Goal: Task Accomplishment & Management: Complete application form

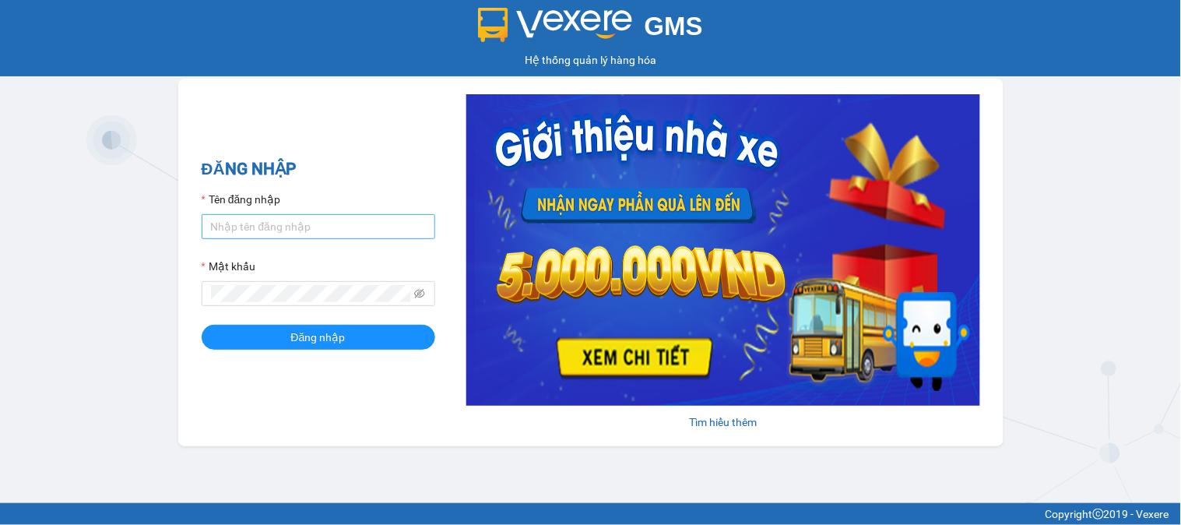
click at [354, 231] on input "Tên đăng nhập" at bounding box center [319, 226] width 234 height 25
type input "huyennthhlc.saoviet"
click at [202, 325] on button "Đăng nhập" at bounding box center [319, 337] width 234 height 25
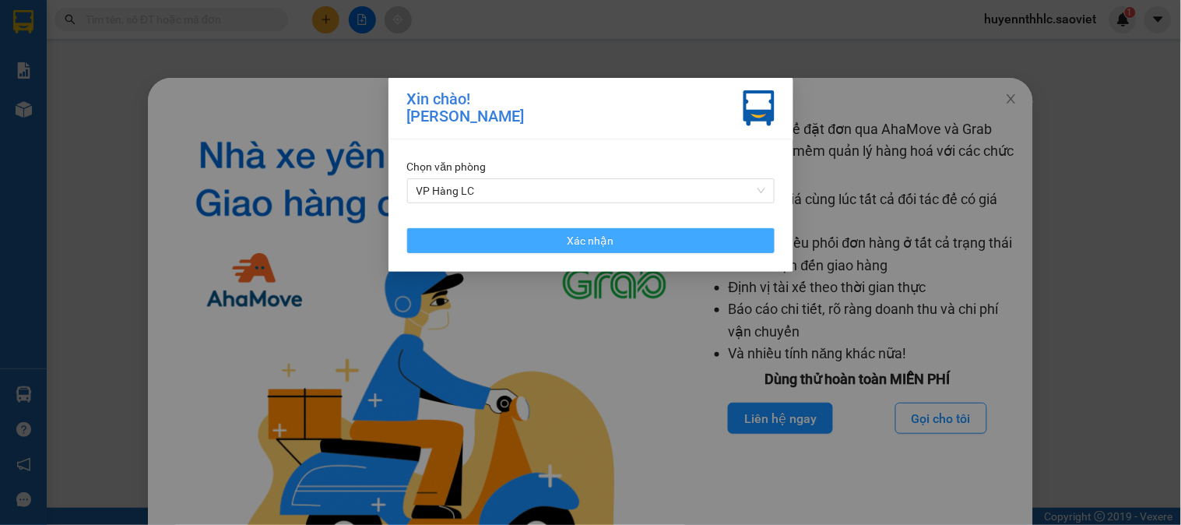
click at [632, 236] on button "Xác nhận" at bounding box center [591, 240] width 368 height 25
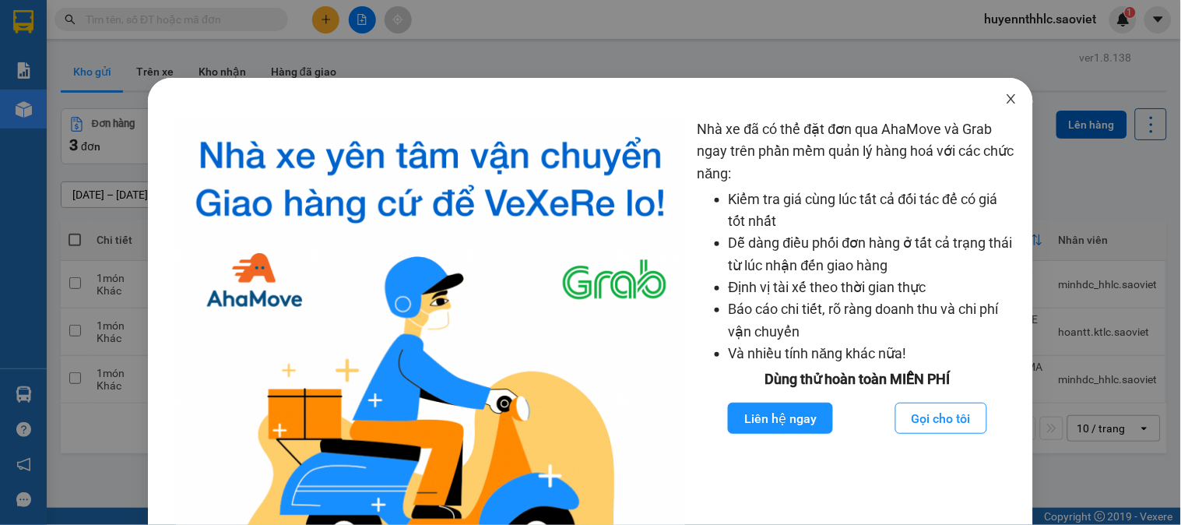
click at [1006, 100] on icon "close" at bounding box center [1011, 99] width 12 height 12
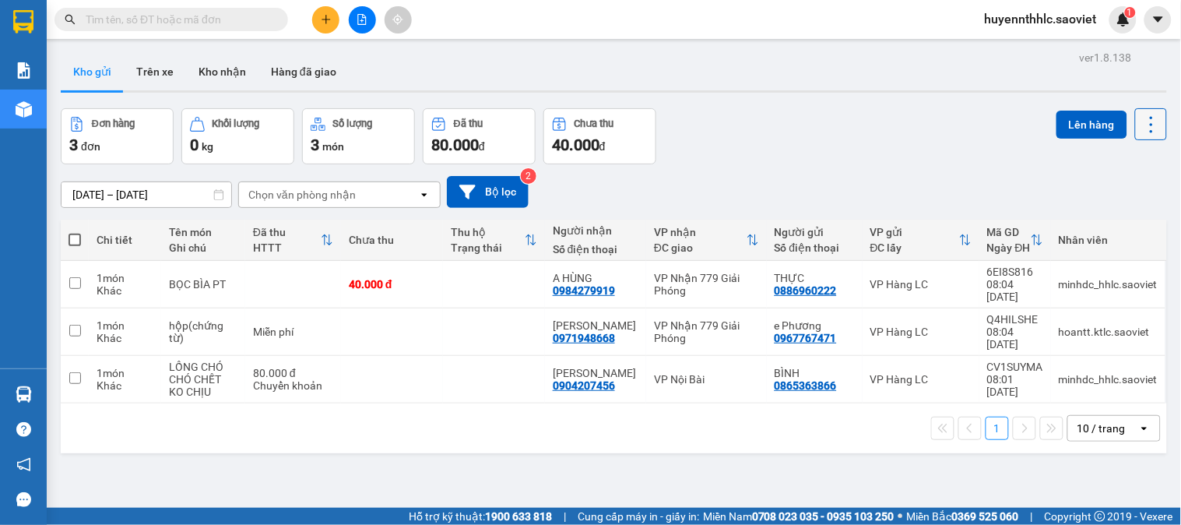
click at [1146, 131] on icon at bounding box center [1152, 125] width 22 height 22
click at [1118, 220] on span "Làm mới" at bounding box center [1116, 223] width 43 height 16
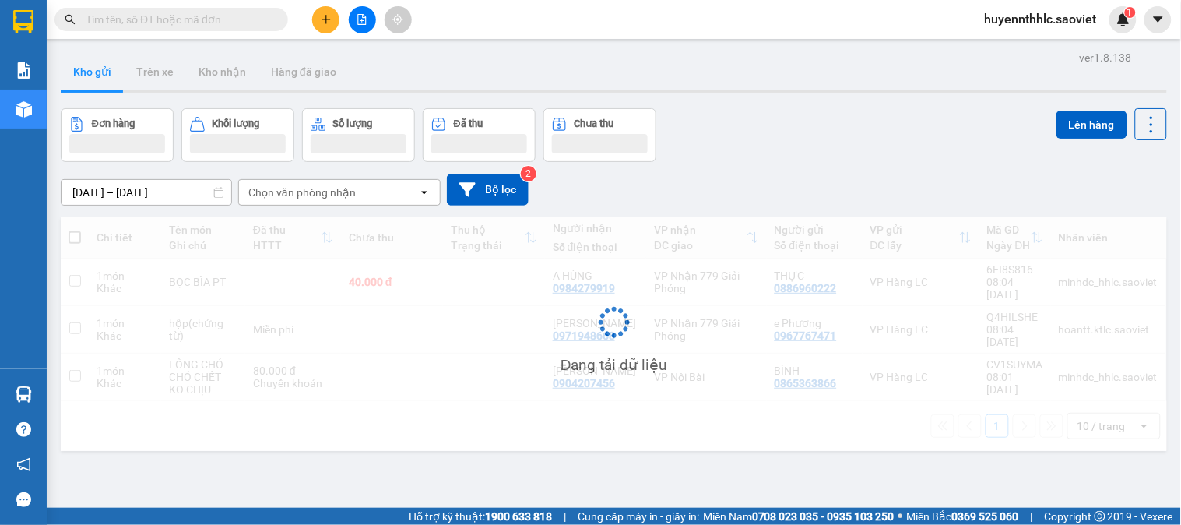
click at [1118, 220] on div "Đang tải dữ liệu" at bounding box center [614, 334] width 1107 height 234
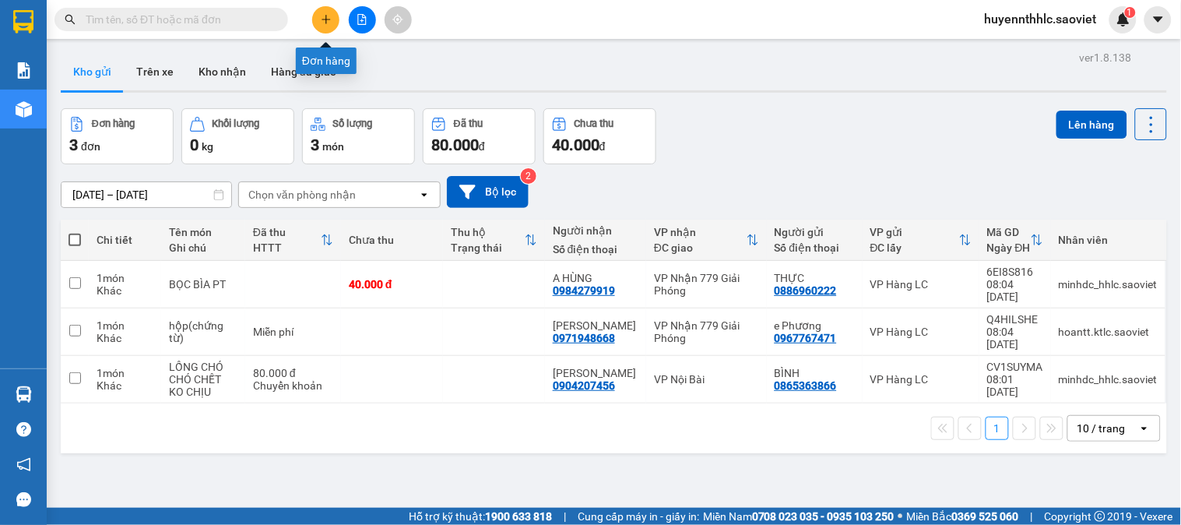
click at [337, 18] on button at bounding box center [325, 19] width 27 height 27
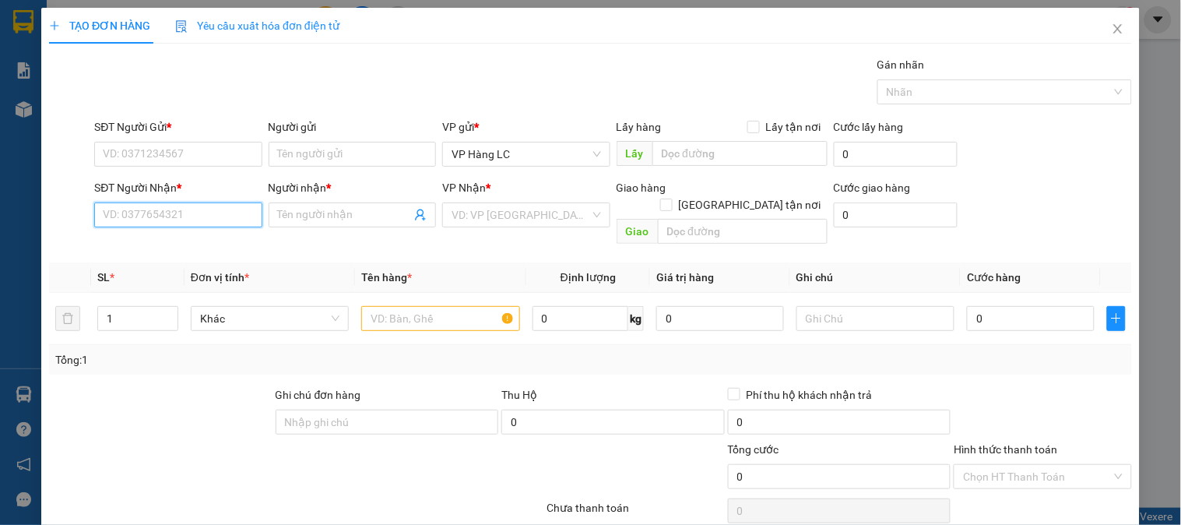
click at [174, 210] on input "SĐT Người Nhận *" at bounding box center [177, 214] width 167 height 25
type input "0375956942"
drag, startPoint x: 169, startPoint y: 243, endPoint x: 213, endPoint y: 255, distance: 45.4
click at [169, 244] on div "0375956942 - MAI" at bounding box center [176, 246] width 147 height 17
type input "MAI"
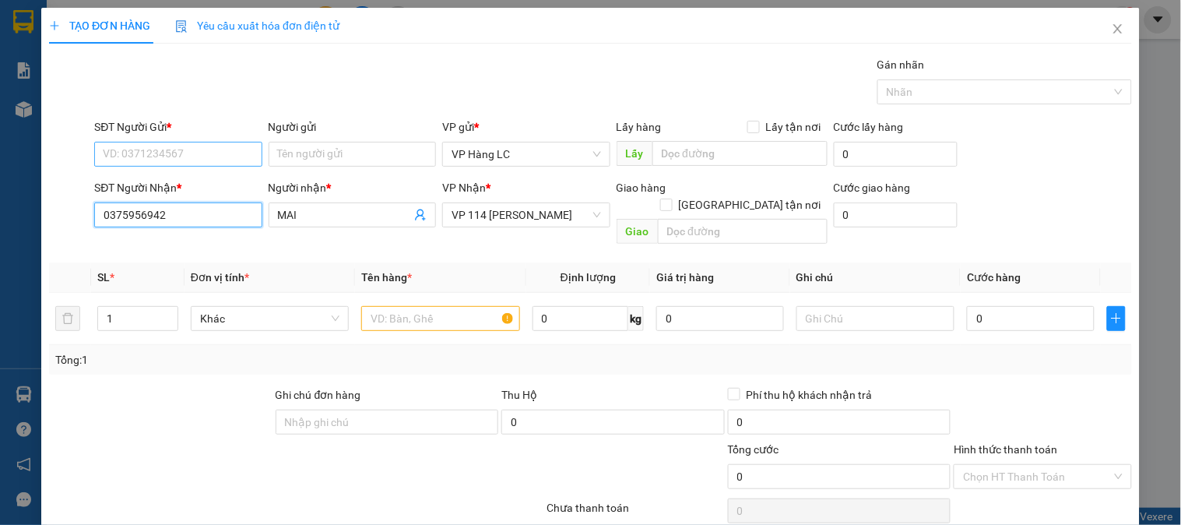
type input "0375956942"
click at [199, 160] on input "SĐT Người Gửi *" at bounding box center [177, 154] width 167 height 25
type input "0972430600"
click at [416, 307] on input "text" at bounding box center [440, 318] width 158 height 25
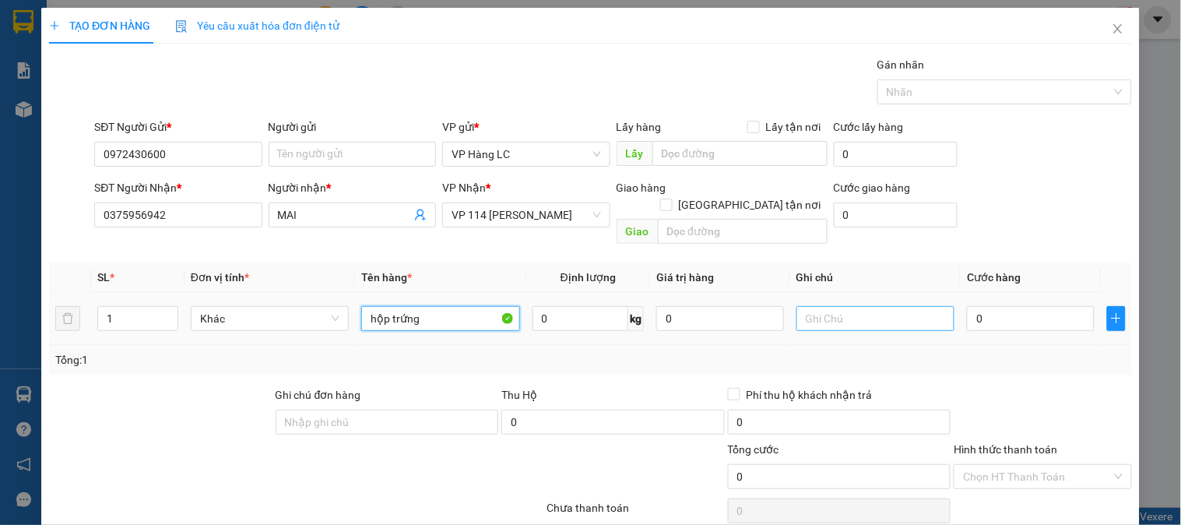
type input "hộp trứng"
click at [815, 310] on input "text" at bounding box center [876, 318] width 158 height 25
type input "xin nhẹ tay"
click at [1018, 306] on input "0" at bounding box center [1031, 318] width 128 height 25
type input "4"
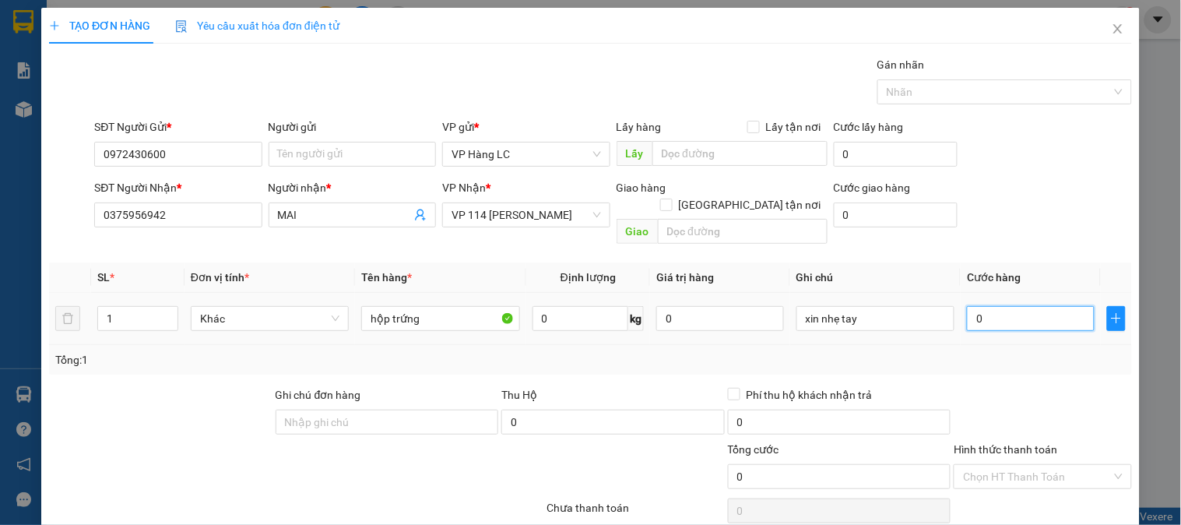
type input "4"
type input "40"
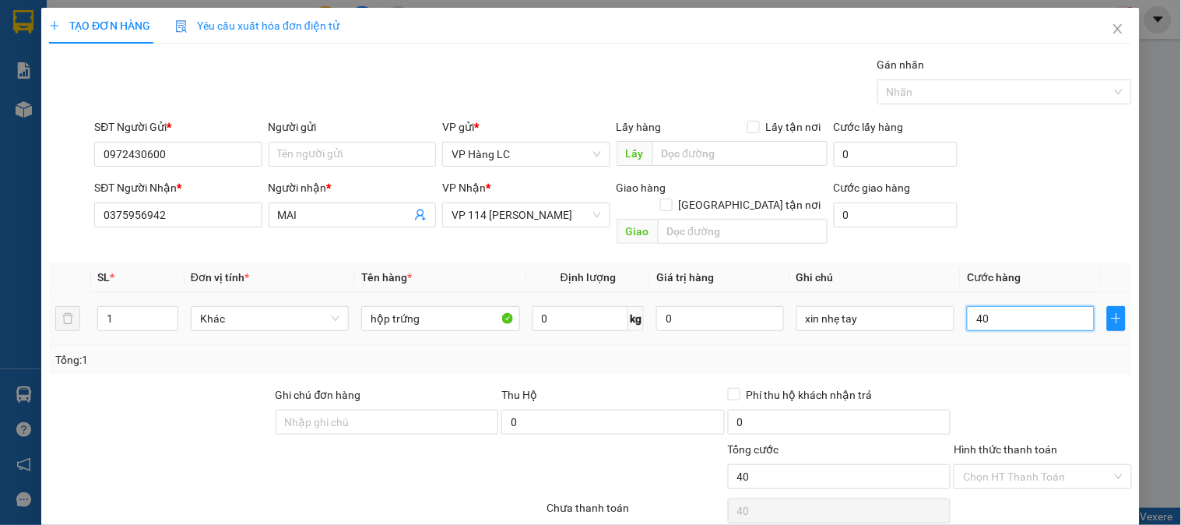
type input "400"
type input "4.000"
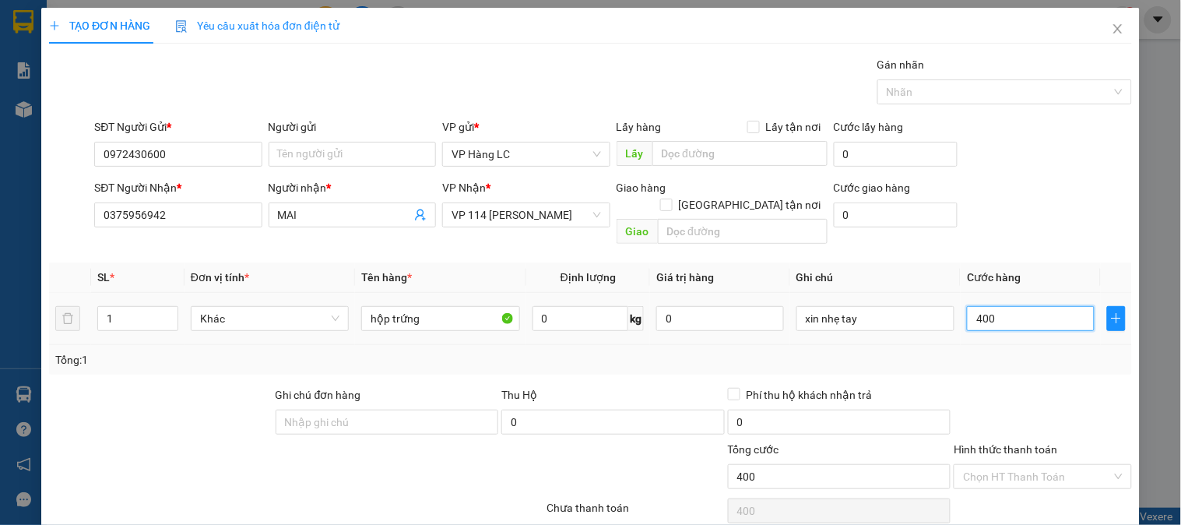
type input "4.000"
type input "40.000"
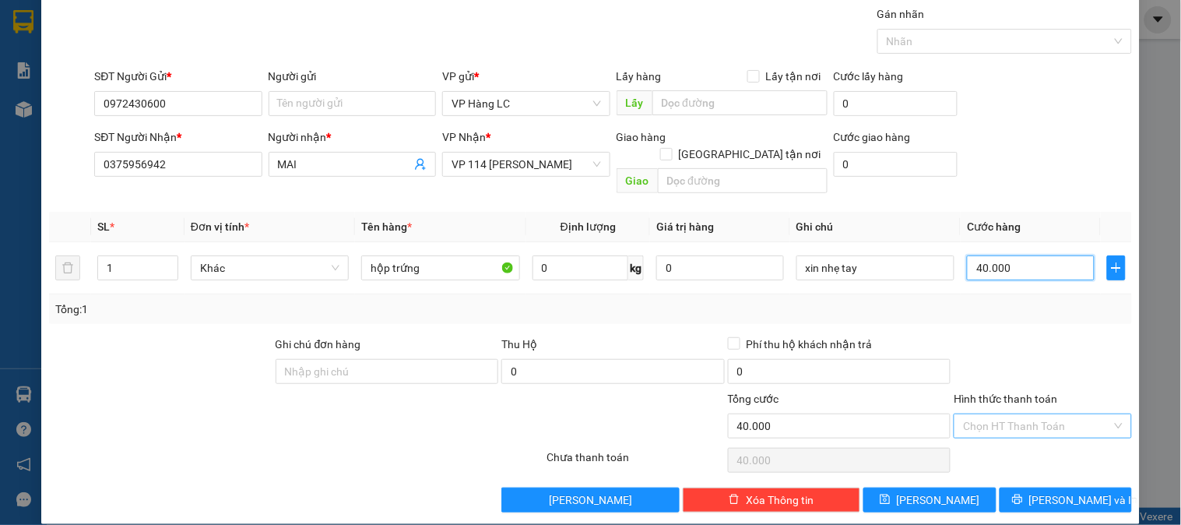
type input "40.000"
click at [1016, 415] on input "Hình thức thanh toán" at bounding box center [1037, 425] width 148 height 23
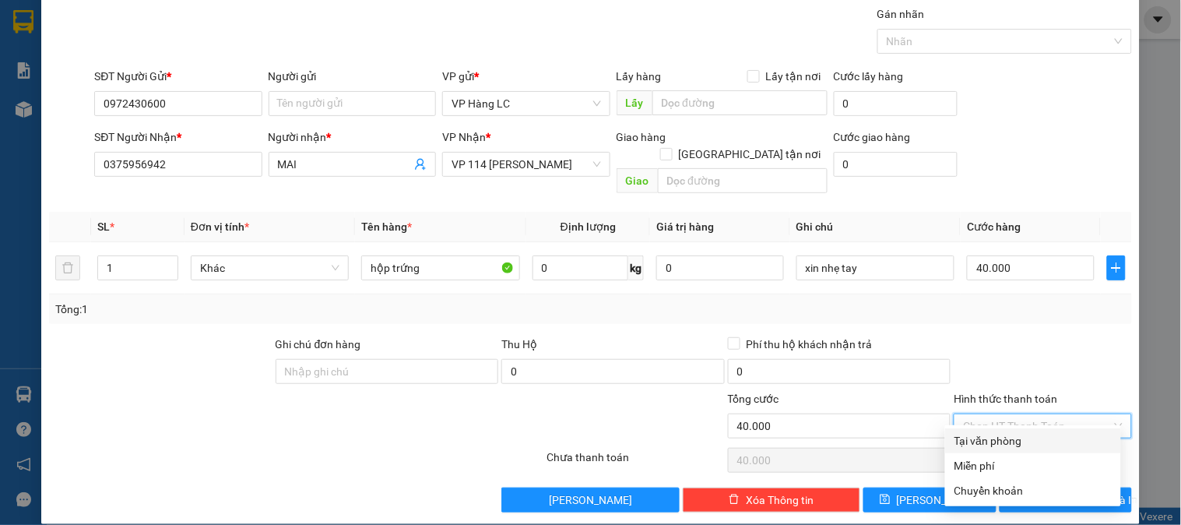
click at [1006, 442] on div "Tại văn phòng" at bounding box center [1033, 440] width 157 height 17
type input "0"
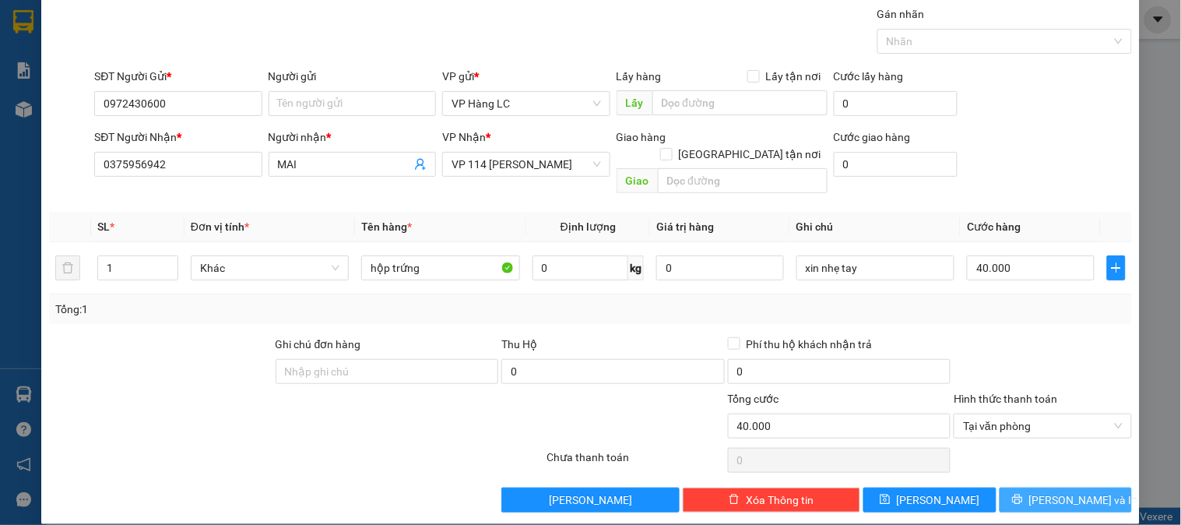
click at [1060, 491] on span "[PERSON_NAME] và In" at bounding box center [1084, 499] width 109 height 17
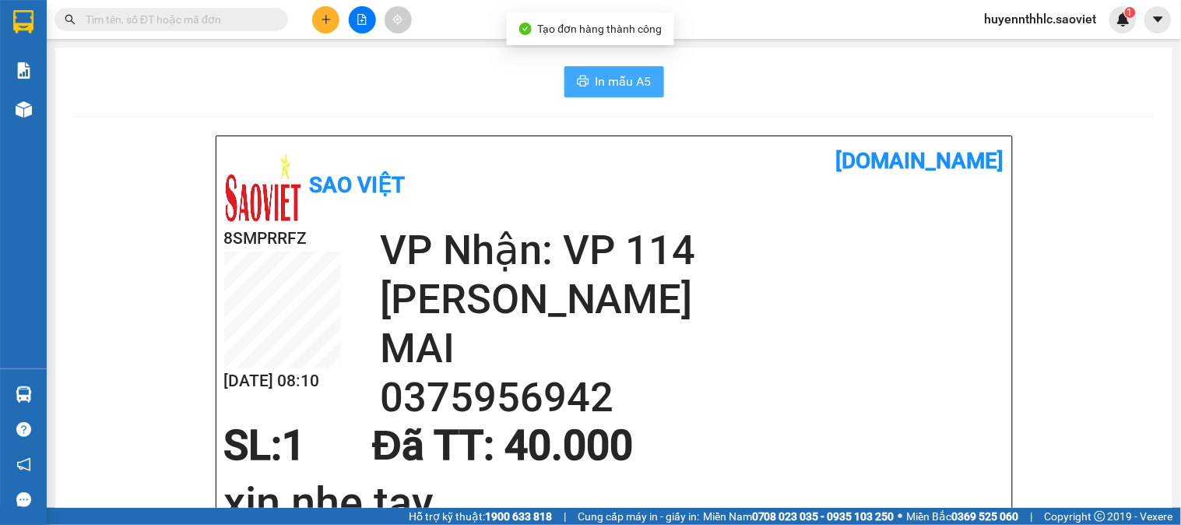
click at [623, 82] on span "In mẫu A5" at bounding box center [624, 81] width 56 height 19
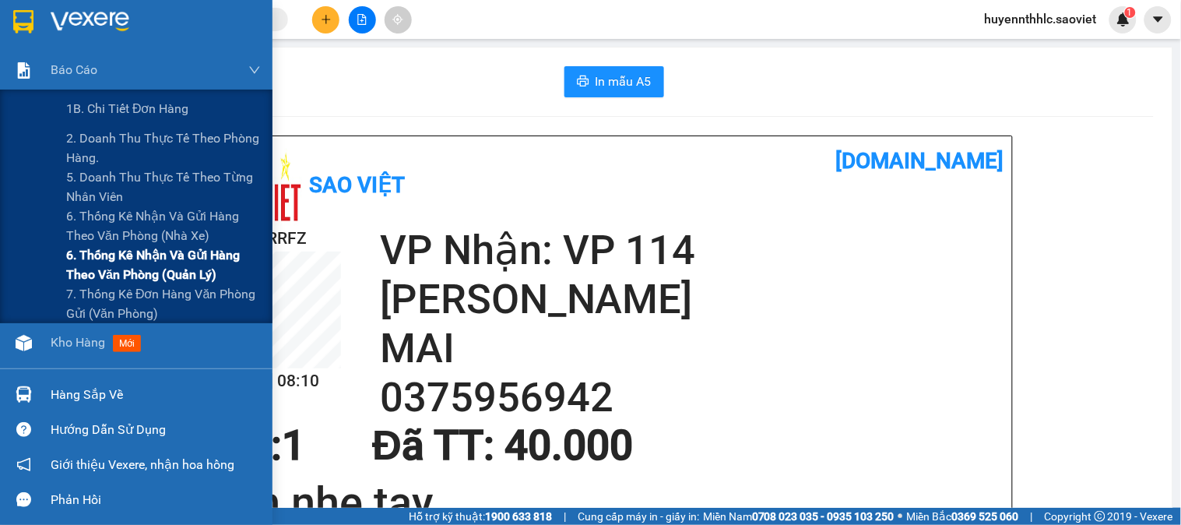
click at [91, 252] on span "6. Thống kê nhận và gửi hàng theo văn phòng (quản lý)" at bounding box center [163, 264] width 195 height 39
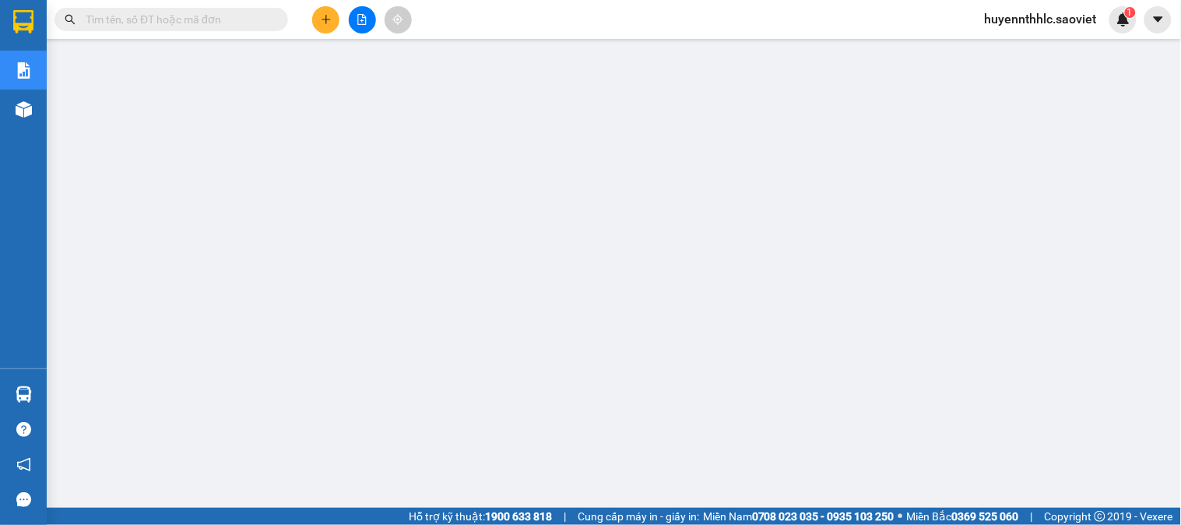
click at [322, 14] on icon "plus" at bounding box center [326, 19] width 11 height 11
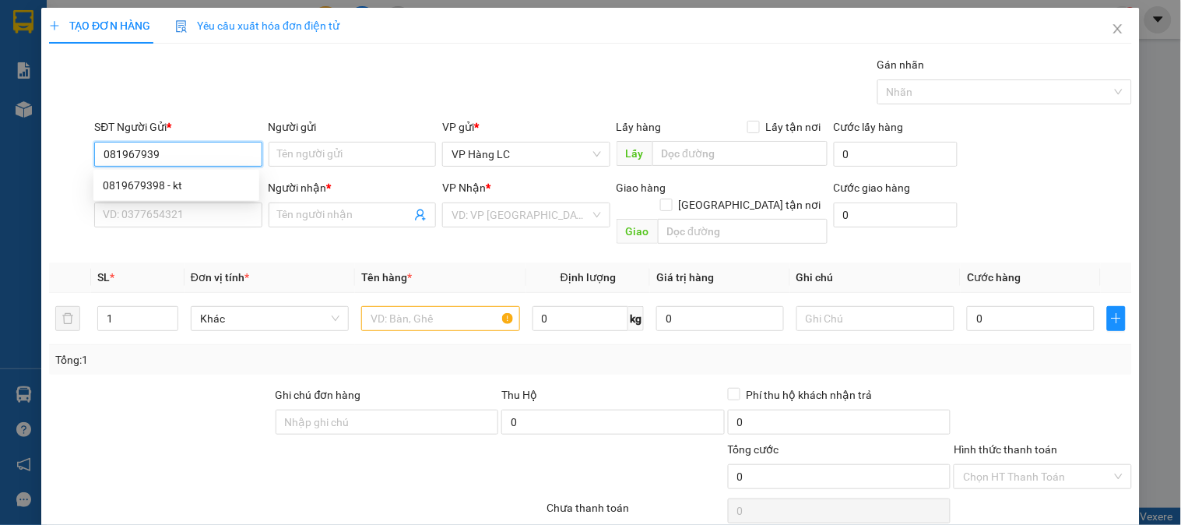
type input "0819679398"
click at [168, 183] on div "0819679398 - kt" at bounding box center [176, 185] width 147 height 17
type input "kt"
type input "0398213341"
type input "CHỊ [PERSON_NAME]"
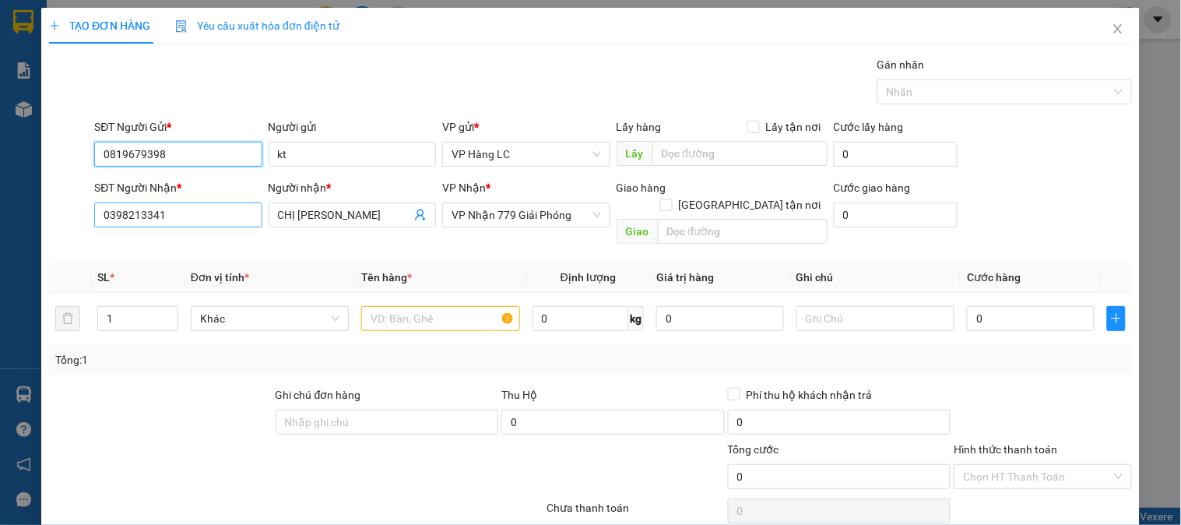
type input "0819679398"
drag, startPoint x: 176, startPoint y: 220, endPoint x: 0, endPoint y: 224, distance: 176.0
click at [0, 224] on div "TẠO ĐƠN HÀNG Yêu cầu xuất hóa đơn điện tử Transit Pickup Surcharge Ids Transit …" at bounding box center [590, 262] width 1181 height 525
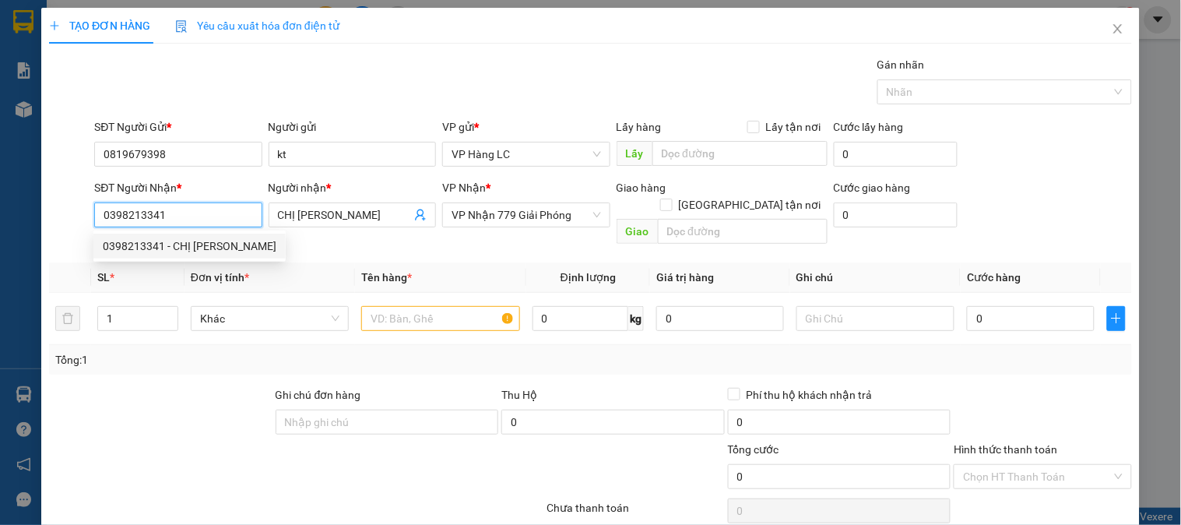
drag, startPoint x: 213, startPoint y: 243, endPoint x: 341, endPoint y: 332, distance: 156.2
click at [214, 243] on div "0398213341 - CHỊ [PERSON_NAME]" at bounding box center [190, 246] width 174 height 17
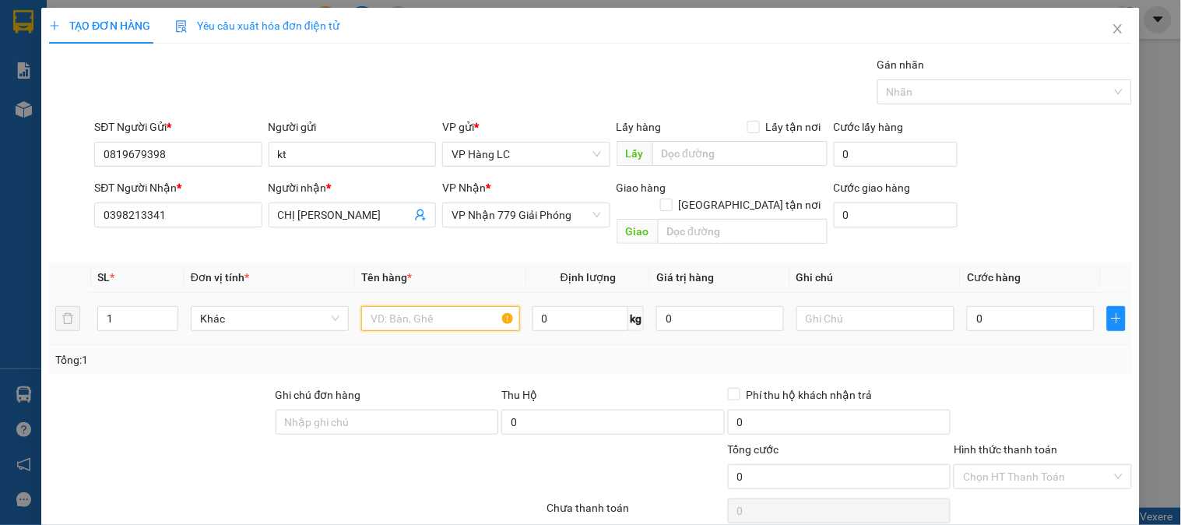
click at [383, 308] on input "text" at bounding box center [440, 318] width 158 height 25
type input "xốp thịt"
click at [1041, 306] on input "0" at bounding box center [1031, 318] width 128 height 25
type input "1"
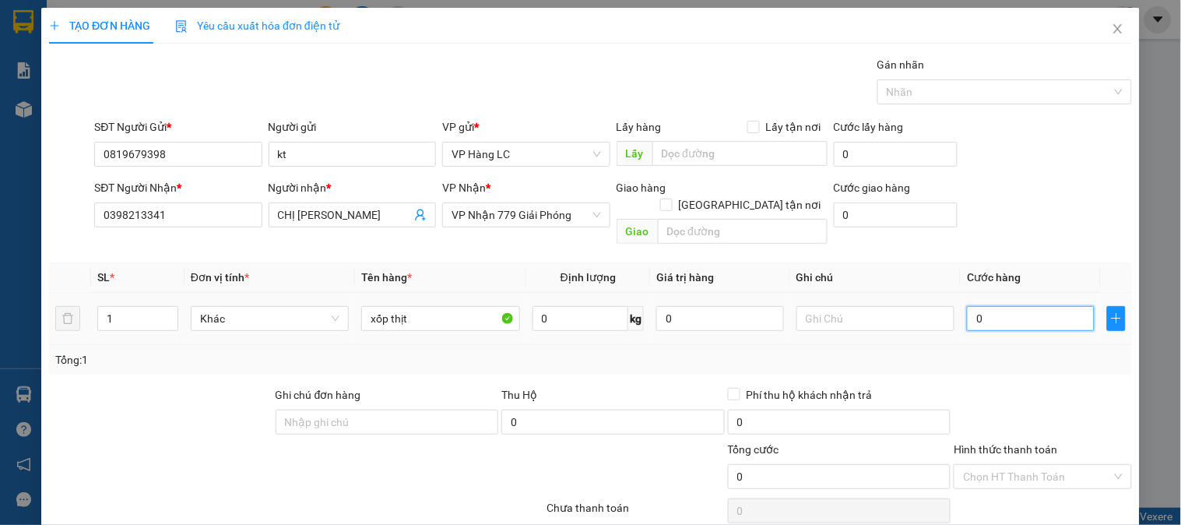
type input "1"
type input "12"
type input "120"
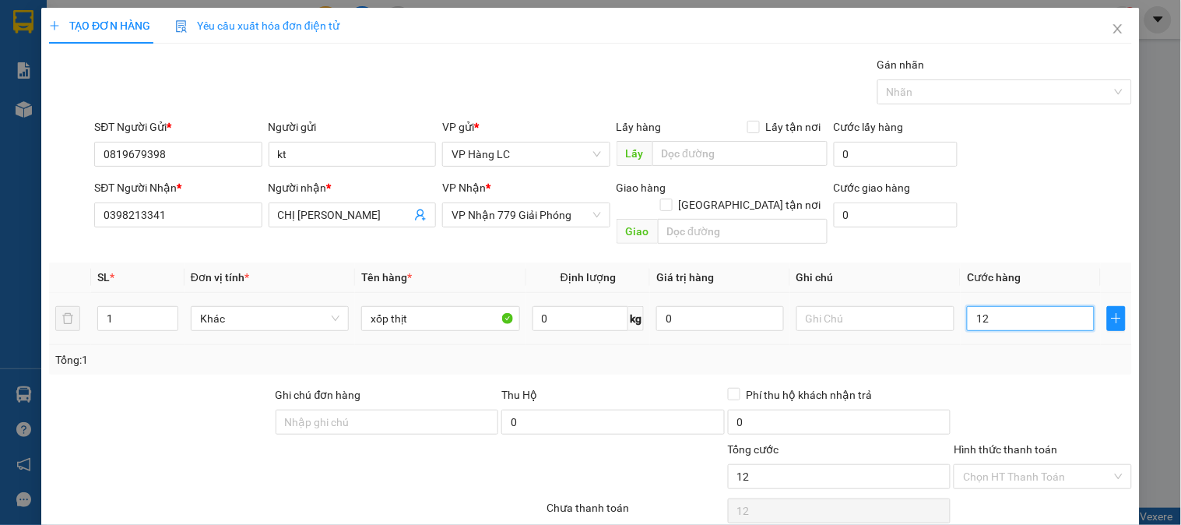
type input "120"
type input "1.200"
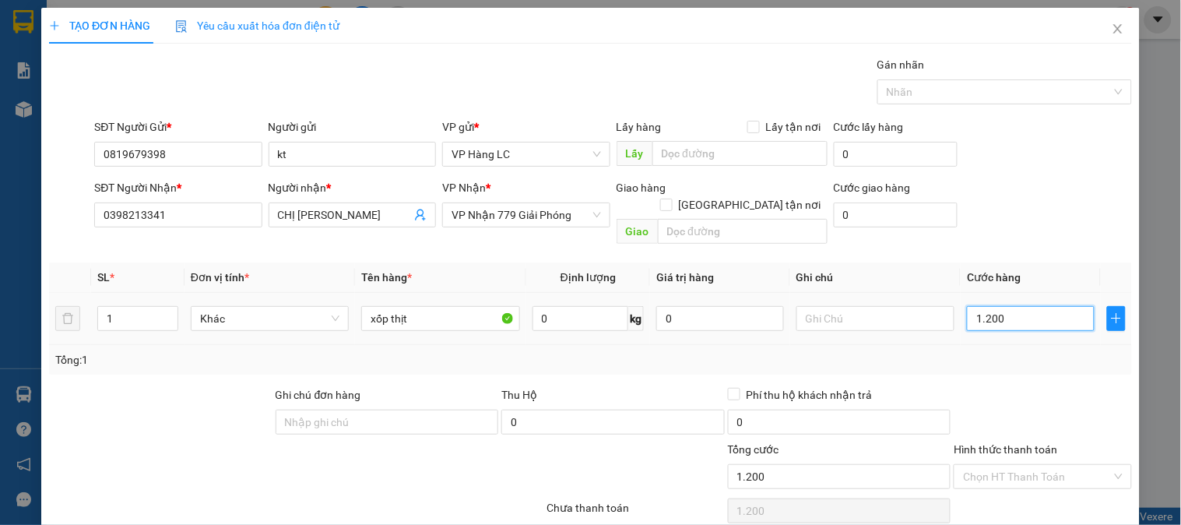
type input "12.000"
type input "120.000"
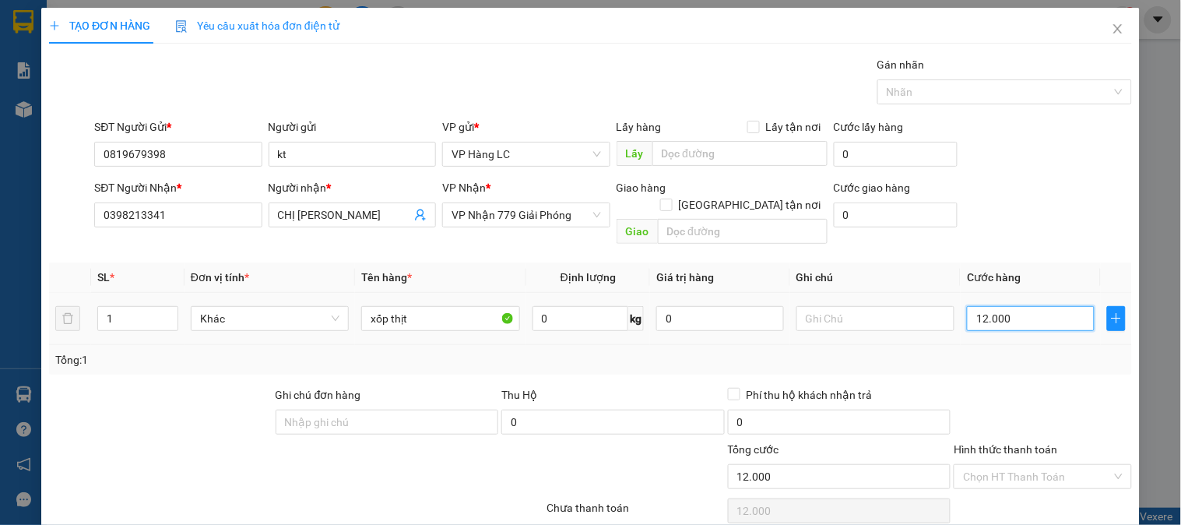
type input "120.000"
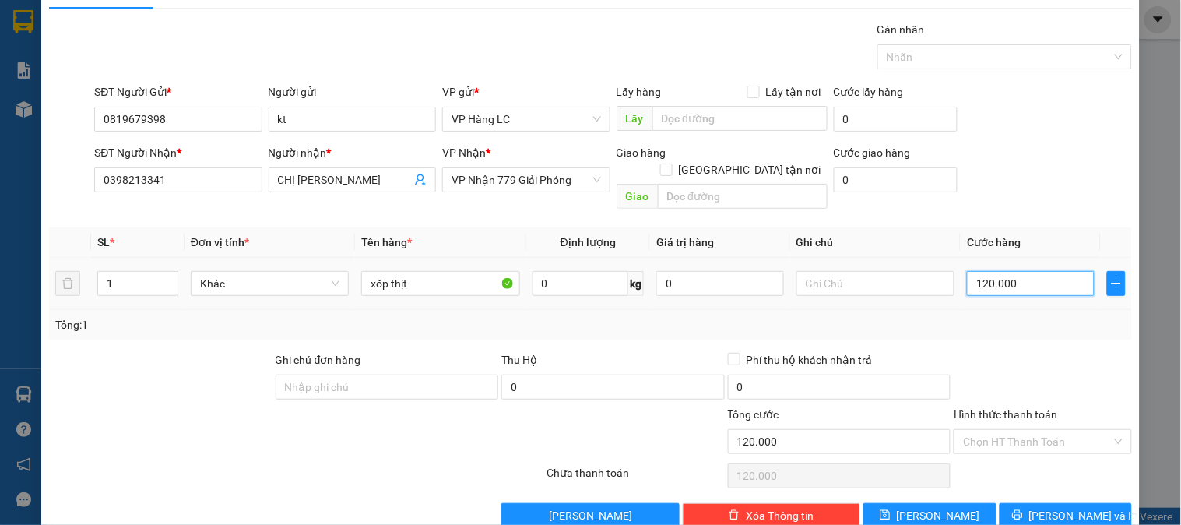
scroll to position [51, 0]
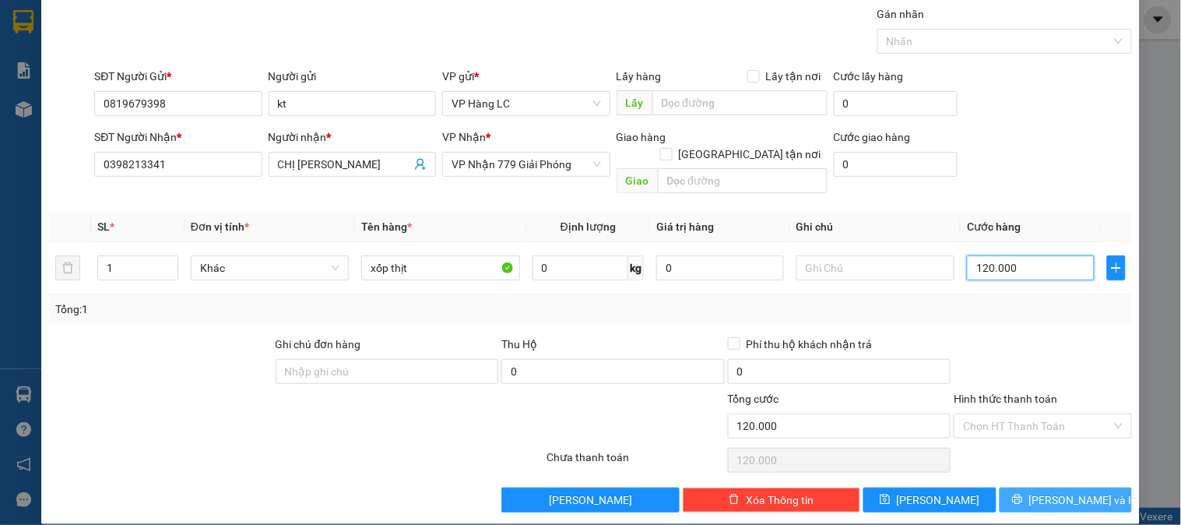
type input "120.000"
click at [1067, 491] on span "[PERSON_NAME] và In" at bounding box center [1084, 499] width 109 height 17
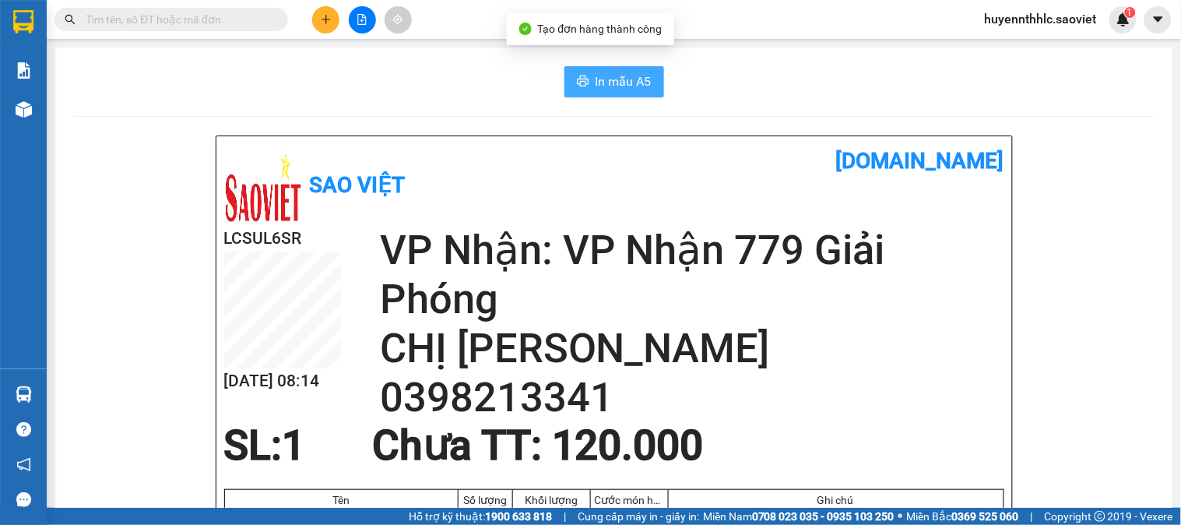
click at [635, 86] on span "In mẫu A5" at bounding box center [624, 81] width 56 height 19
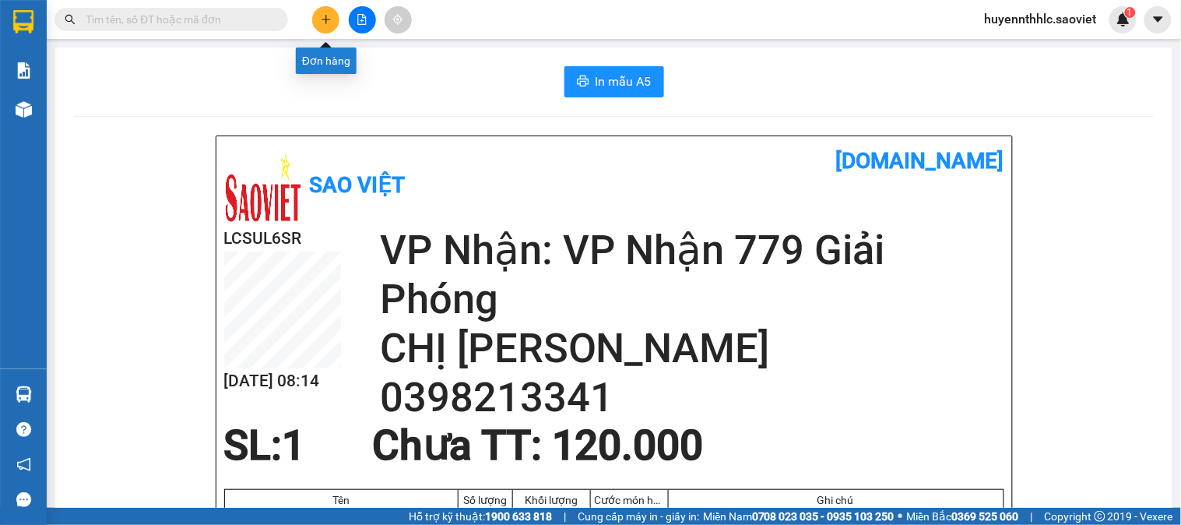
click at [329, 24] on icon "plus" at bounding box center [326, 19] width 11 height 11
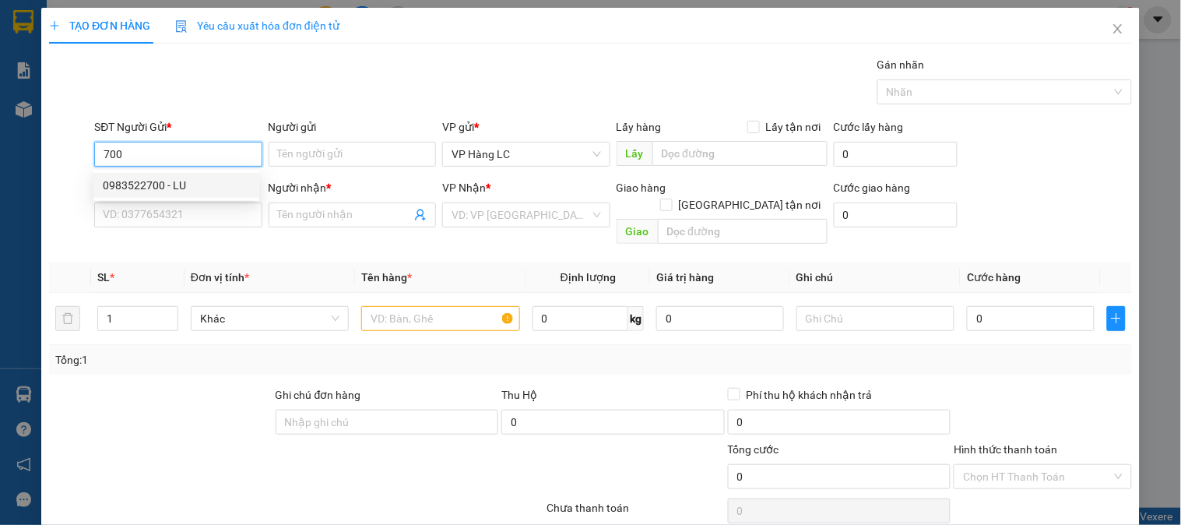
click at [168, 188] on div "0983522700 - LU" at bounding box center [176, 185] width 147 height 17
type input "0983522700"
type input "LU"
type input "0987752740"
type input "bình"
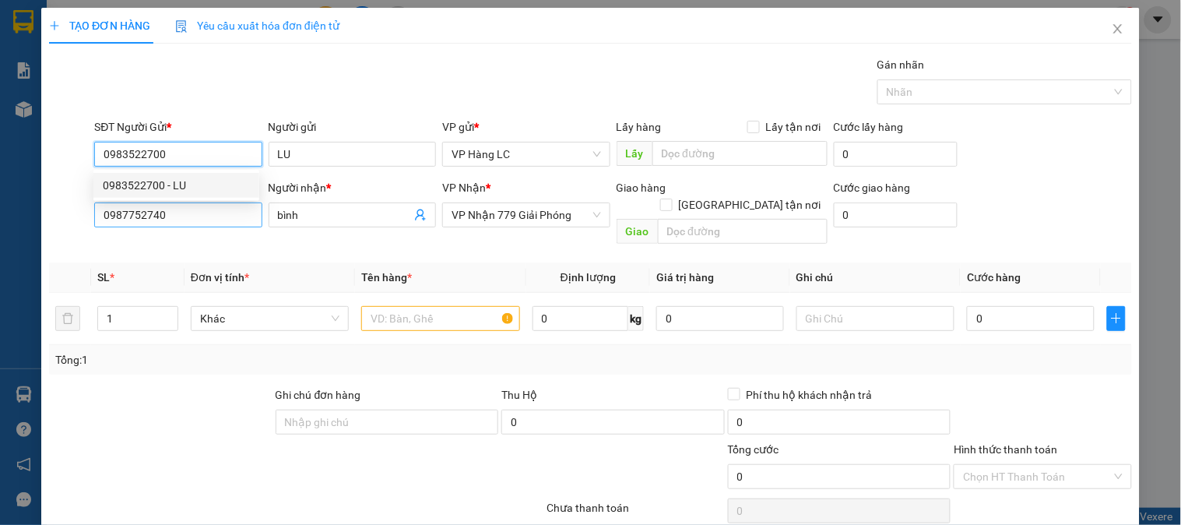
type input "0983522700"
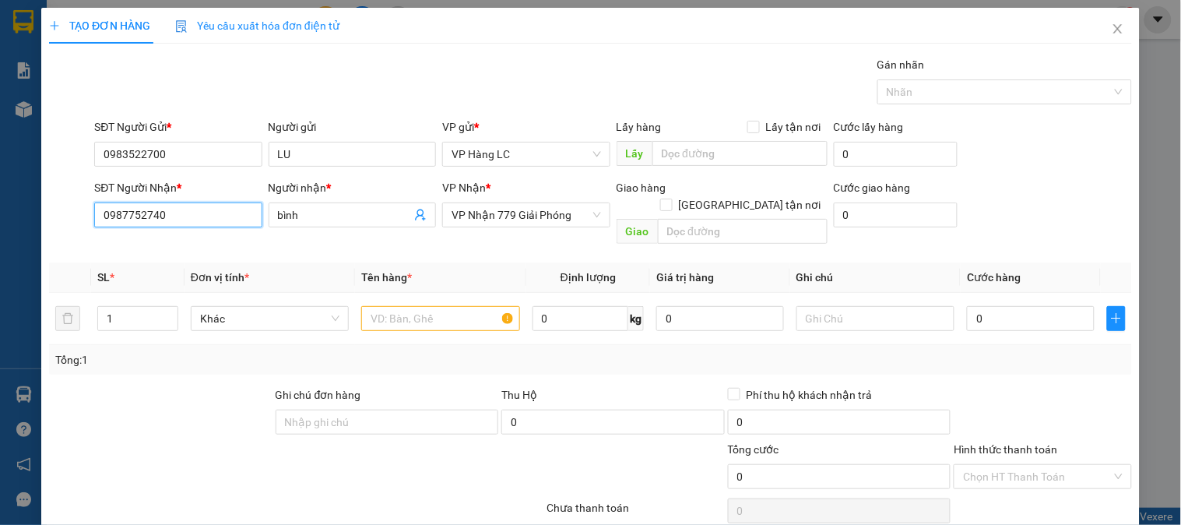
drag, startPoint x: 188, startPoint y: 213, endPoint x: 0, endPoint y: 228, distance: 189.1
click at [0, 228] on div "TẠO ĐƠN HÀNG Yêu cầu xuất hóa đơn điện tử Transit Pickup Surcharge Ids Transit …" at bounding box center [590, 262] width 1181 height 525
type input "0348336789"
click at [178, 252] on div "0348336789 - mến" at bounding box center [176, 246] width 147 height 17
type input "mến"
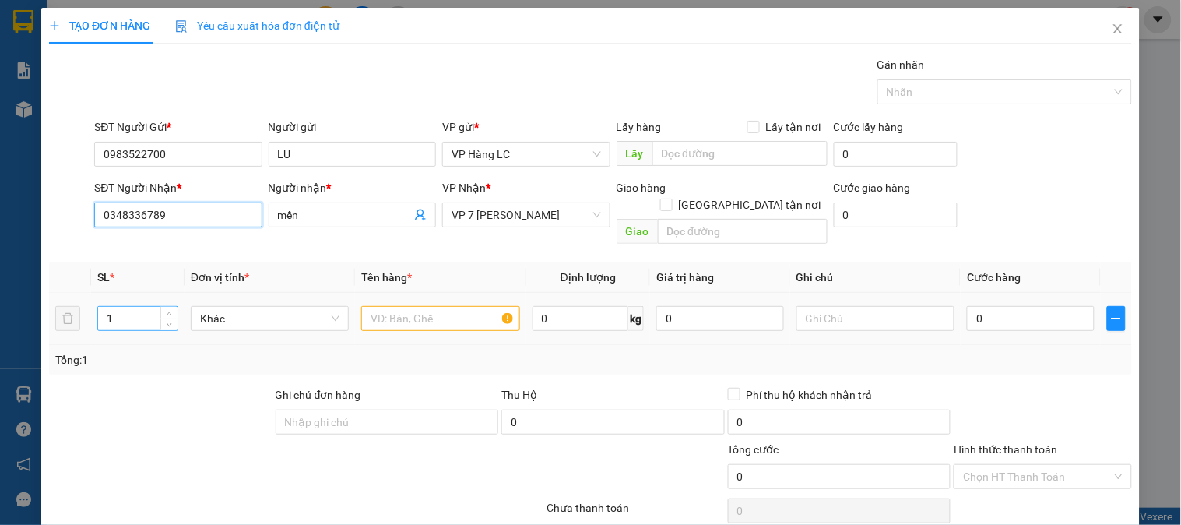
type input "0348336789"
click at [133, 307] on input "1" at bounding box center [137, 318] width 79 height 23
type input "3"
click at [464, 306] on input "text" at bounding box center [440, 318] width 158 height 25
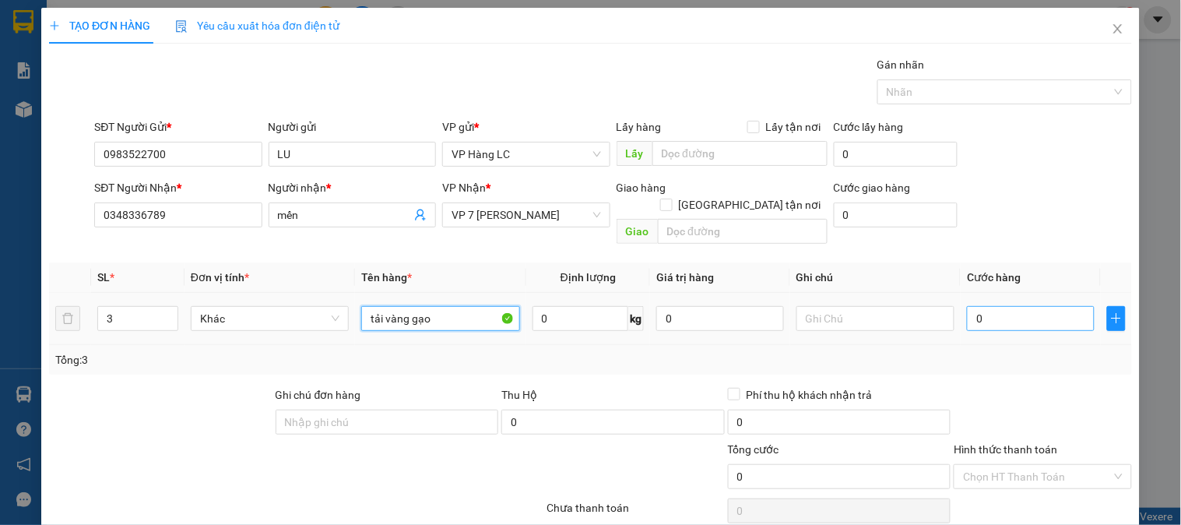
type input "tải vàng gạo"
click at [1033, 310] on input "0" at bounding box center [1031, 318] width 128 height 25
type input "1"
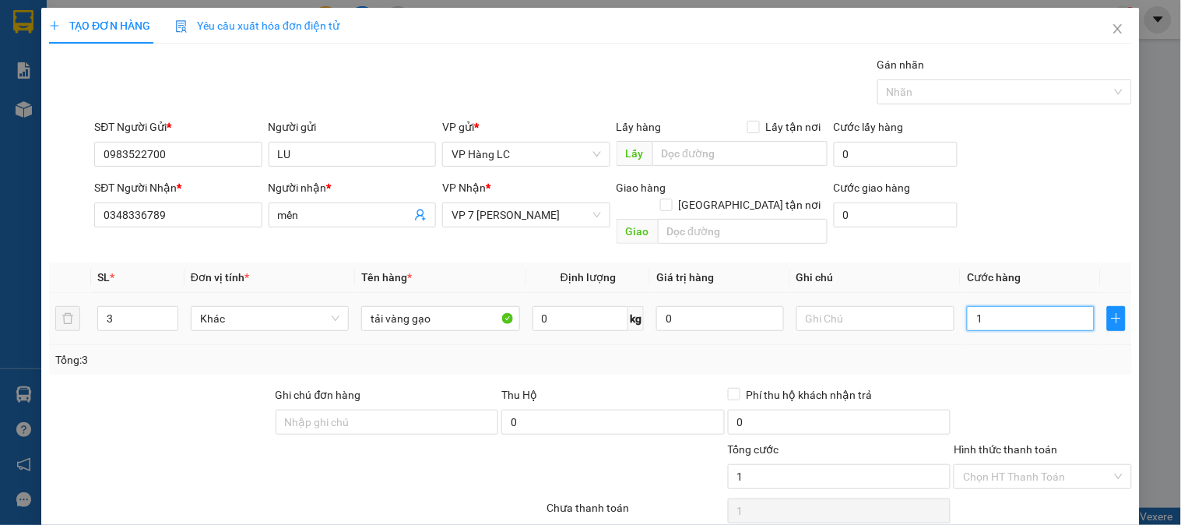
type input "15"
type input "150"
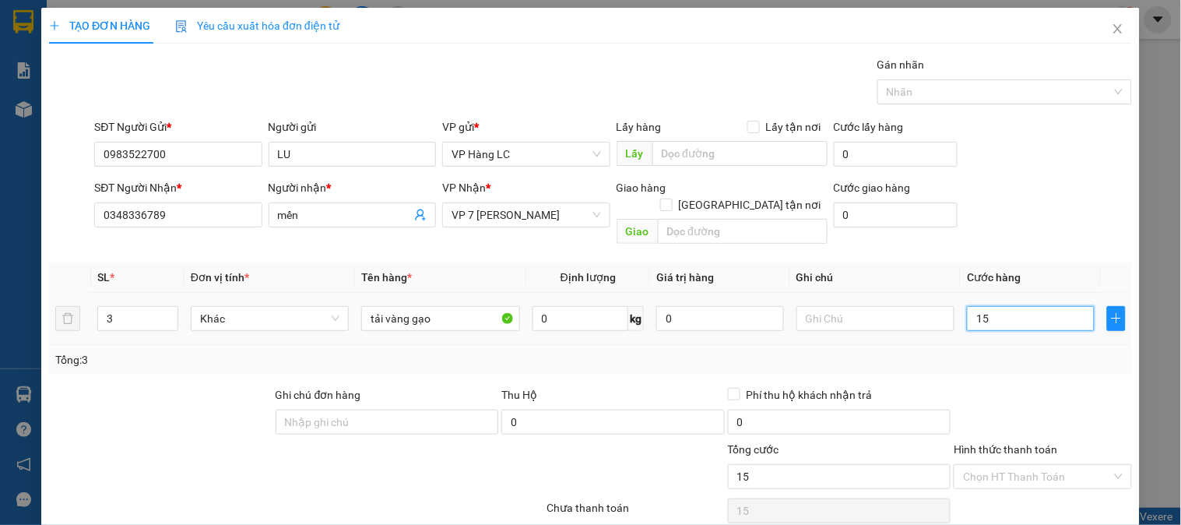
type input "150"
type input "1.500"
type input "15.000"
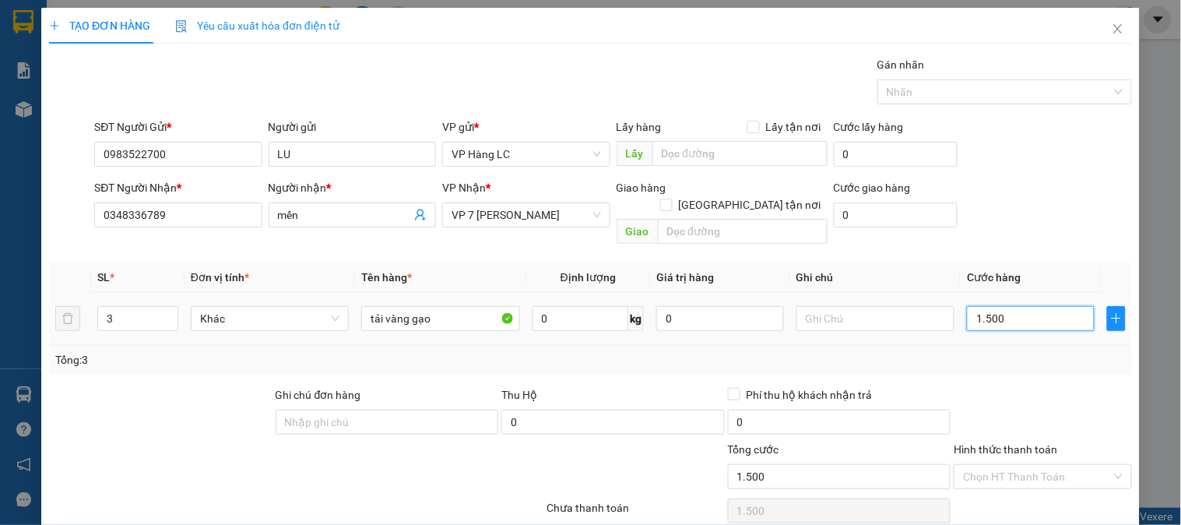
type input "15.000"
type input "150.000"
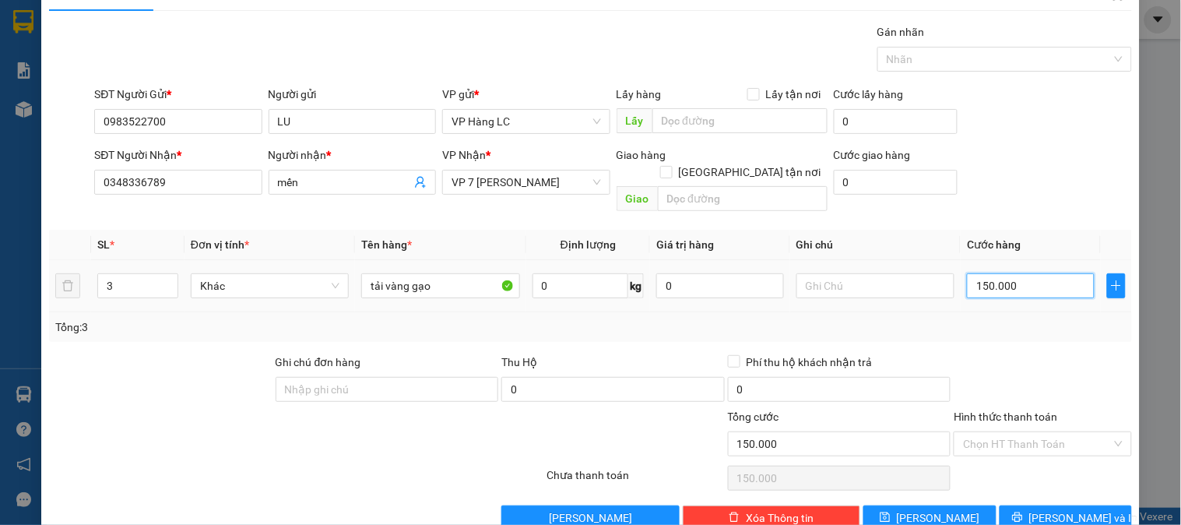
scroll to position [51, 0]
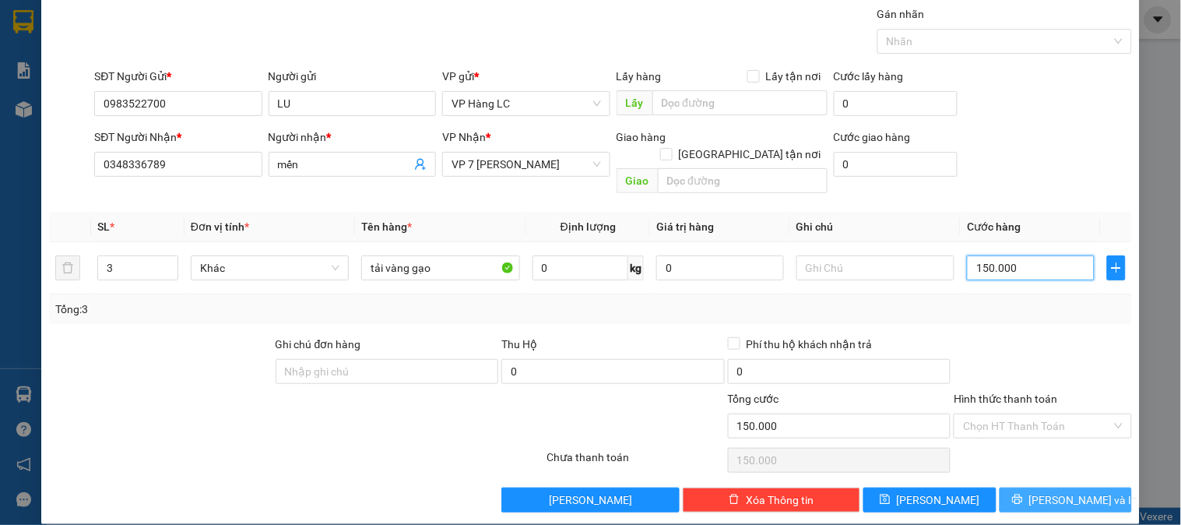
type input "150.000"
click at [1064, 491] on span "[PERSON_NAME] và In" at bounding box center [1084, 499] width 109 height 17
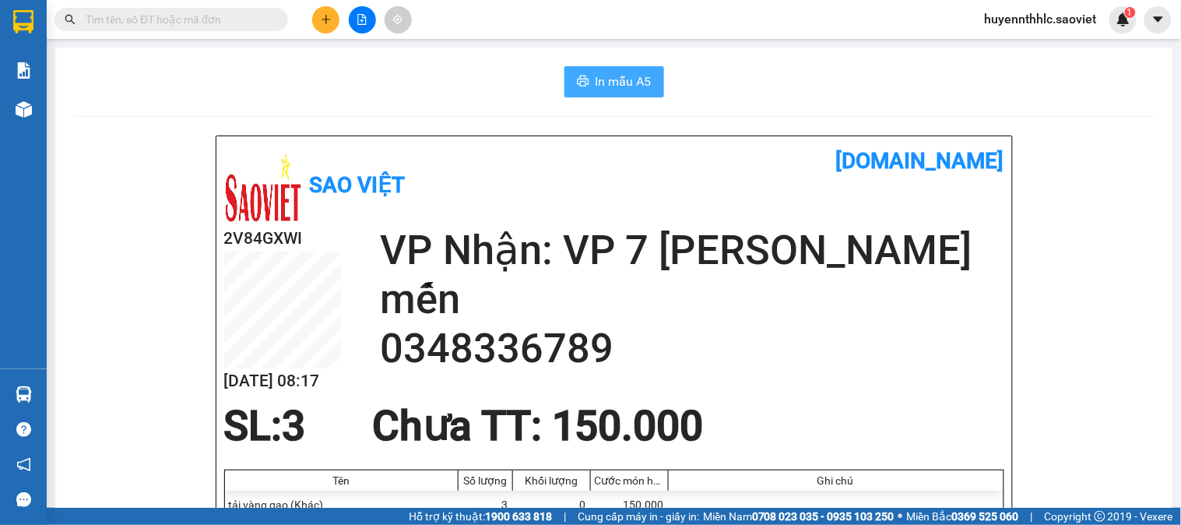
click at [600, 75] on span "In mẫu A5" at bounding box center [624, 81] width 56 height 19
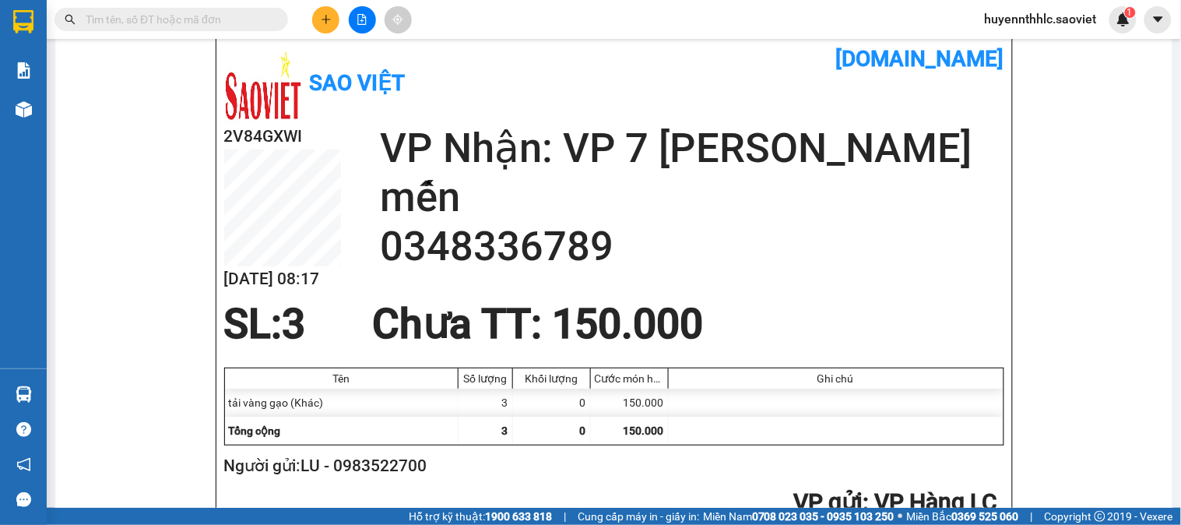
scroll to position [259, 0]
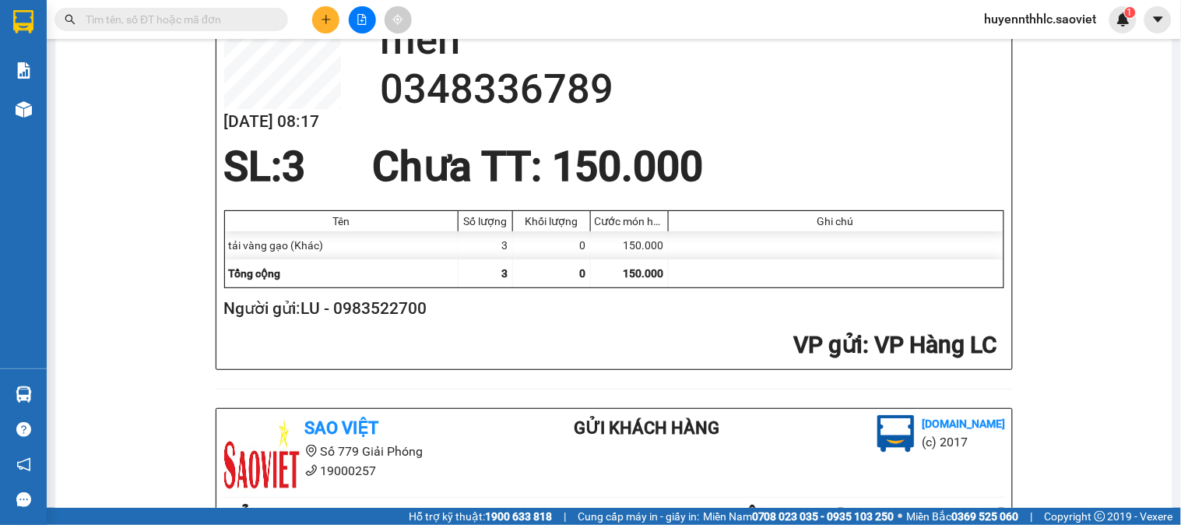
click at [375, 315] on h2 "Người gửi: LU - 0983522700" at bounding box center [611, 309] width 774 height 26
copy h2 "0983522700"
click at [329, 14] on icon "plus" at bounding box center [326, 19] width 11 height 11
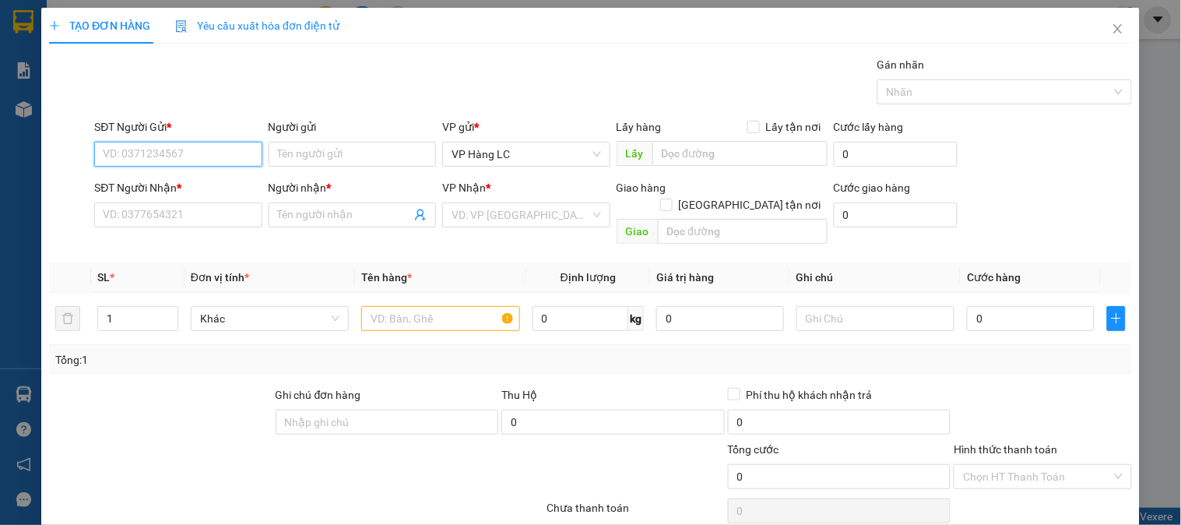
click at [184, 154] on input "SĐT Người Gửi *" at bounding box center [177, 154] width 167 height 25
paste input "0983522700"
type input "0983522700"
click at [176, 182] on div "0983522700 - LU" at bounding box center [176, 185] width 147 height 17
type input "LU"
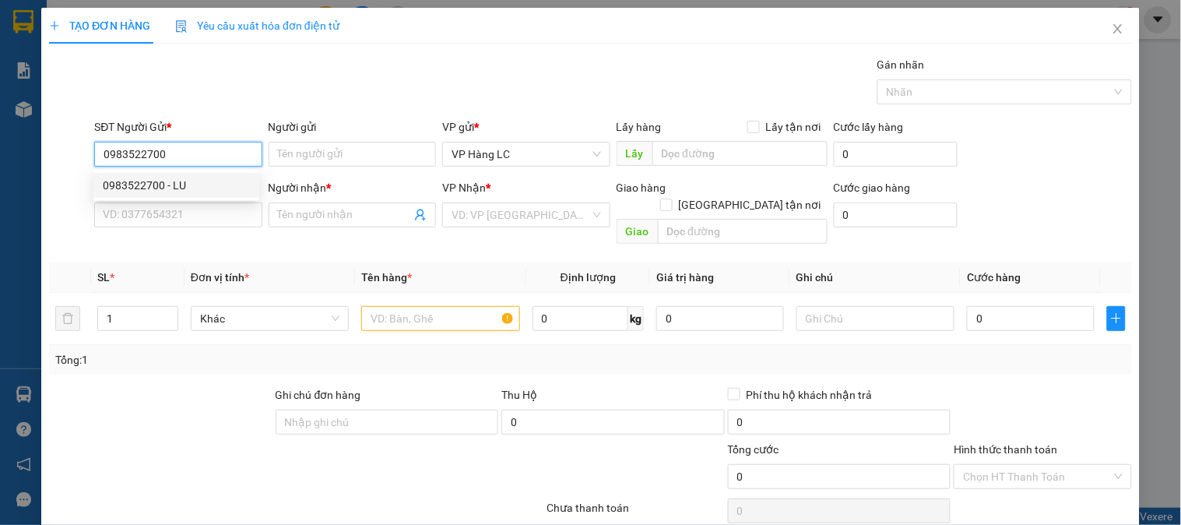
type input "0348336789"
type input "mến"
type input "0983522700"
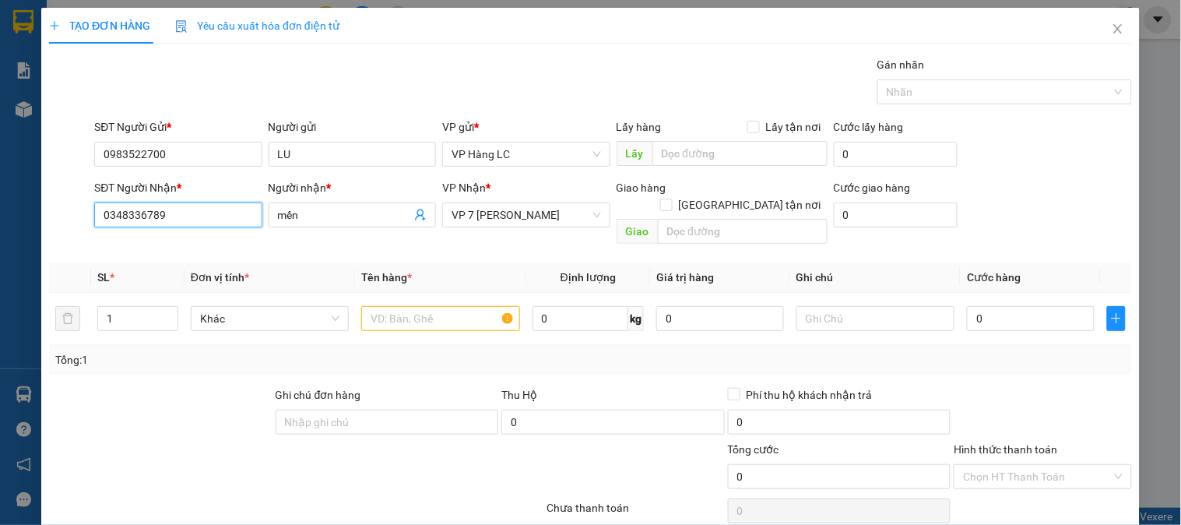
drag, startPoint x: 193, startPoint y: 214, endPoint x: 26, endPoint y: 230, distance: 167.4
click at [26, 230] on div "TẠO ĐƠN HÀNG Yêu cầu xuất hóa đơn điện tử Transit Pickup Surcharge Ids Transit …" at bounding box center [590, 262] width 1181 height 525
type input "0973202268"
click at [200, 245] on div "0973202268 - THANH" at bounding box center [176, 246] width 147 height 17
type input "THANH"
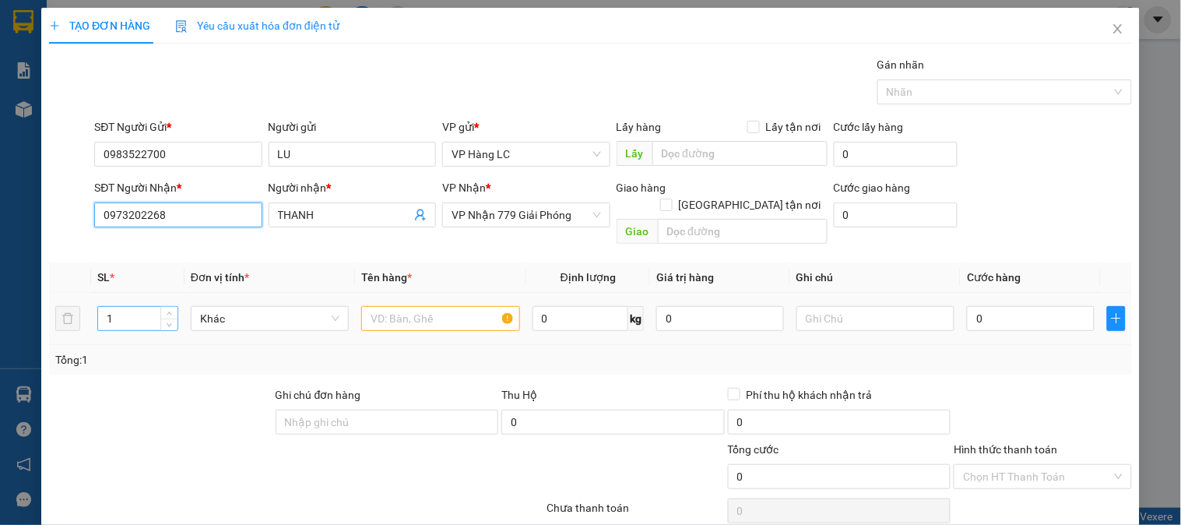
type input "0973202268"
click at [130, 307] on input "1" at bounding box center [137, 318] width 79 height 23
type input "2"
click at [372, 306] on input "text" at bounding box center [440, 318] width 158 height 25
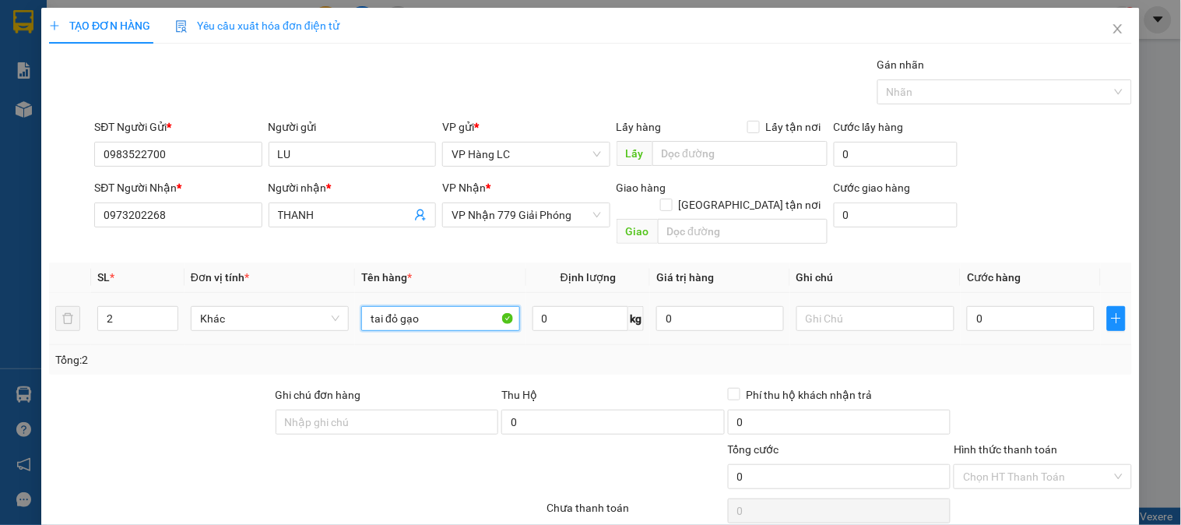
type input "tai đỏ gạo"
click at [989, 303] on div "0" at bounding box center [1031, 318] width 128 height 31
click at [989, 306] on input "0" at bounding box center [1031, 318] width 128 height 25
type input "1"
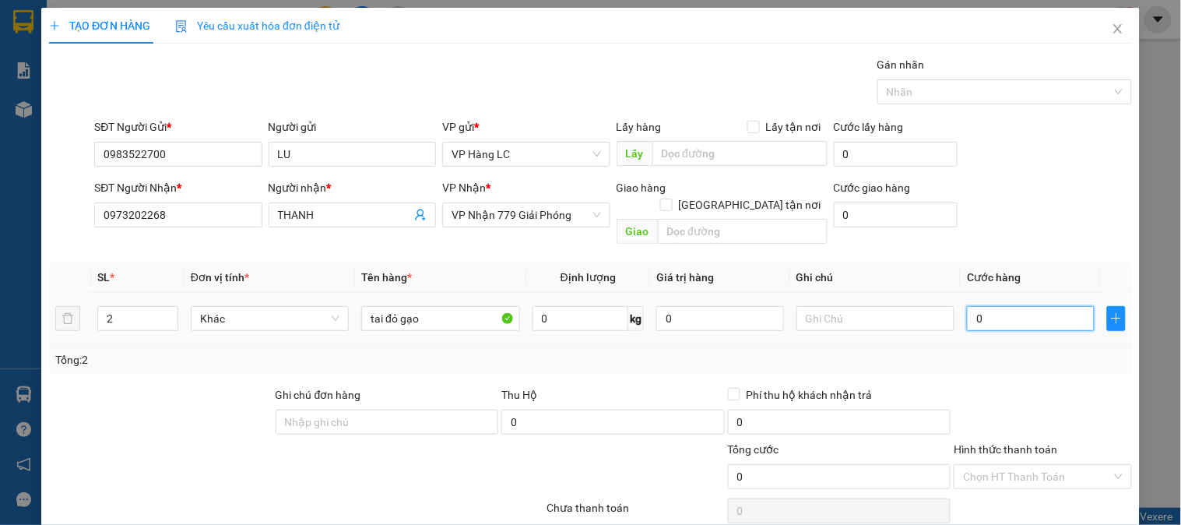
type input "1"
type input "10"
type input "100"
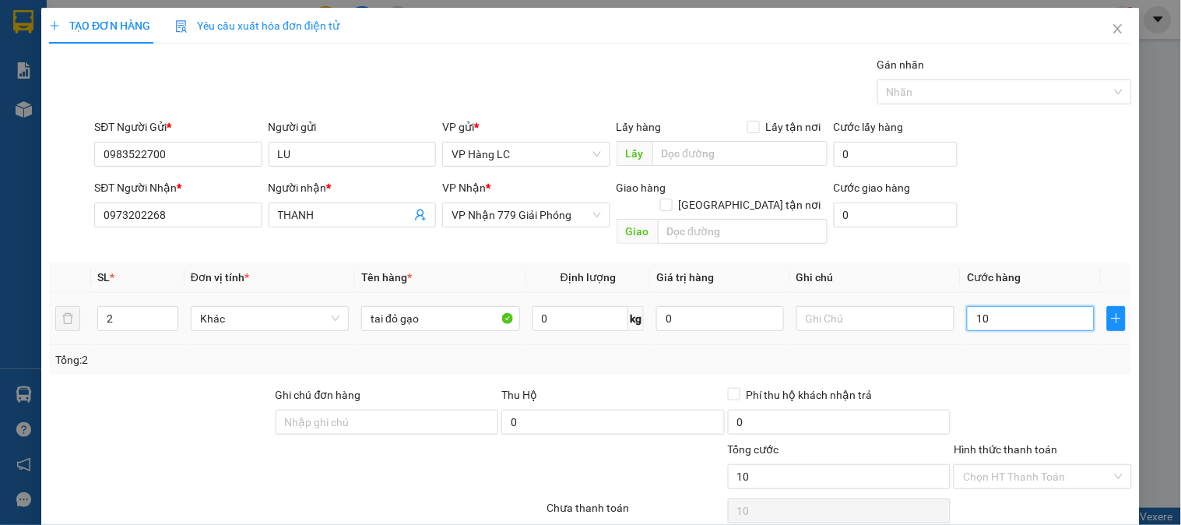
type input "100"
type input "1.000"
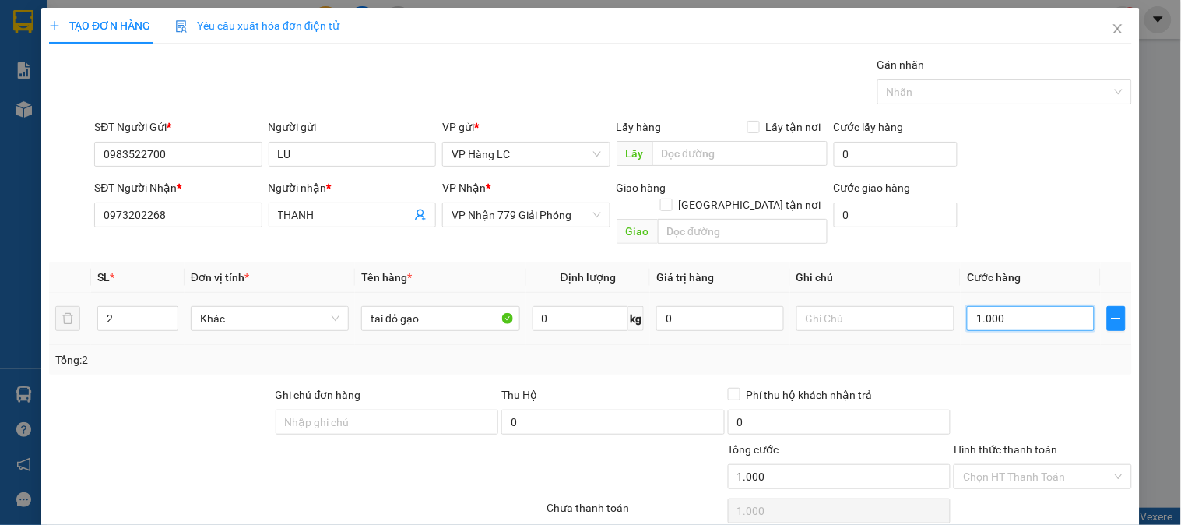
type input "10.000"
type input "100.000"
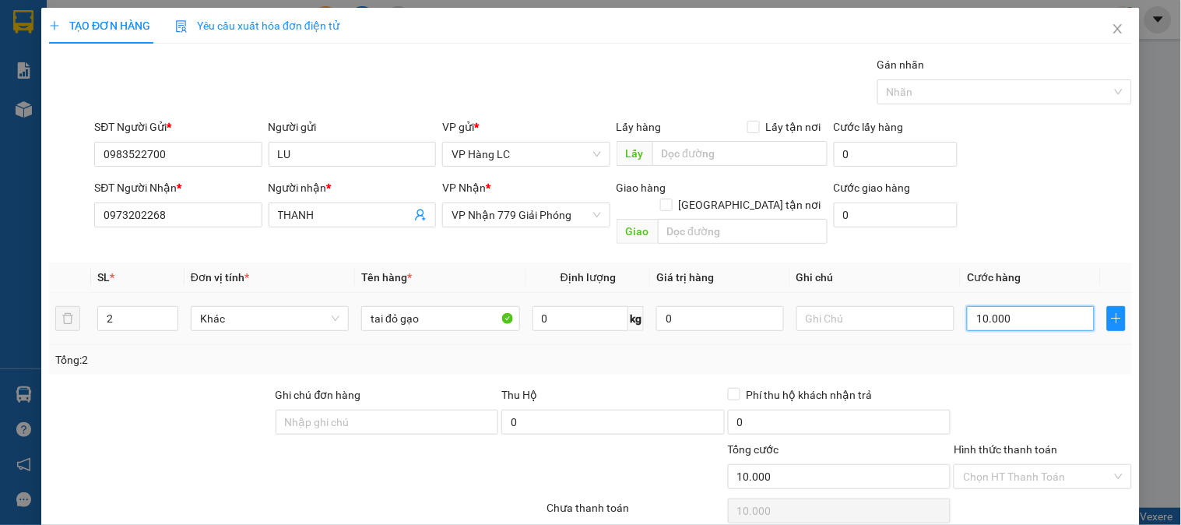
type input "100.000"
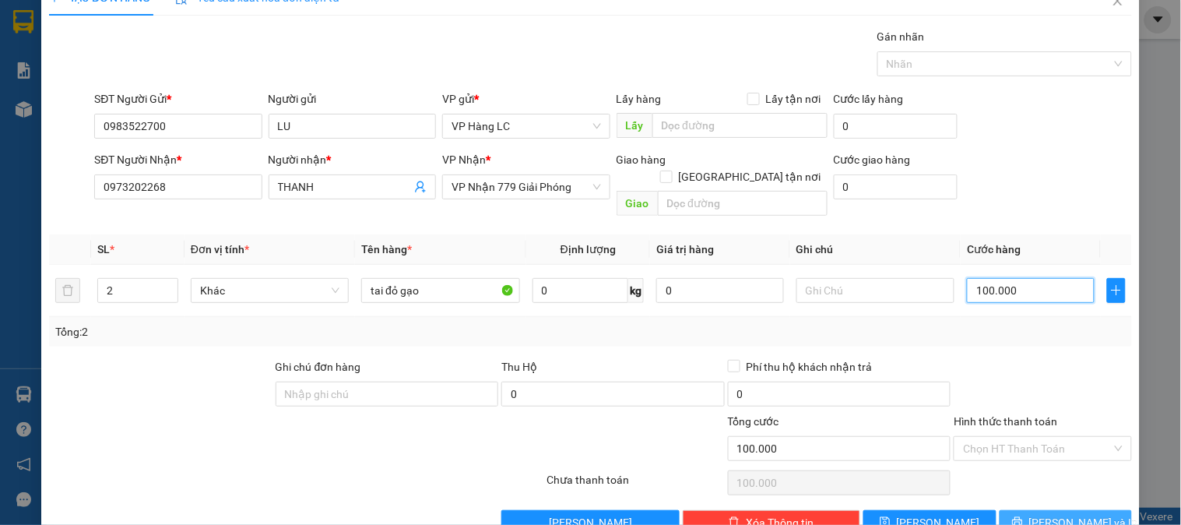
scroll to position [51, 0]
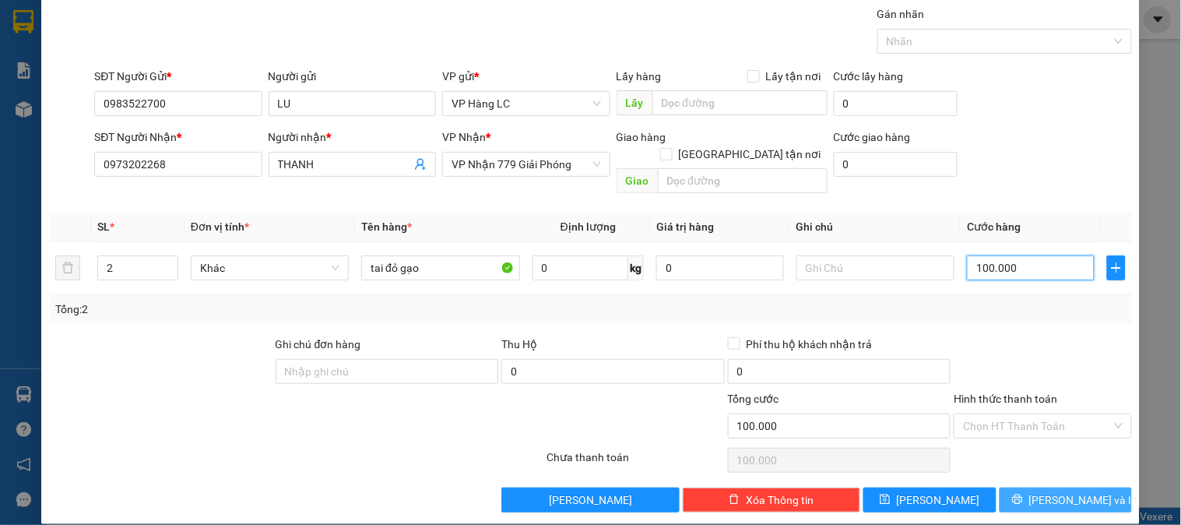
type input "100.000"
click at [1055, 491] on span "[PERSON_NAME] và In" at bounding box center [1084, 499] width 109 height 17
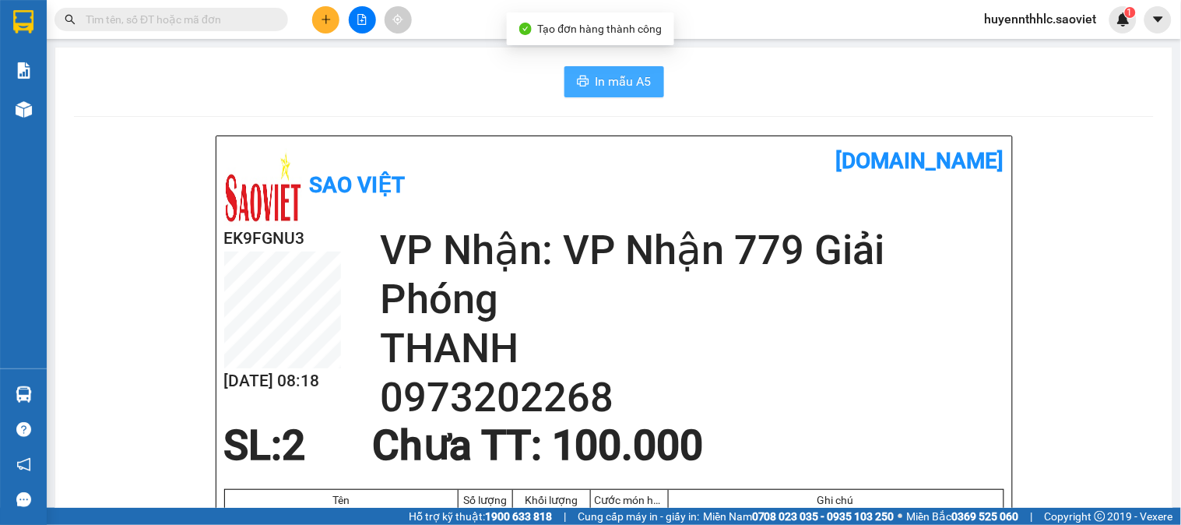
click at [596, 79] on span "In mẫu A5" at bounding box center [624, 81] width 56 height 19
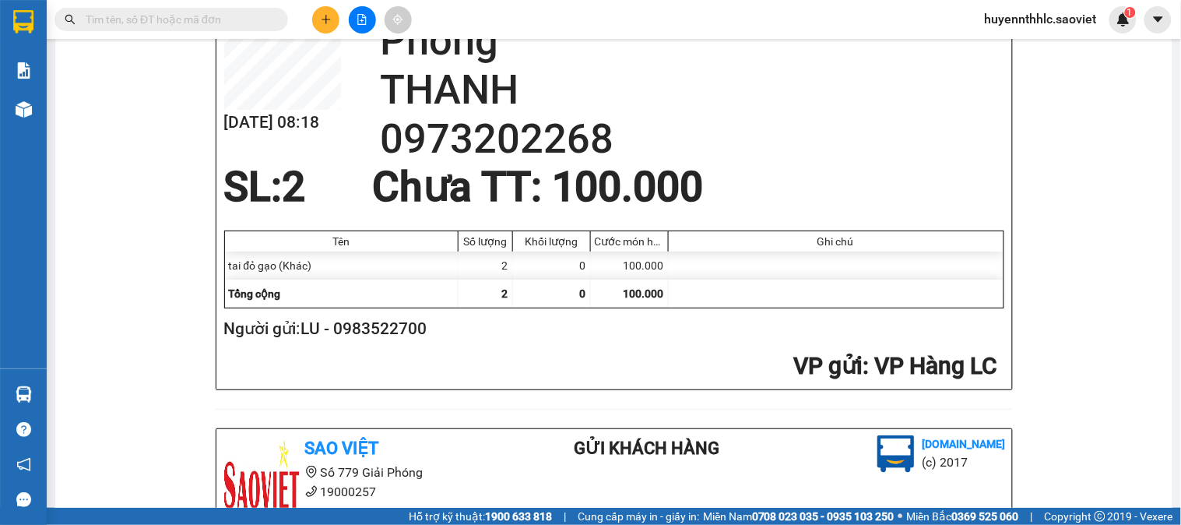
scroll to position [259, 0]
click at [380, 336] on h2 "Người gửi: LU - 0983522700" at bounding box center [611, 328] width 774 height 26
click at [382, 336] on h2 "Người gửi: LU - 0983522700" at bounding box center [611, 328] width 774 height 26
copy h2 "0983522700"
click at [323, 17] on icon "plus" at bounding box center [326, 19] width 11 height 11
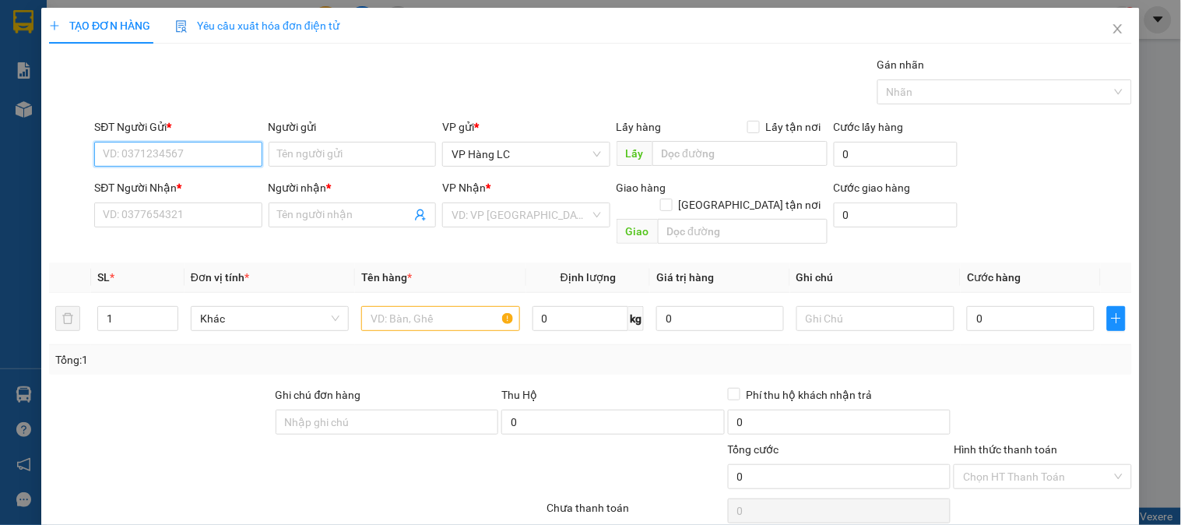
click at [162, 156] on input "SĐT Người Gửi *" at bounding box center [177, 154] width 167 height 25
paste input "0983522700"
type input "0983522700"
drag, startPoint x: 177, startPoint y: 189, endPoint x: 173, endPoint y: 218, distance: 29.1
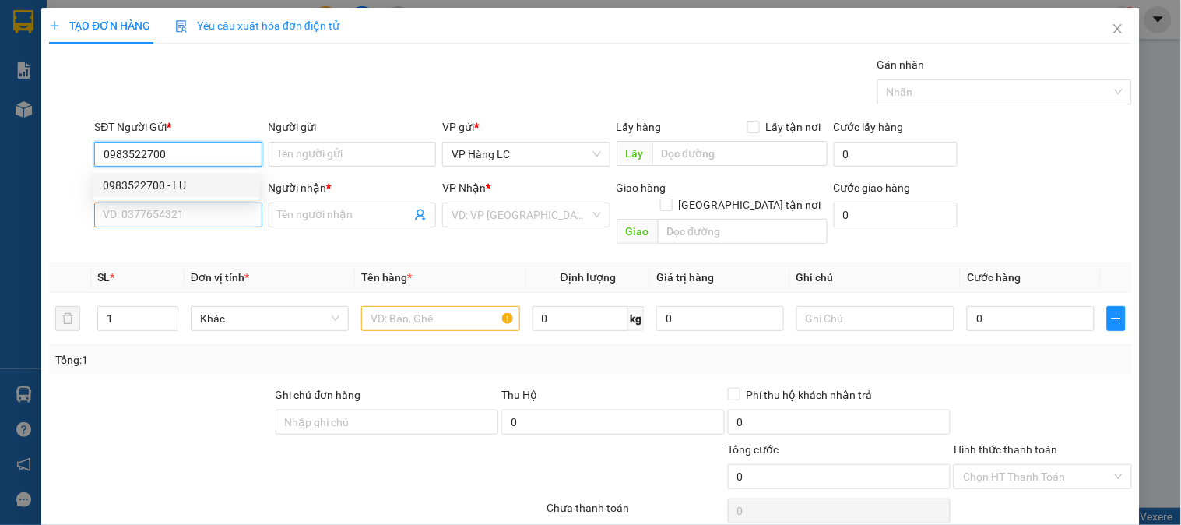
click at [176, 195] on div "0983522700 - LU" at bounding box center [176, 185] width 166 height 25
type input "LU"
type input "0973202268"
type input "THANH"
type input "0983522700"
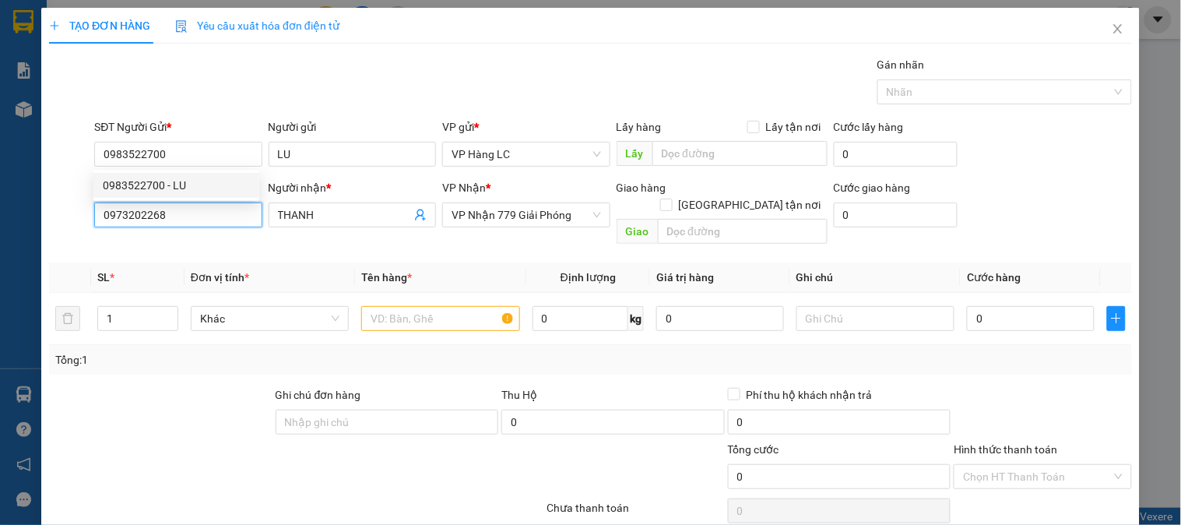
drag, startPoint x: 173, startPoint y: 218, endPoint x: 0, endPoint y: 224, distance: 173.0
click at [0, 224] on div "TẠO ĐƠN HÀNG Yêu cầu xuất hóa đơn điện tử Transit Pickup Surcharge Ids Transit …" at bounding box center [590, 262] width 1181 height 525
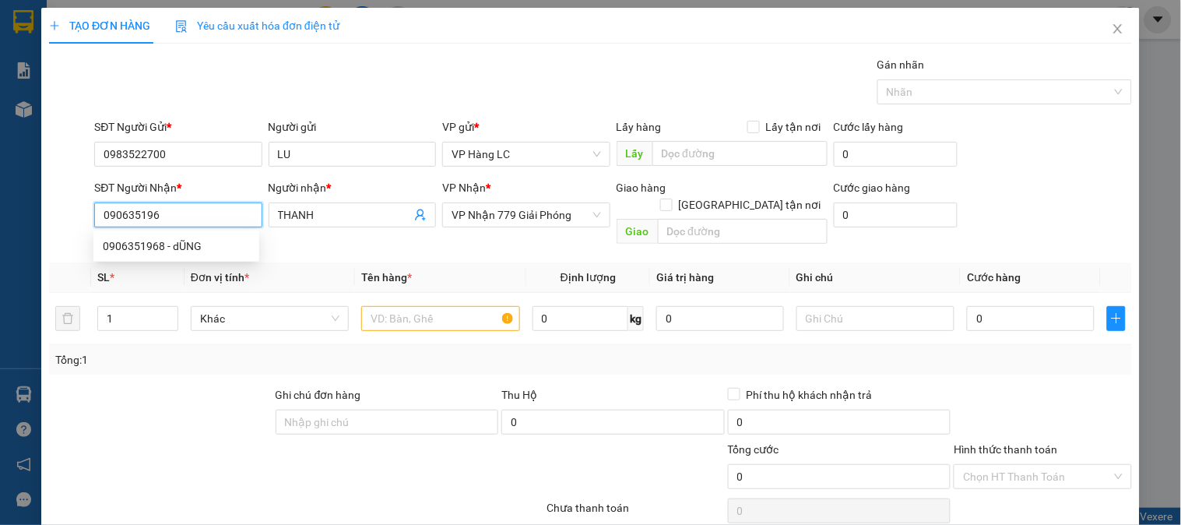
type input "0906351968"
click at [176, 243] on div "0906351968 - dŨNG" at bounding box center [176, 246] width 147 height 17
type input "dŨNG"
type input "0906351968"
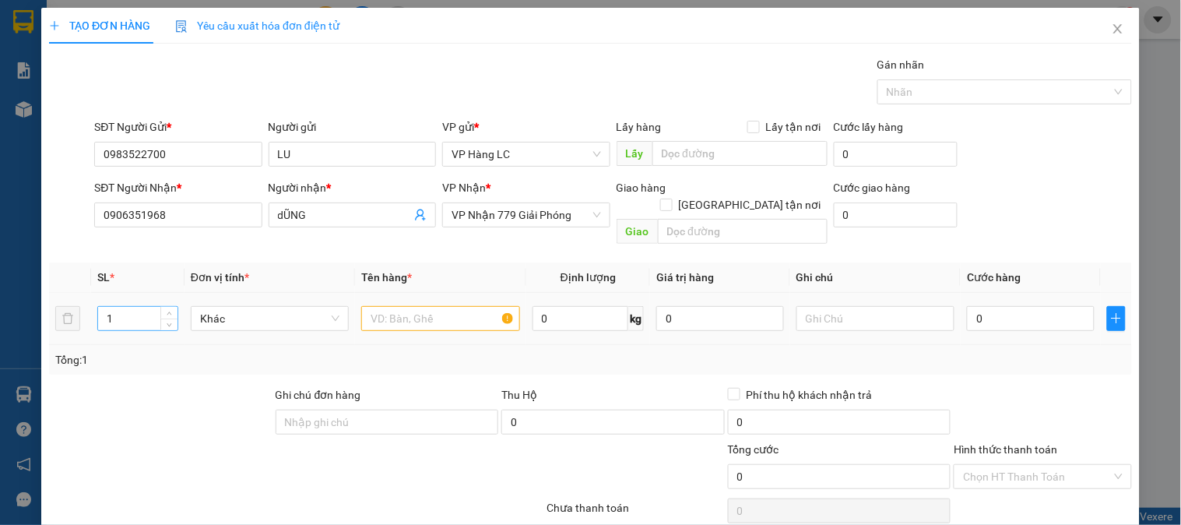
click at [150, 307] on input "1" at bounding box center [137, 318] width 79 height 23
type input "2"
click at [414, 306] on input "text" at bounding box center [440, 318] width 158 height 25
type input "tai đỏ gạo"
click at [997, 306] on input "0" at bounding box center [1031, 318] width 128 height 25
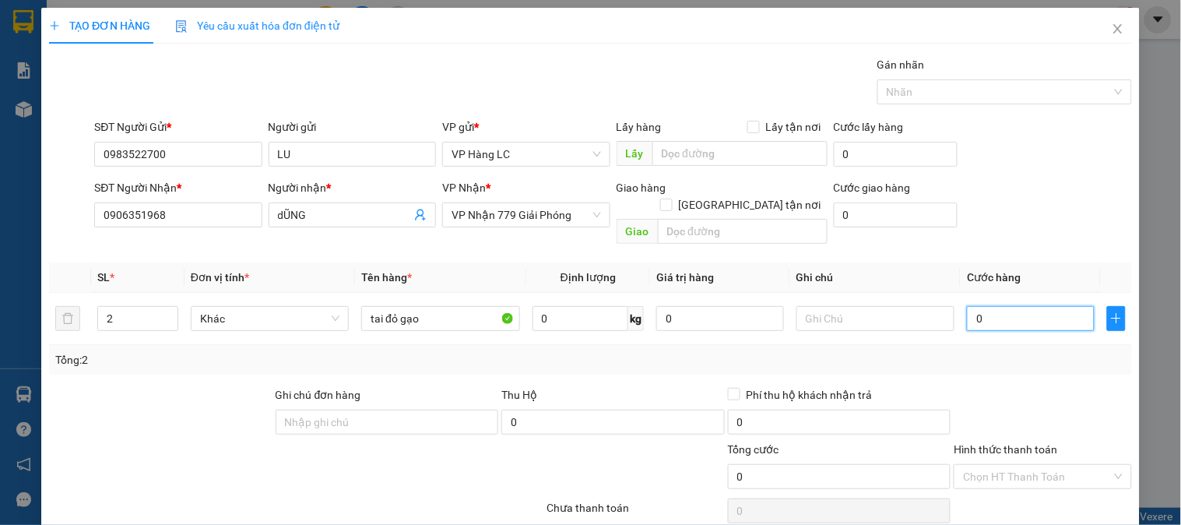
type input "1"
type input "10"
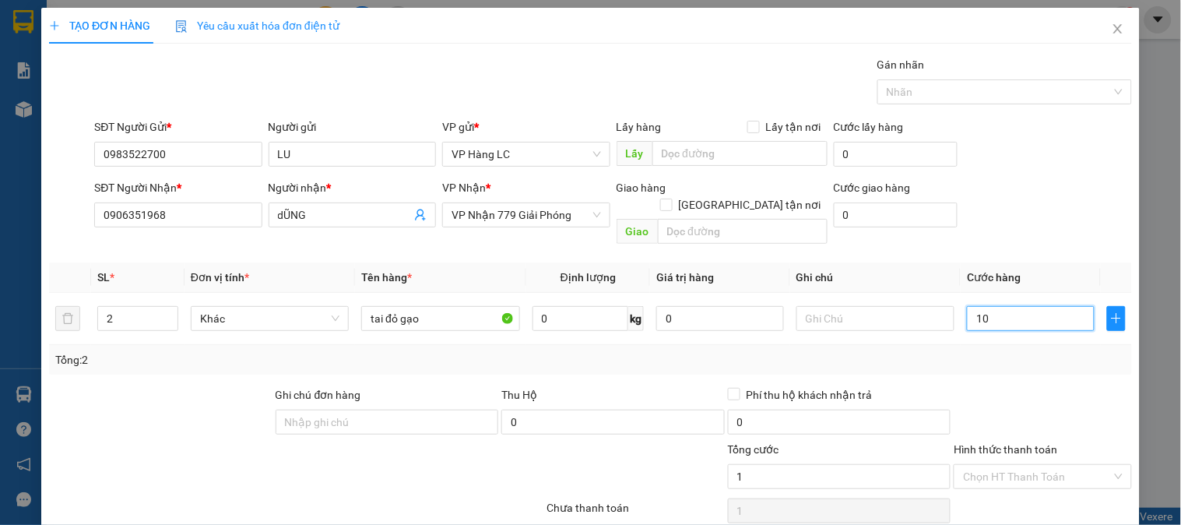
type input "10"
type input "100"
type input "1.000"
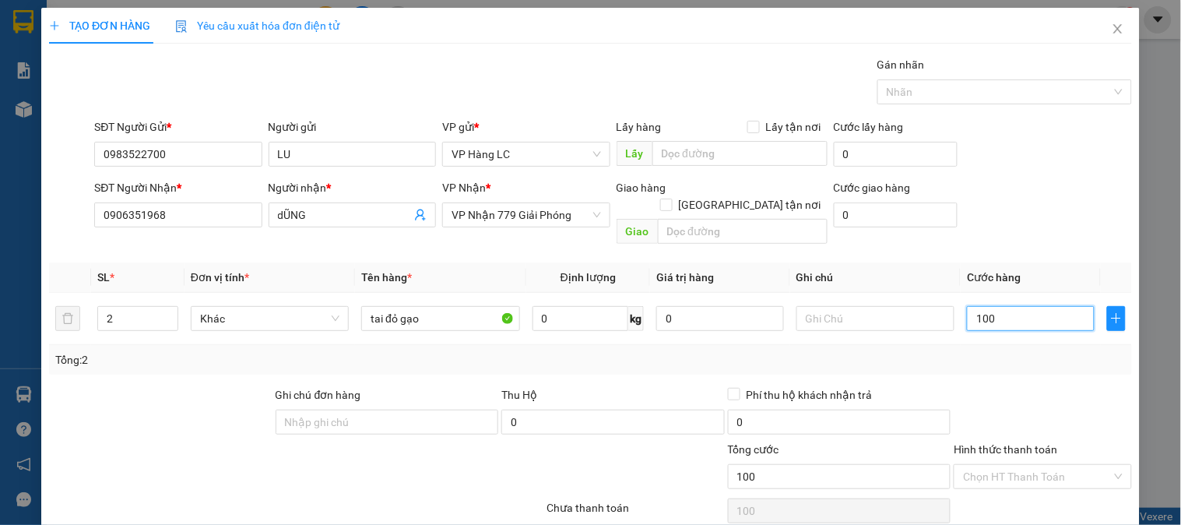
type input "1.000"
type input "10.000"
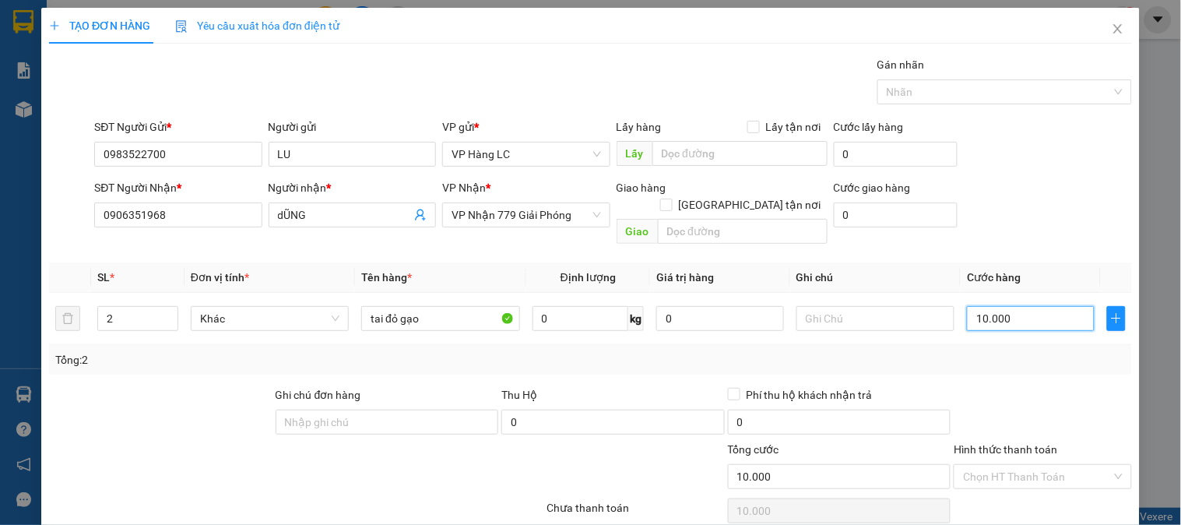
type input "100.000"
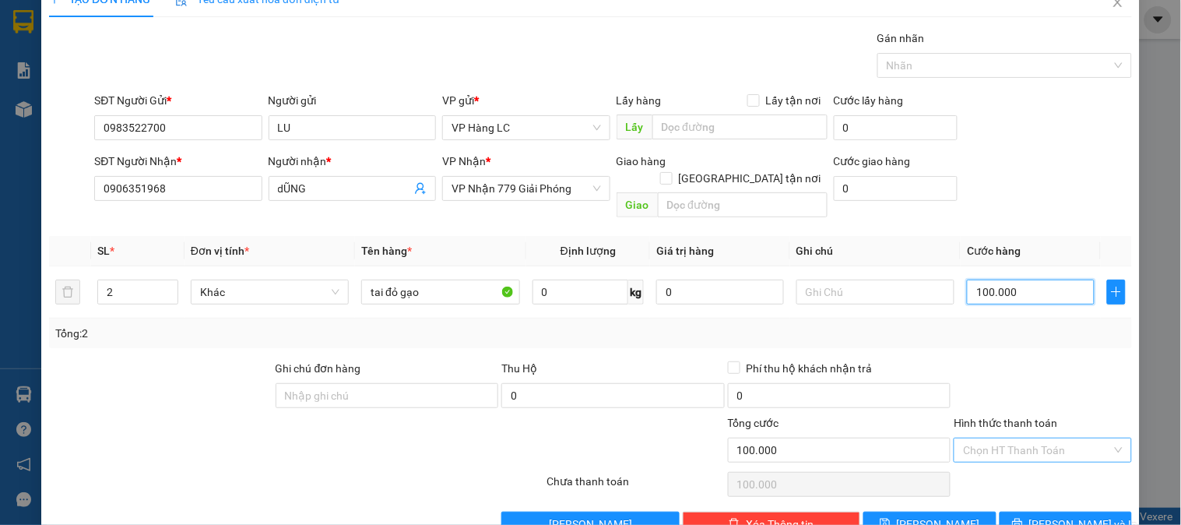
scroll to position [51, 0]
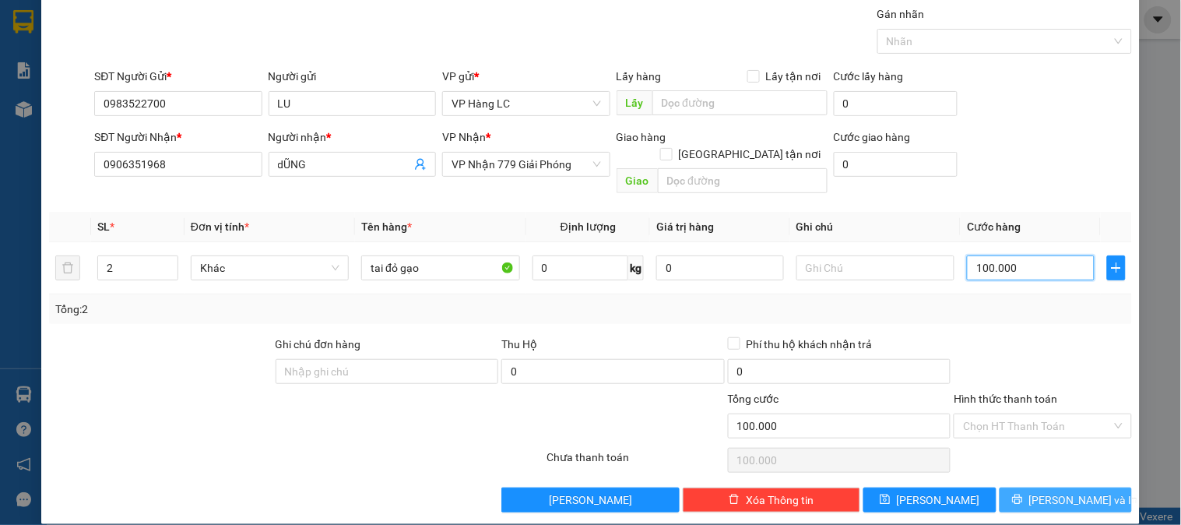
type input "100.000"
click at [1069, 491] on span "[PERSON_NAME] và In" at bounding box center [1084, 499] width 109 height 17
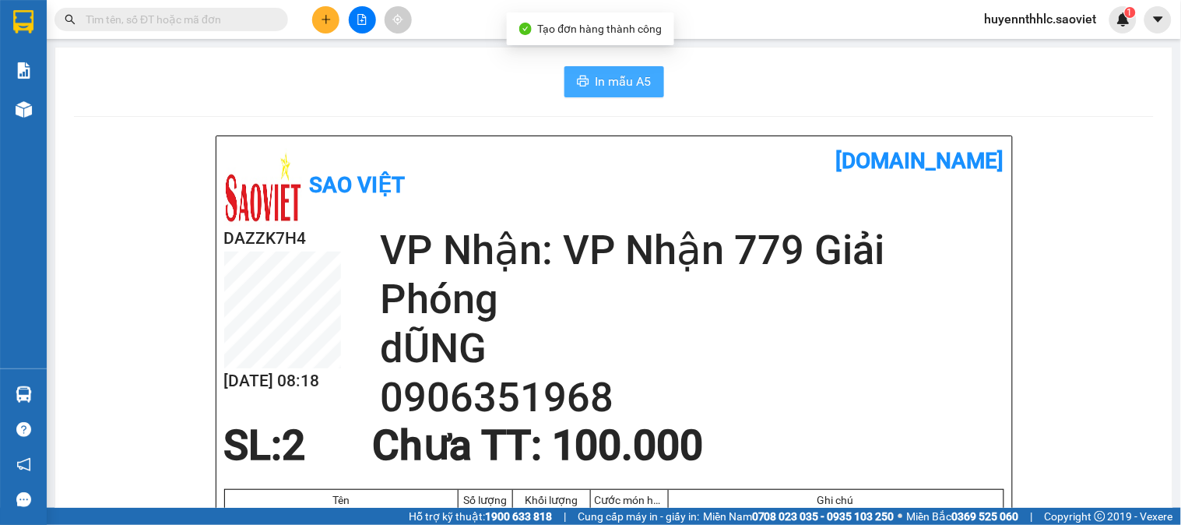
click at [621, 87] on span "In mẫu A5" at bounding box center [624, 81] width 56 height 19
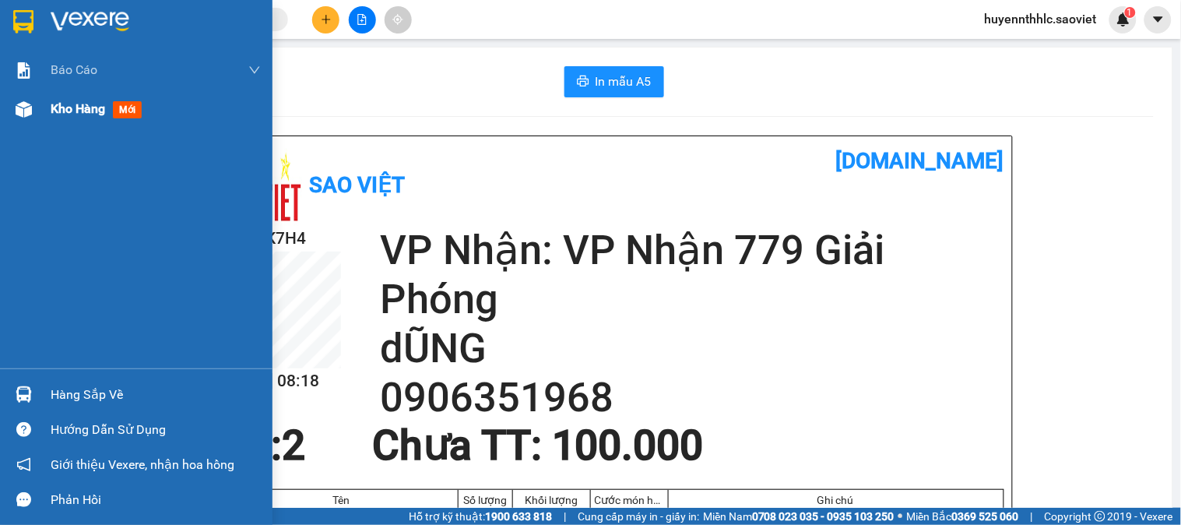
click at [83, 118] on div "Kho hàng mới" at bounding box center [99, 108] width 97 height 19
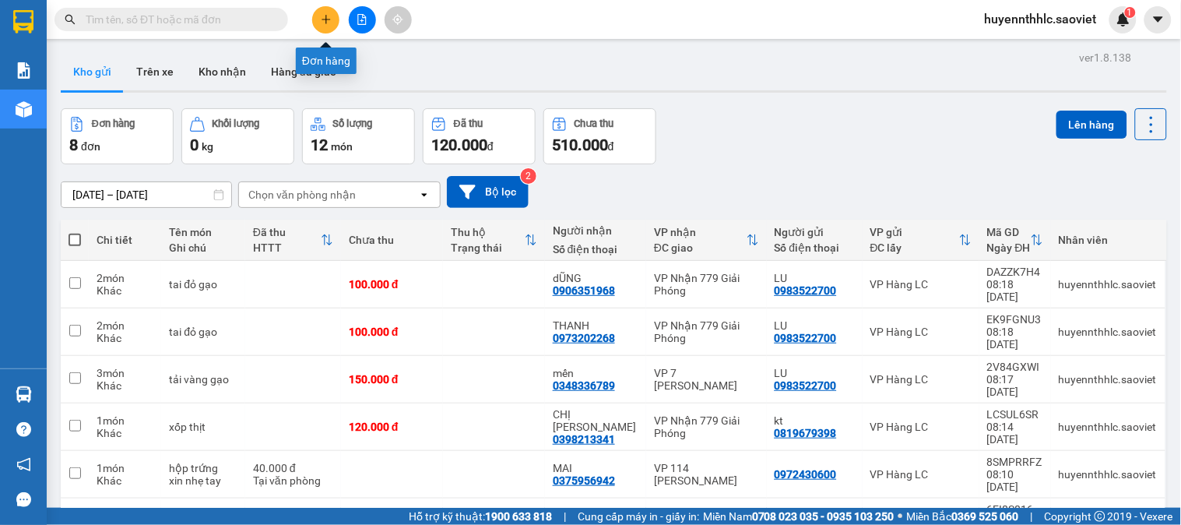
click at [325, 12] on button at bounding box center [325, 19] width 27 height 27
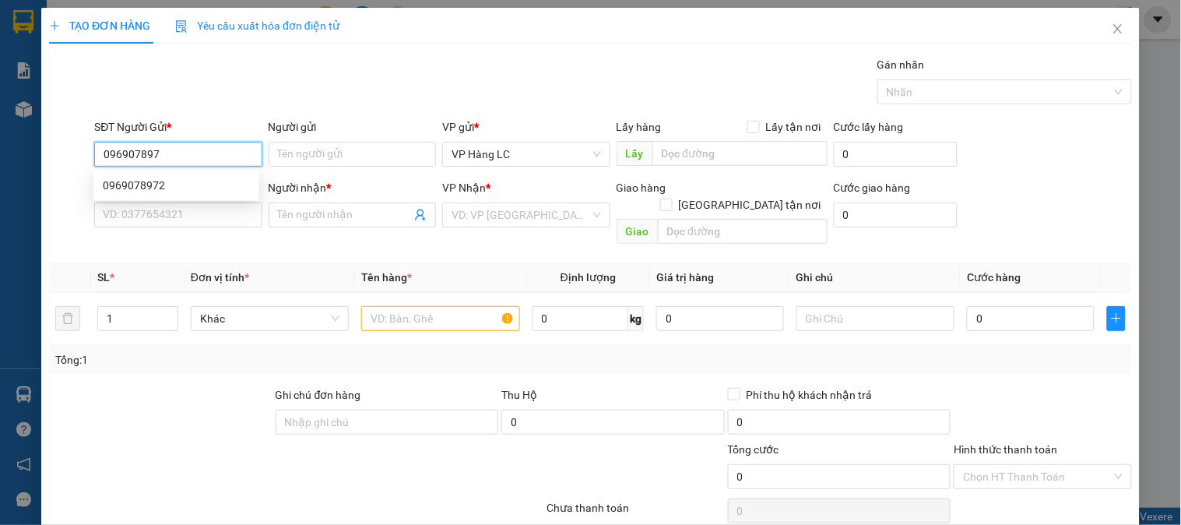
type input "0969078972"
click at [149, 179] on div "0969078972" at bounding box center [176, 185] width 147 height 17
type input "0965662389"
type input "kt"
type input "0969078972"
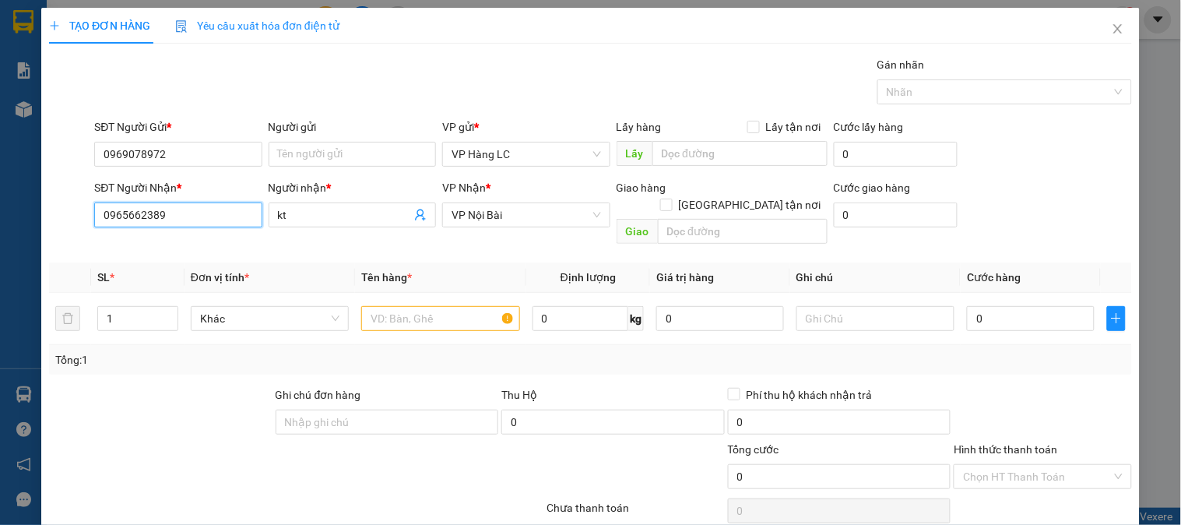
drag, startPoint x: 156, startPoint y: 213, endPoint x: 9, endPoint y: 213, distance: 146.4
click at [10, 213] on div "TẠO ĐƠN HÀNG Yêu cầu xuất hóa đơn điện tử Transit Pickup Surcharge Ids Transit …" at bounding box center [590, 262] width 1181 height 525
click at [164, 249] on div "0965662389 - kt" at bounding box center [176, 246] width 147 height 17
click at [409, 306] on input "text" at bounding box center [440, 318] width 158 height 25
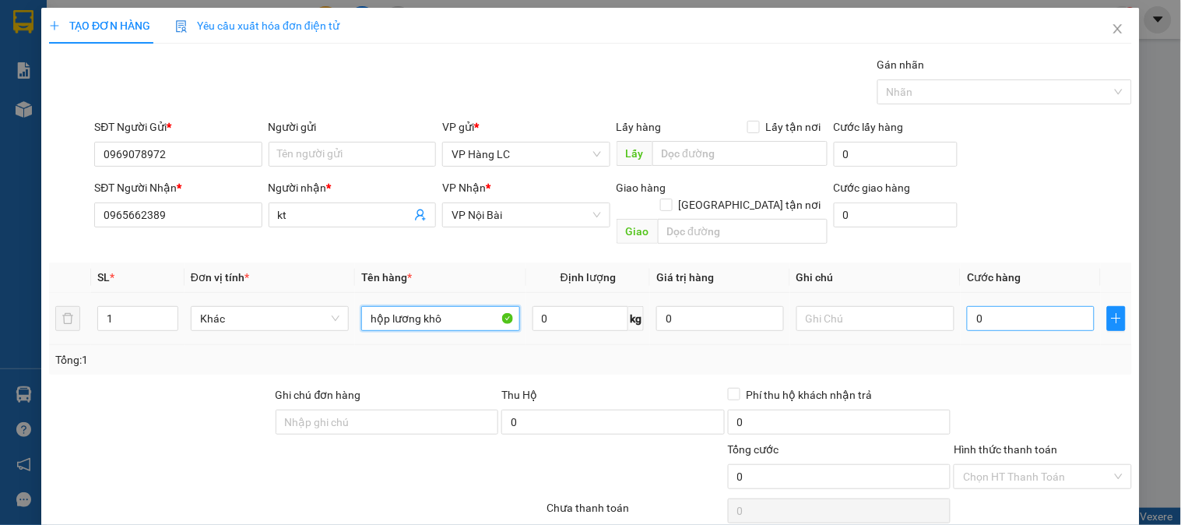
type input "hộp lương khô"
click at [1042, 306] on input "0" at bounding box center [1031, 318] width 128 height 25
type input "4"
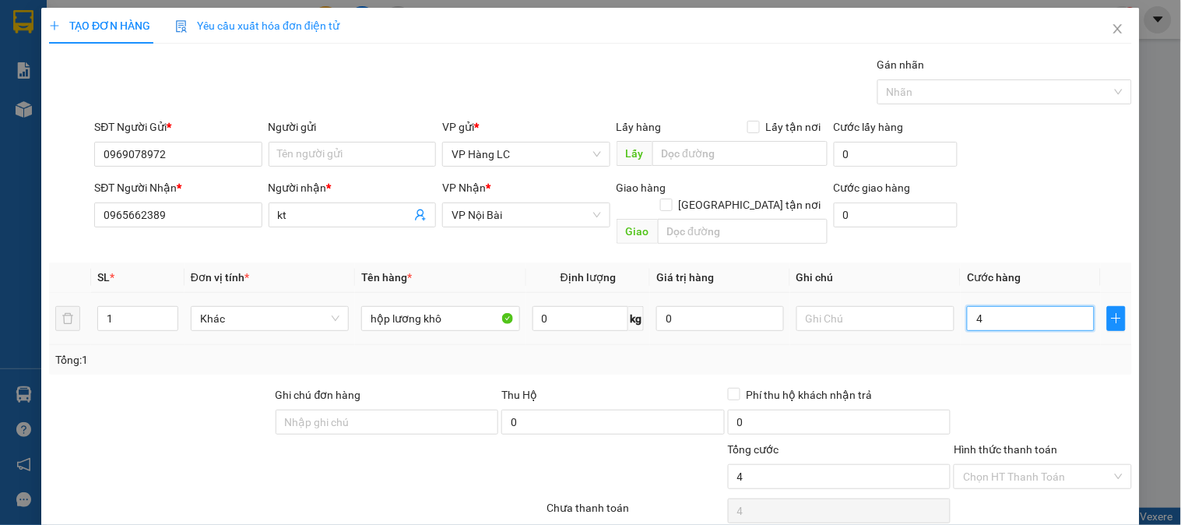
type input "40"
type input "400"
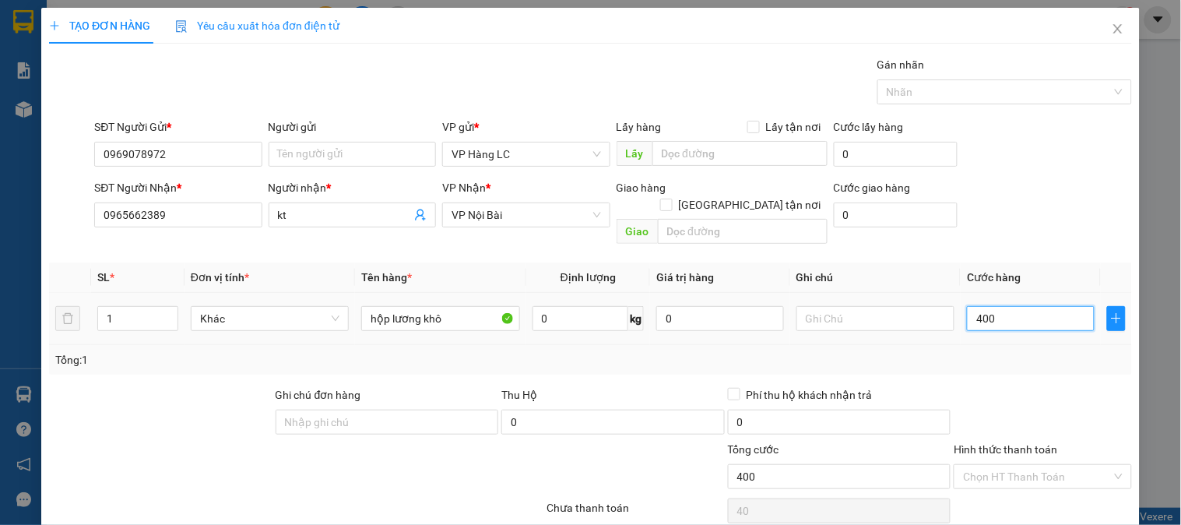
type input "400"
type input "4.000"
type input "40.000"
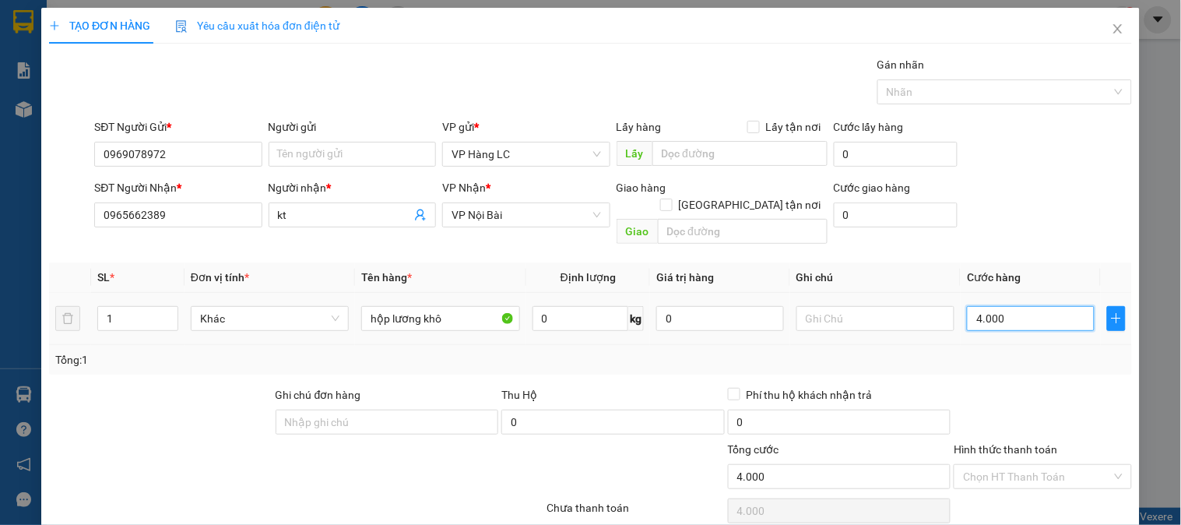
type input "40.000"
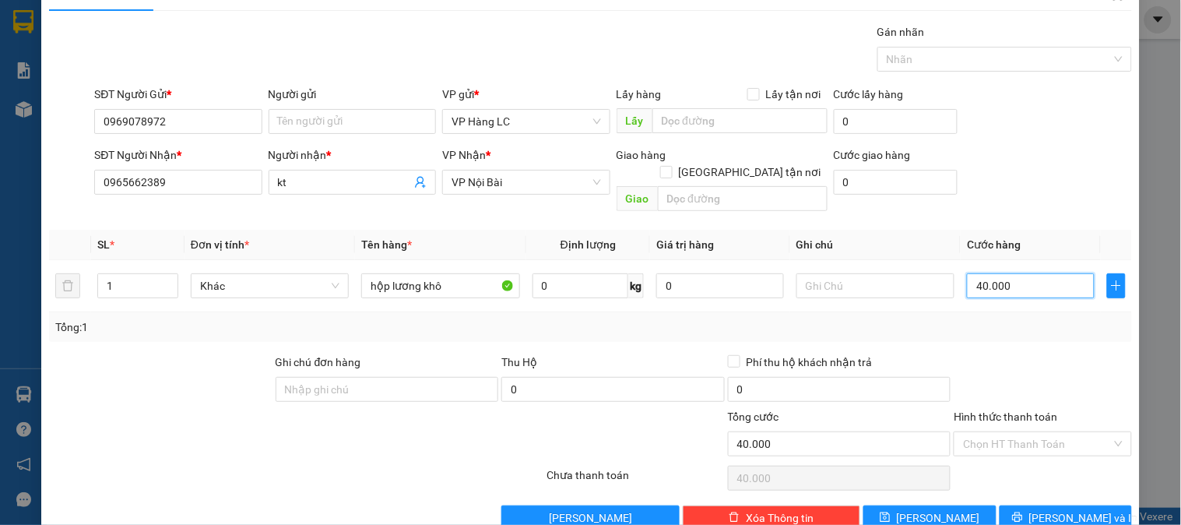
scroll to position [51, 0]
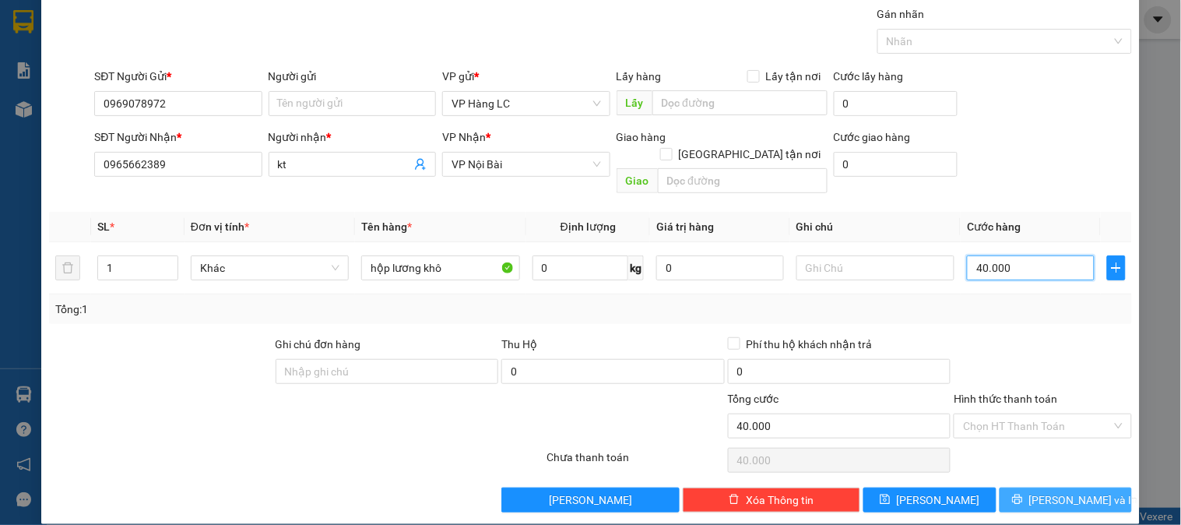
type input "40.000"
click at [1057, 491] on span "[PERSON_NAME] và In" at bounding box center [1084, 499] width 109 height 17
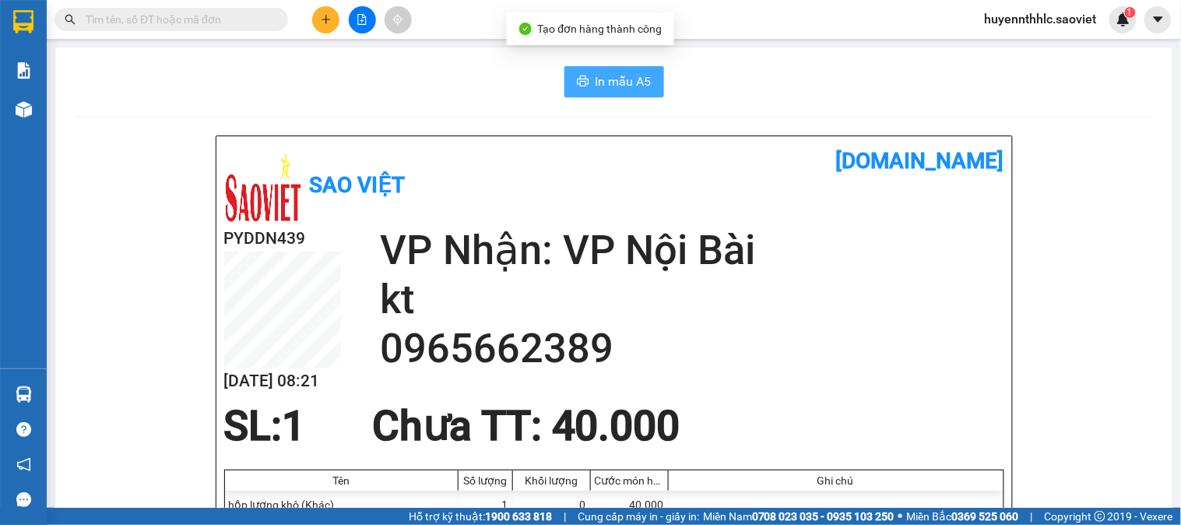
click at [604, 75] on span "In mẫu A5" at bounding box center [624, 81] width 56 height 19
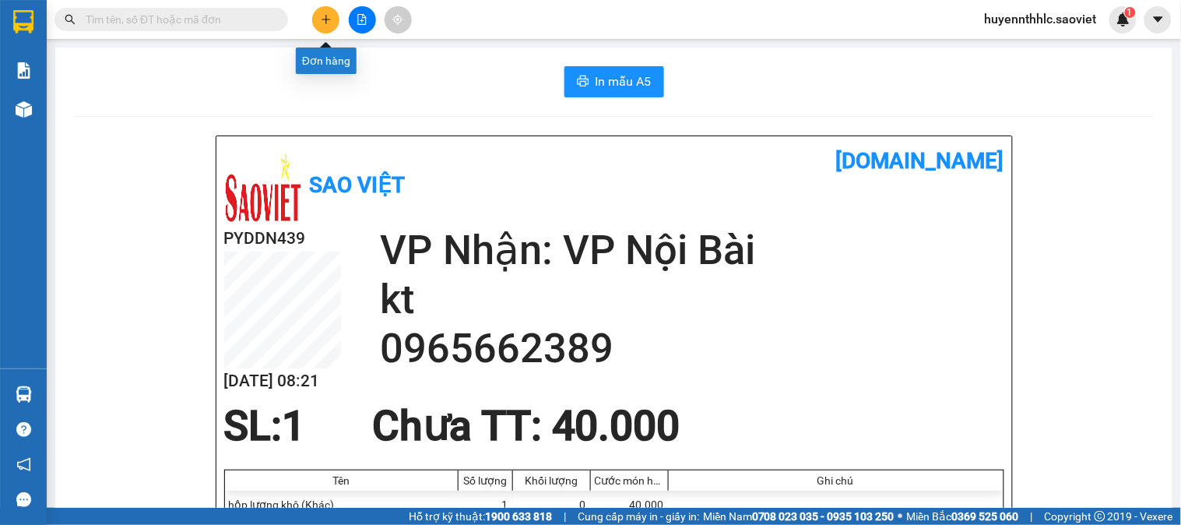
click at [339, 22] on button at bounding box center [325, 19] width 27 height 27
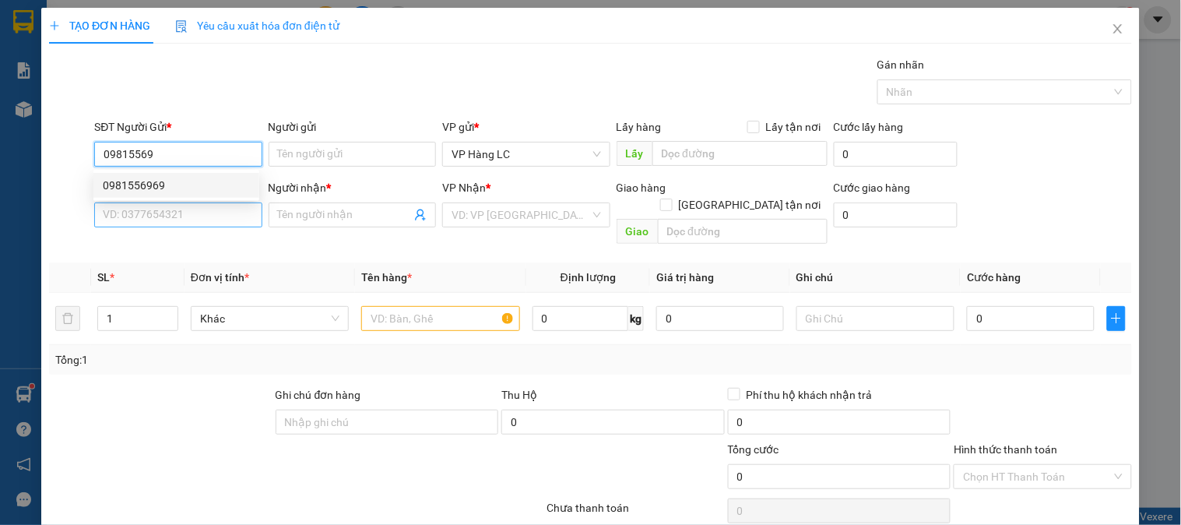
drag, startPoint x: 144, startPoint y: 180, endPoint x: 160, endPoint y: 218, distance: 41.2
click at [145, 180] on div "0981556969" at bounding box center [176, 185] width 147 height 17
type input "0981556969"
type input "0913988786"
type input "kt"
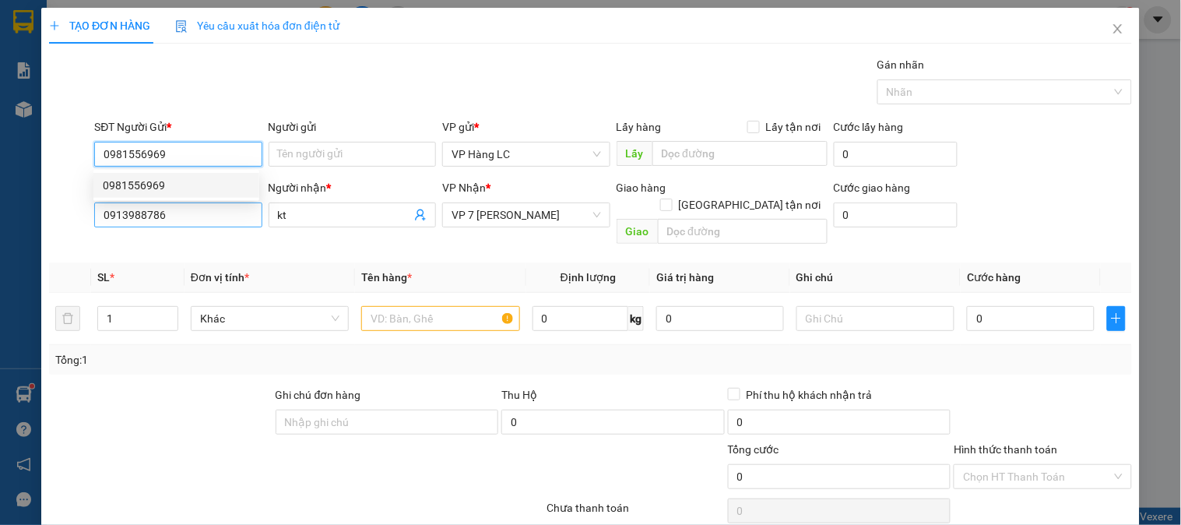
type input "0981556969"
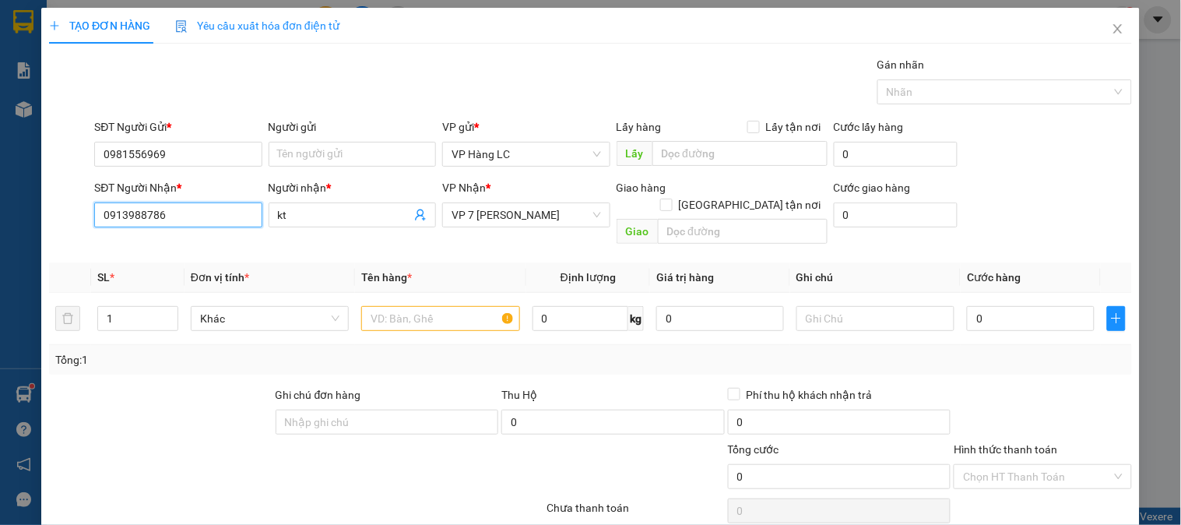
drag, startPoint x: 178, startPoint y: 213, endPoint x: 17, endPoint y: 227, distance: 161.0
click at [0, 231] on div "TẠO ĐƠN HÀNG Yêu cầu xuất hóa đơn điện tử Transit Pickup Surcharge Ids Transit …" at bounding box center [590, 262] width 1181 height 525
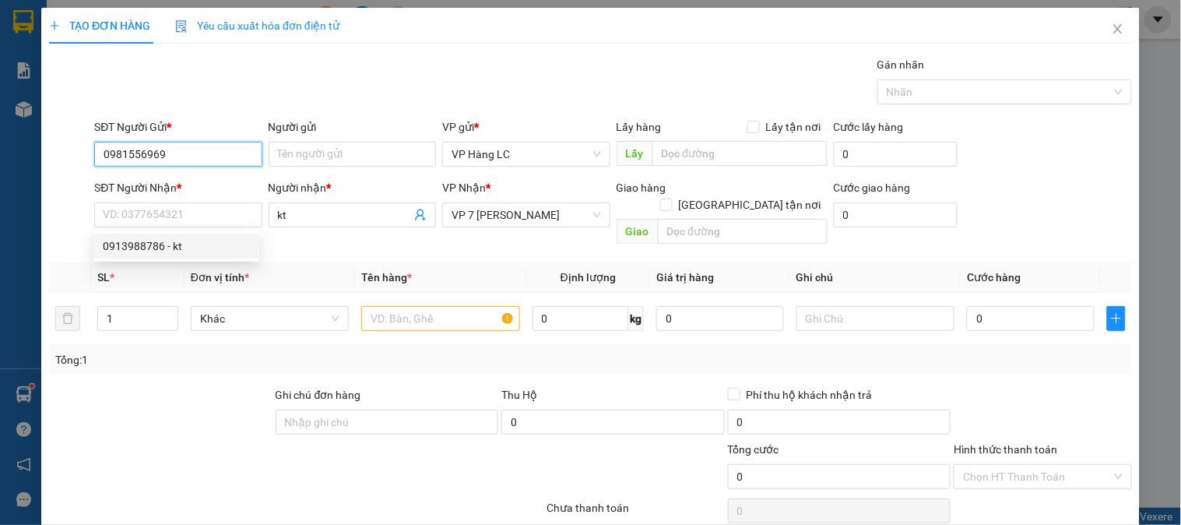
drag, startPoint x: 190, startPoint y: 151, endPoint x: 36, endPoint y: 154, distance: 154.2
click at [36, 154] on div "TẠO ĐƠN HÀNG Yêu cầu xuất hóa đơn điện tử Transit Pickup Surcharge Ids Transit …" at bounding box center [590, 262] width 1181 height 525
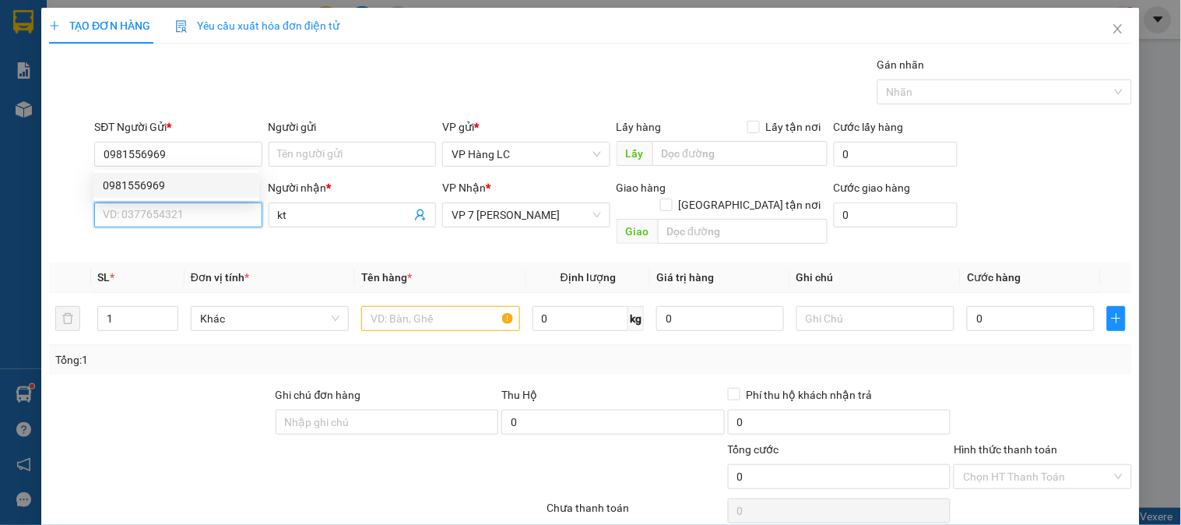
click at [201, 222] on input "SĐT Người Nhận *" at bounding box center [177, 214] width 167 height 25
paste input "0981556969"
type input "0981556969"
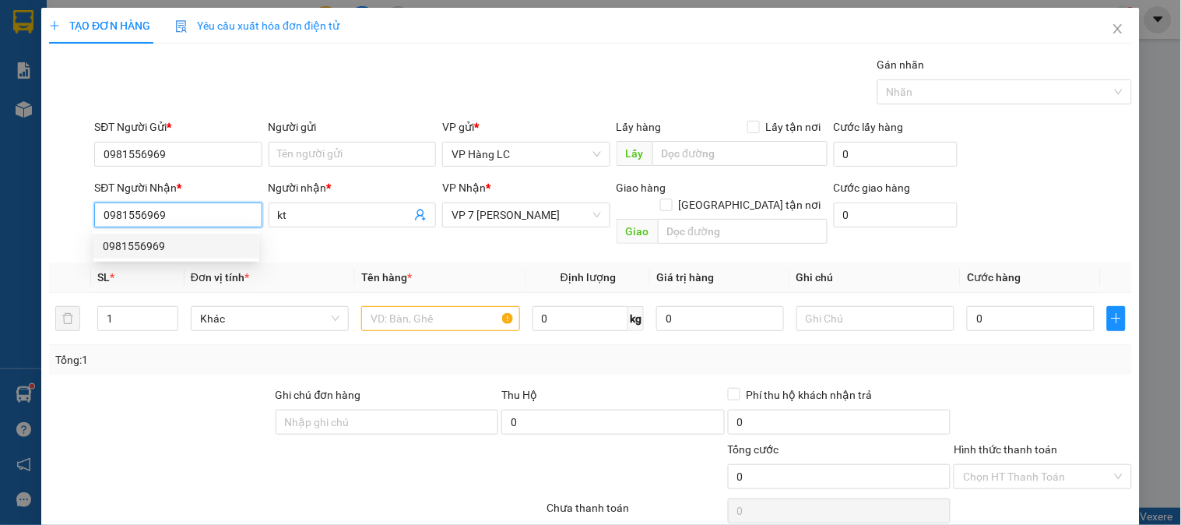
click at [157, 249] on div "0981556969" at bounding box center [176, 246] width 147 height 17
type input "0981556969"
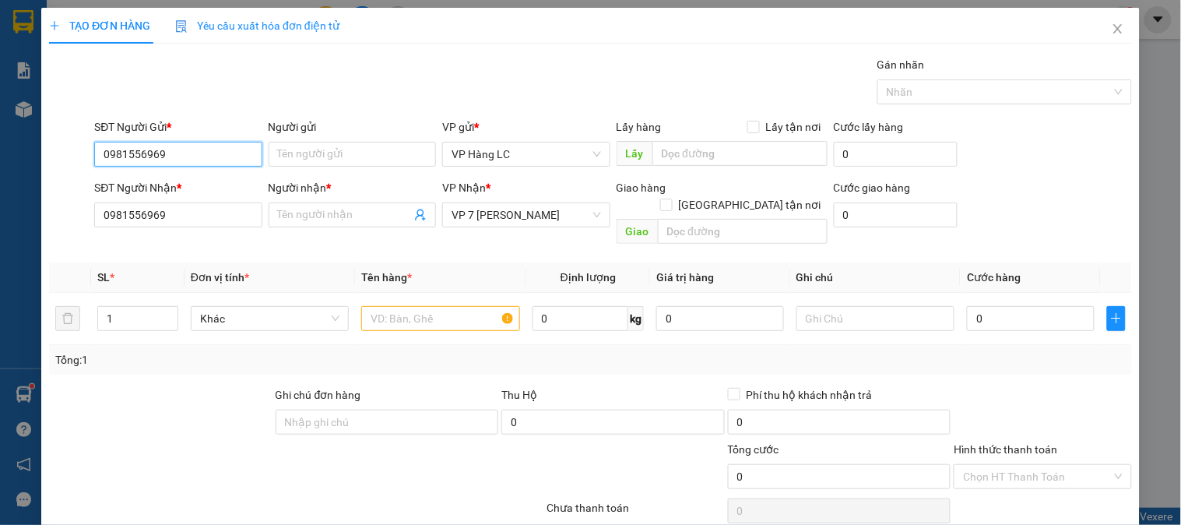
drag, startPoint x: 158, startPoint y: 154, endPoint x: 0, endPoint y: 137, distance: 159.0
click at [0, 143] on div "TẠO ĐƠN HÀNG Yêu cầu xuất hóa đơn điện tử Transit Pickup Surcharge Ids Transit …" at bounding box center [590, 262] width 1181 height 525
type input "0983287802"
click at [173, 184] on div "0983287802 - kt" at bounding box center [176, 185] width 147 height 17
type input "kt"
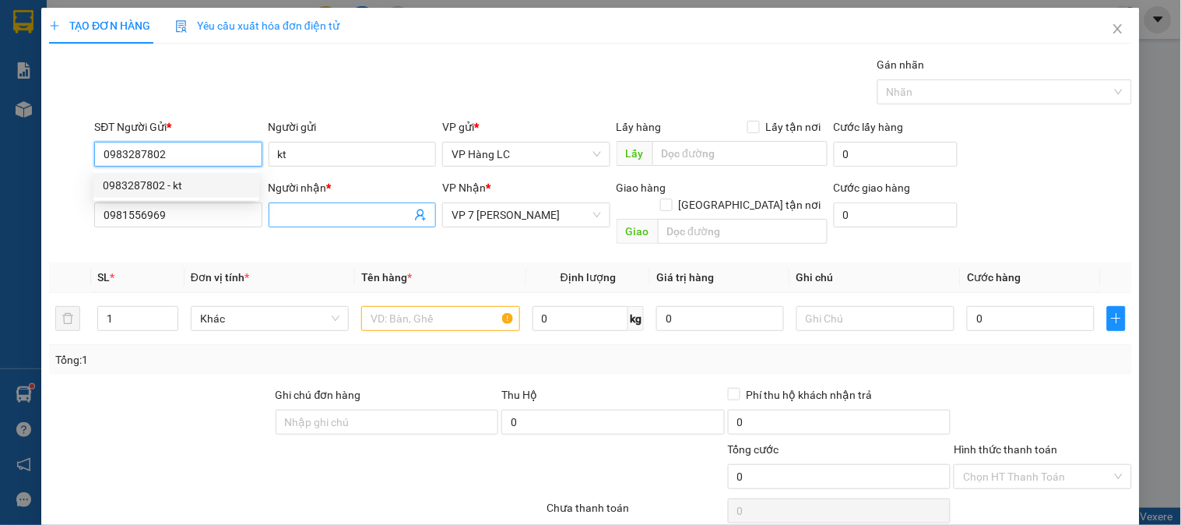
type input "0983287802"
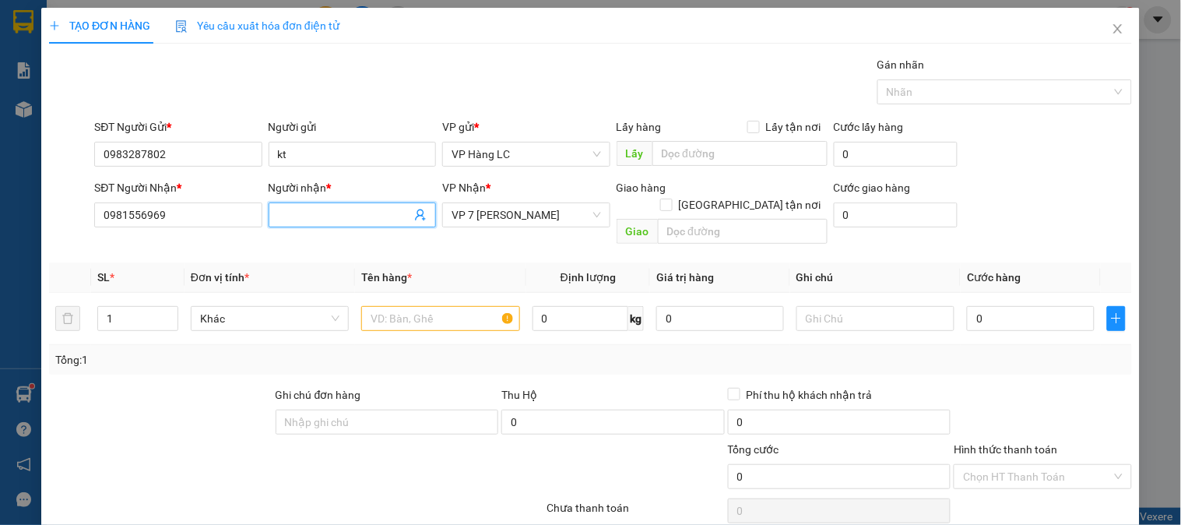
click at [315, 216] on input "Người nhận *" at bounding box center [344, 214] width 133 height 17
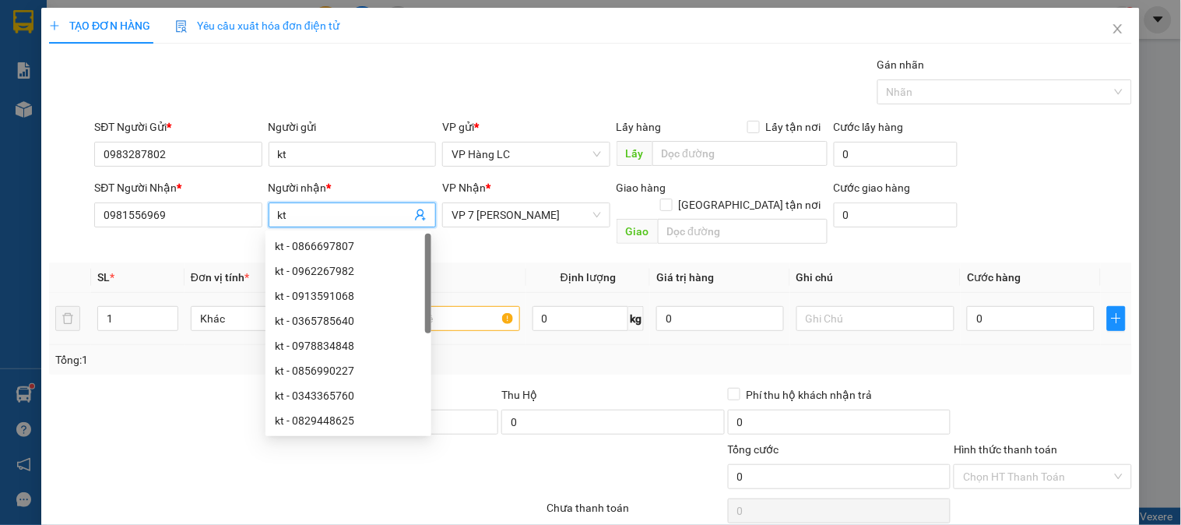
type input "kt"
click at [460, 306] on input "text" at bounding box center [440, 318] width 158 height 25
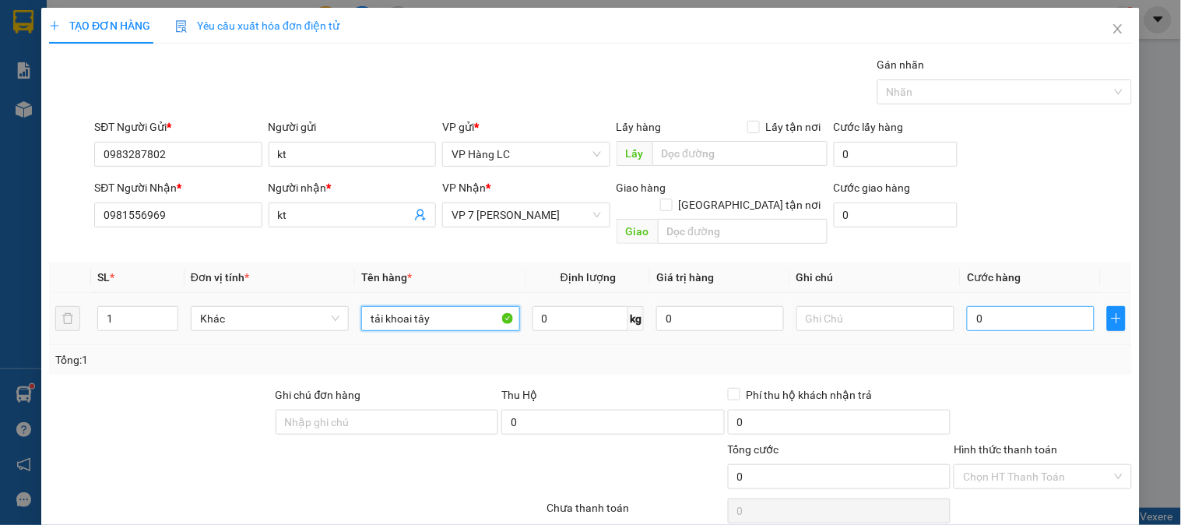
type input "tải khoai tây"
drag, startPoint x: 1018, startPoint y: 291, endPoint x: 1012, endPoint y: 304, distance: 13.6
click at [1016, 306] on input "0" at bounding box center [1031, 318] width 128 height 25
type input "4"
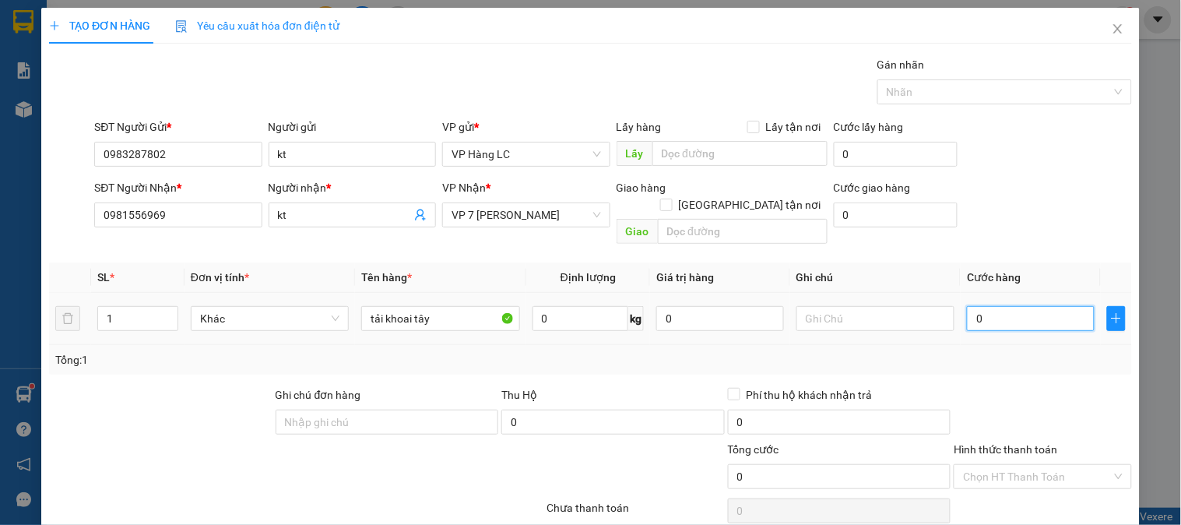
type input "4"
type input "40"
type input "400"
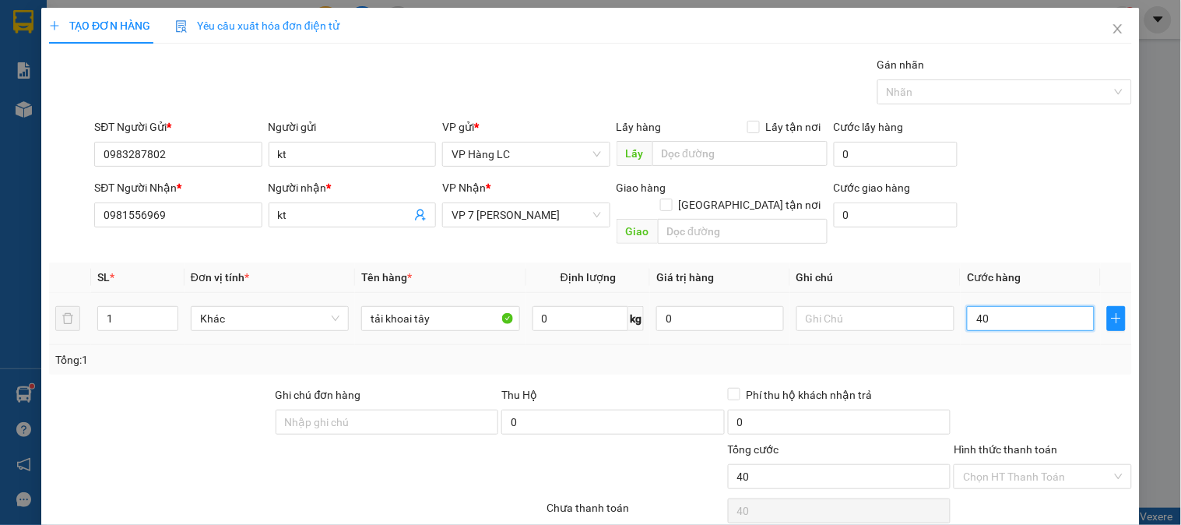
type input "400"
type input "4.000"
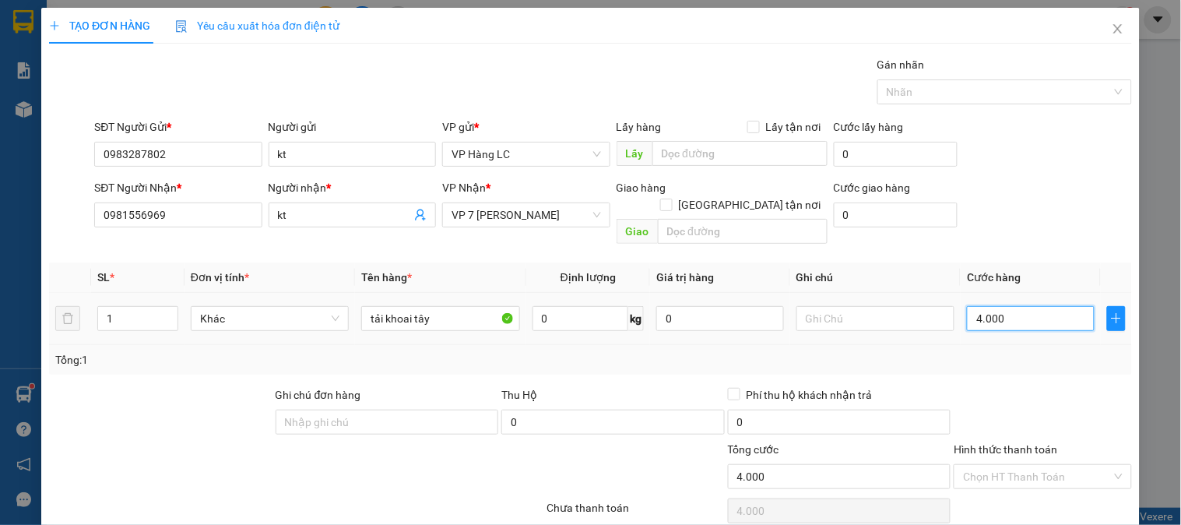
type input "40.000"
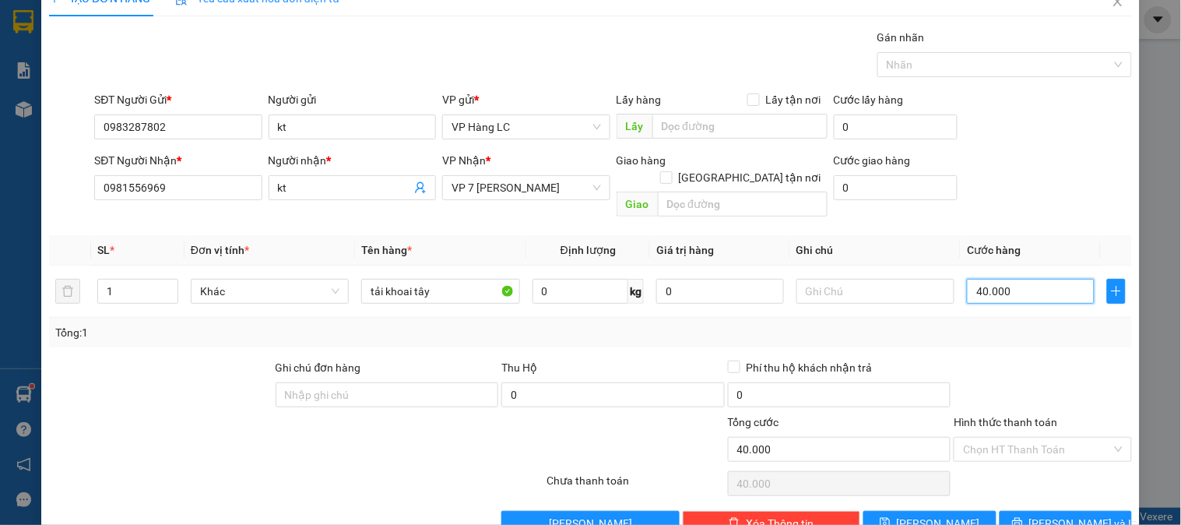
scroll to position [51, 0]
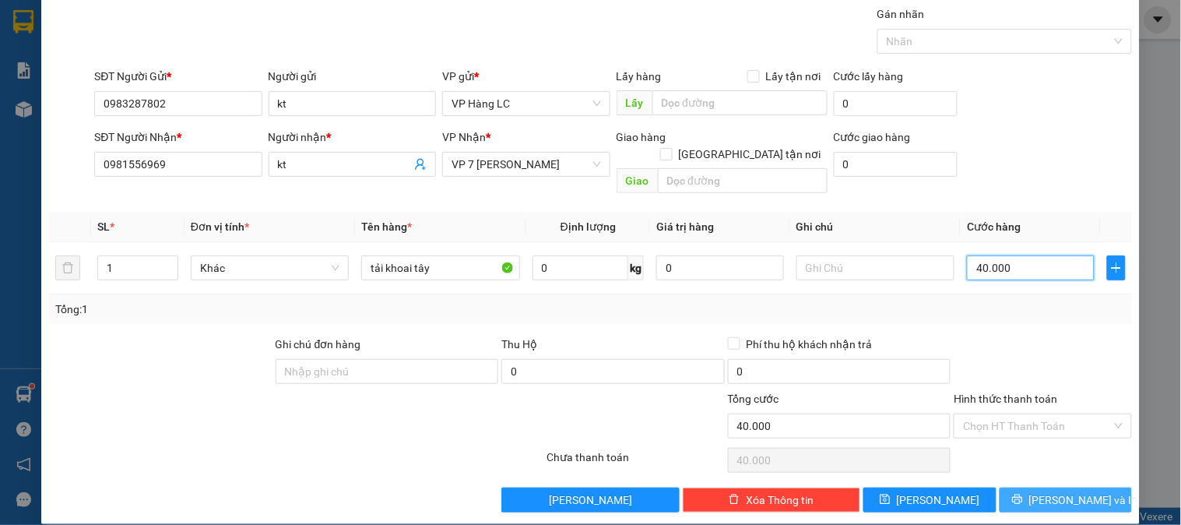
type input "40.000"
click at [1062, 491] on span "[PERSON_NAME] và In" at bounding box center [1084, 499] width 109 height 17
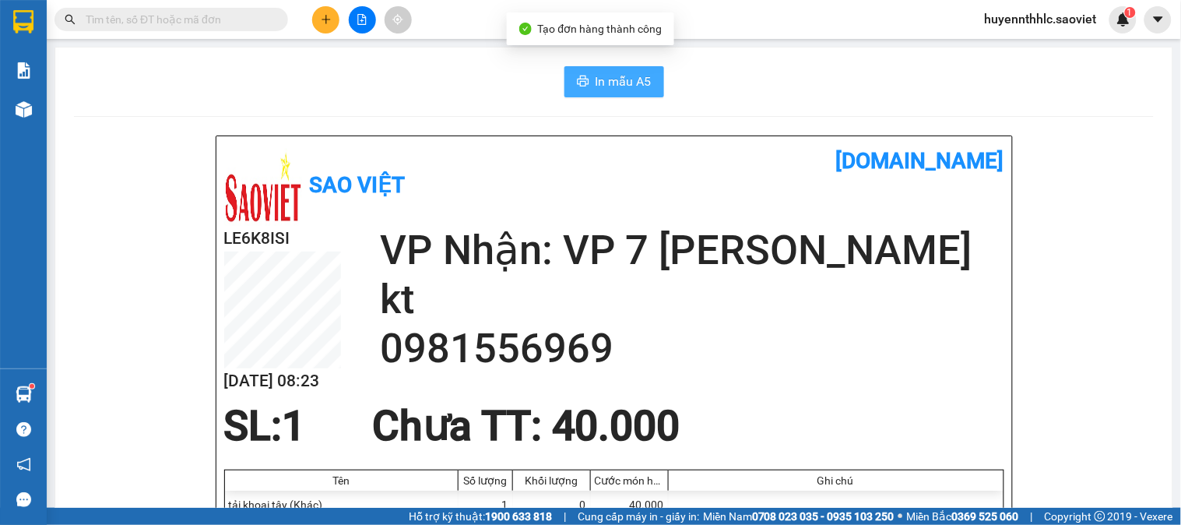
click at [611, 79] on span "In mẫu A5" at bounding box center [624, 81] width 56 height 19
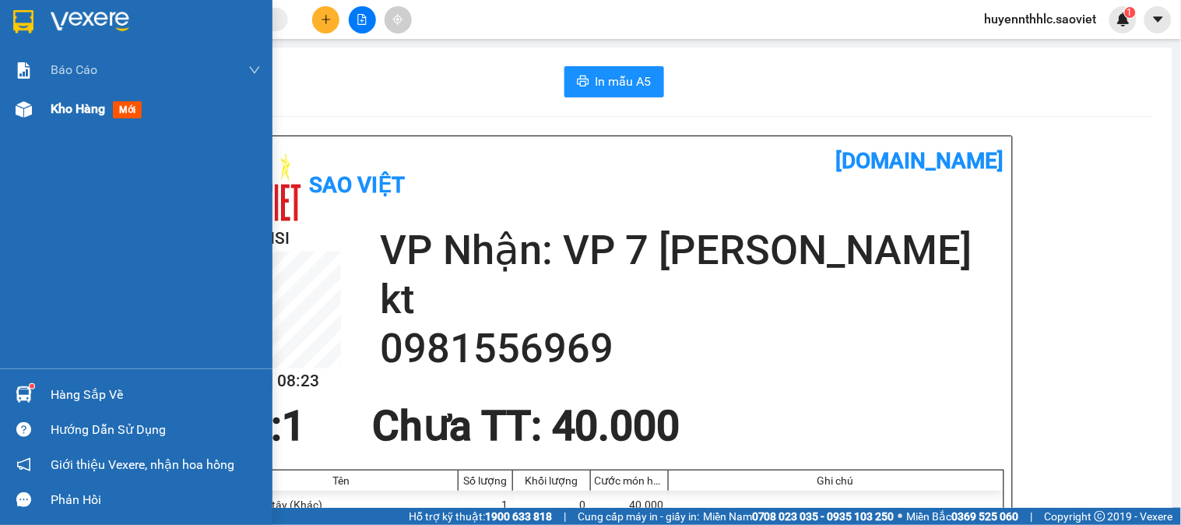
click at [91, 106] on span "Kho hàng" at bounding box center [78, 108] width 55 height 15
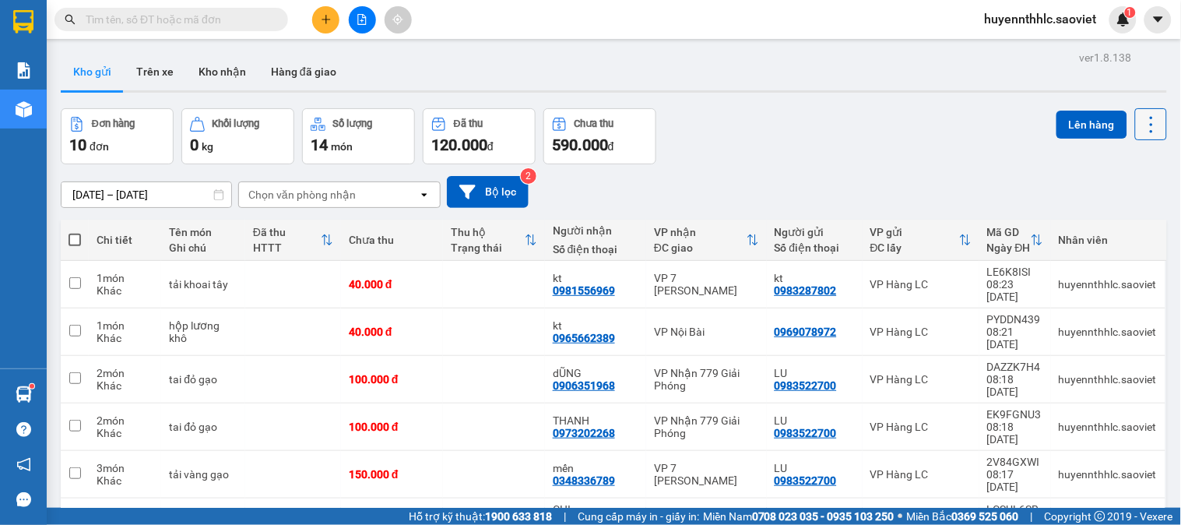
click at [1145, 127] on icon at bounding box center [1152, 125] width 22 height 22
click at [1109, 219] on span "Làm mới" at bounding box center [1116, 223] width 43 height 16
click at [0, 0] on div "Đang tải dữ liệu" at bounding box center [0, 0] width 0 height 0
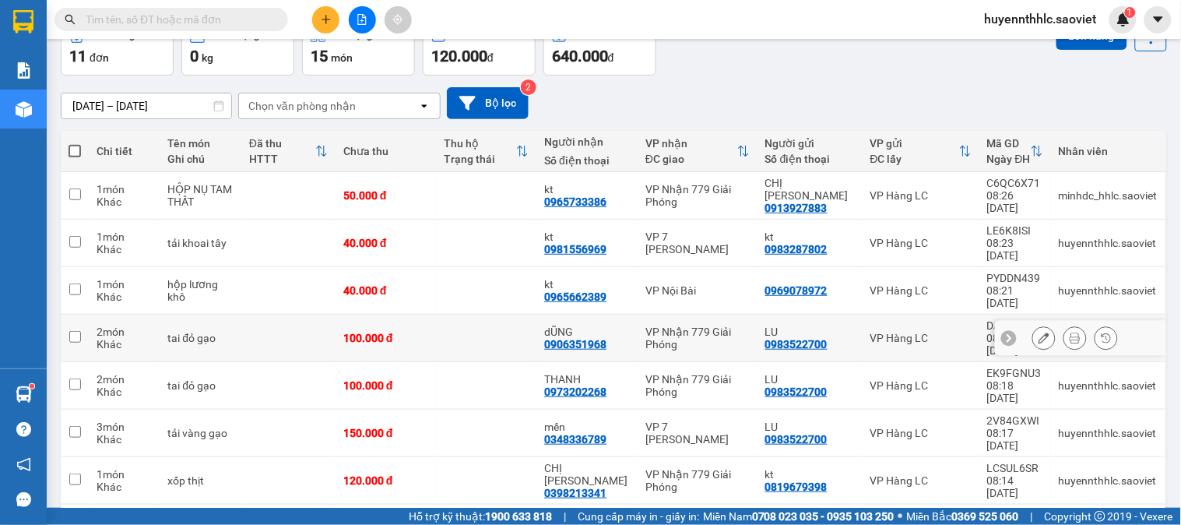
scroll to position [168, 0]
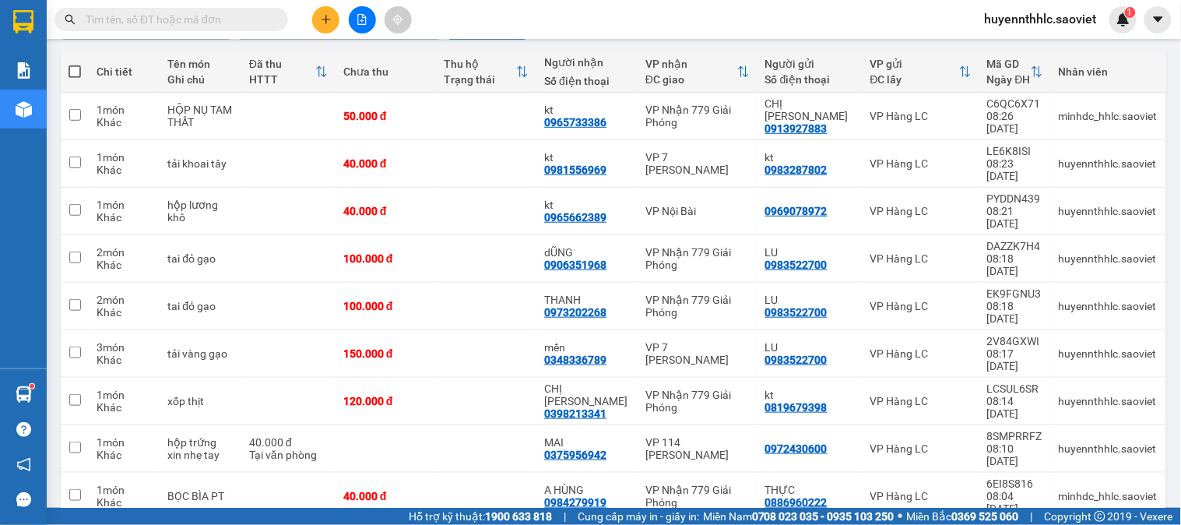
click at [213, 26] on input "text" at bounding box center [178, 19] width 184 height 17
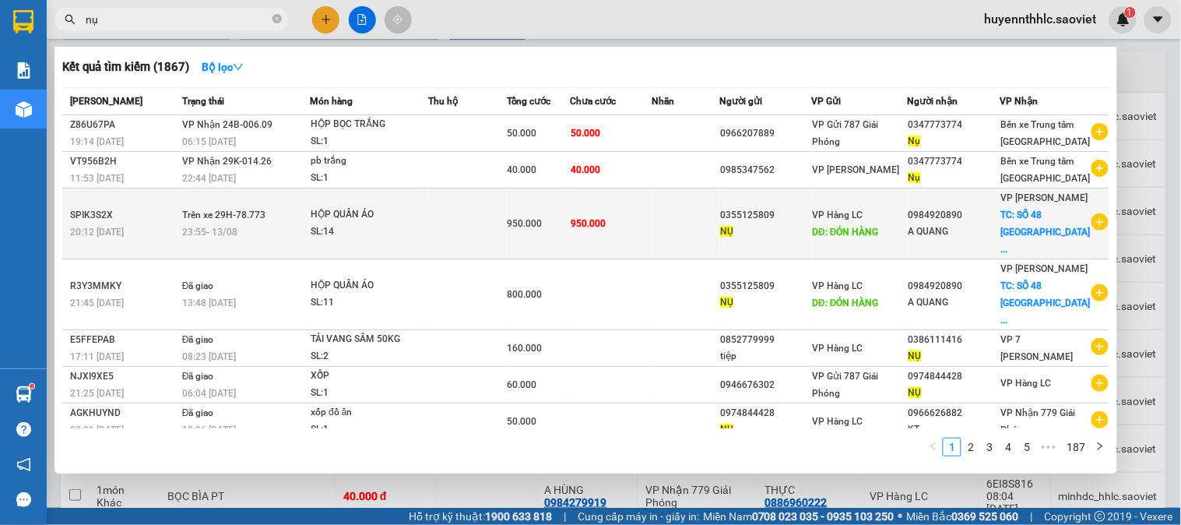
type input "n"
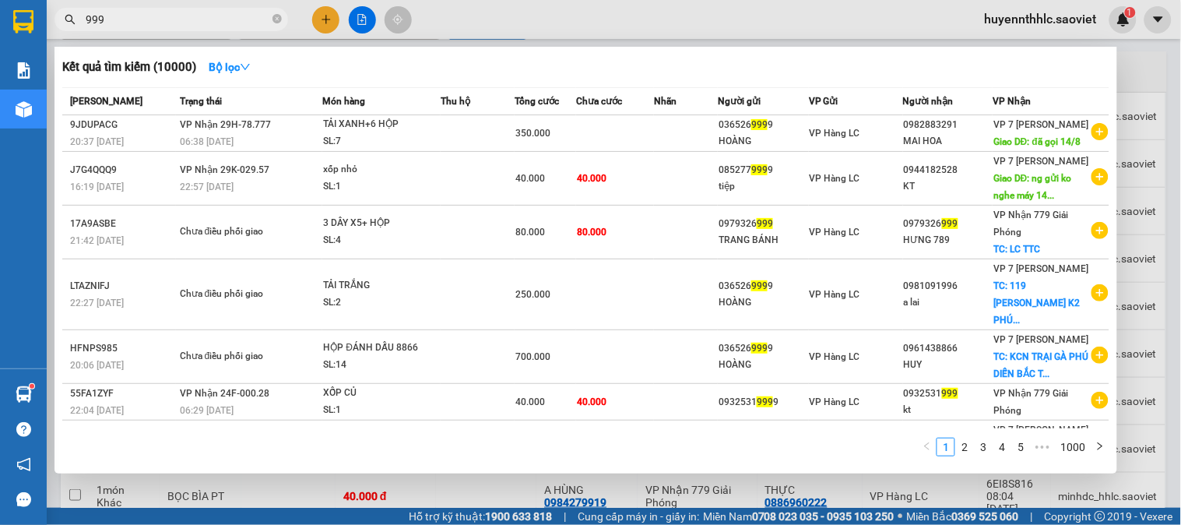
type input "999"
click at [1124, 25] on div at bounding box center [590, 262] width 1181 height 525
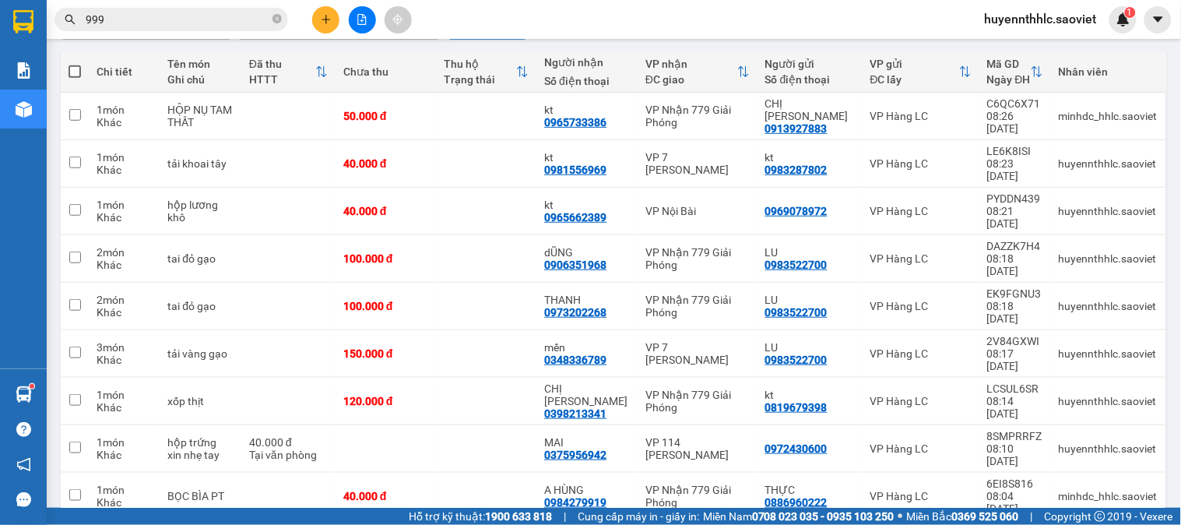
click at [1124, 25] on img at bounding box center [1124, 19] width 14 height 14
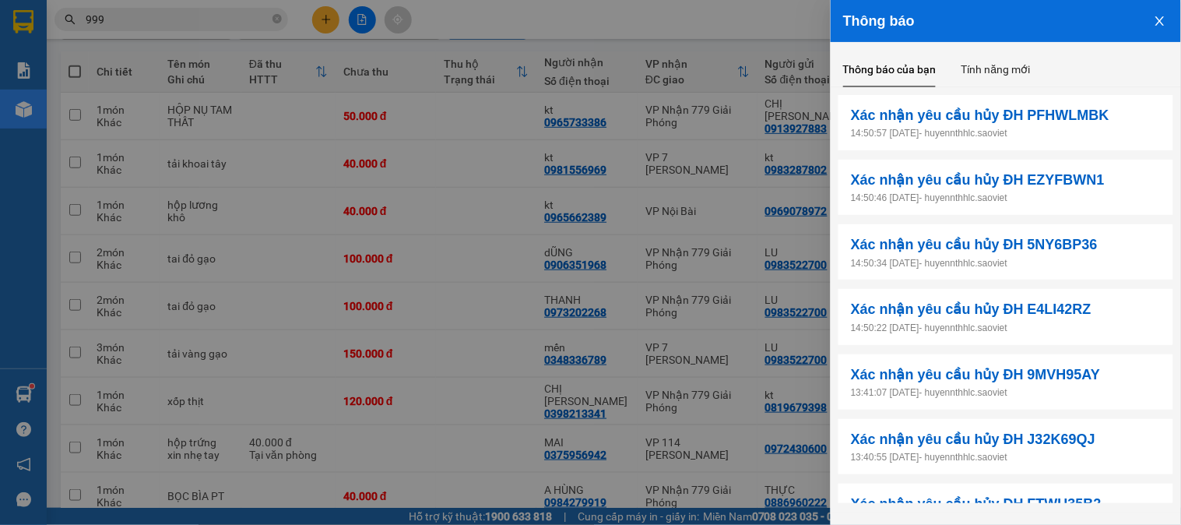
click at [1163, 25] on icon "close" at bounding box center [1160, 21] width 12 height 12
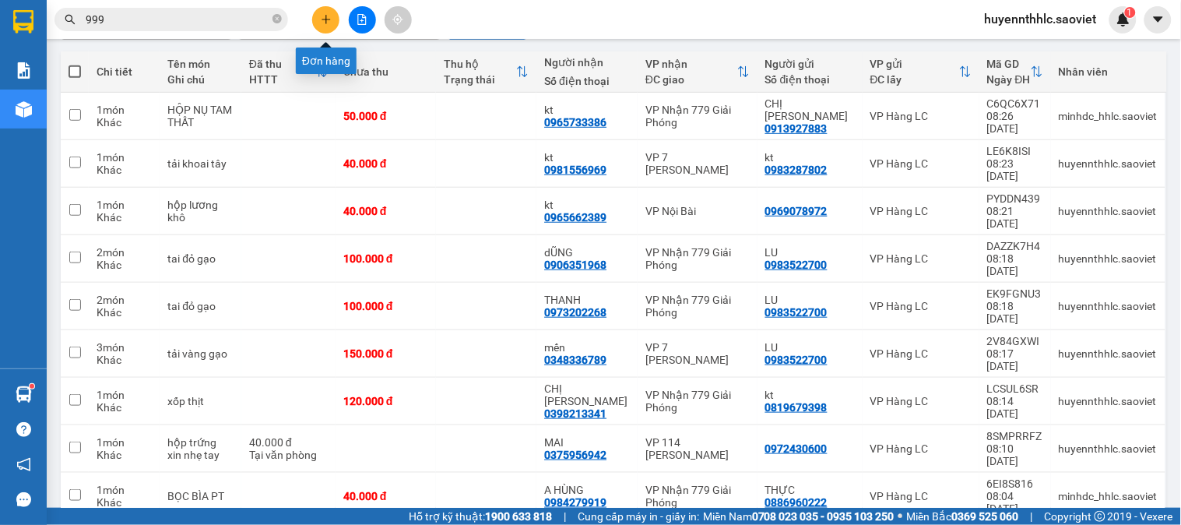
click at [329, 14] on icon "plus" at bounding box center [326, 19] width 11 height 11
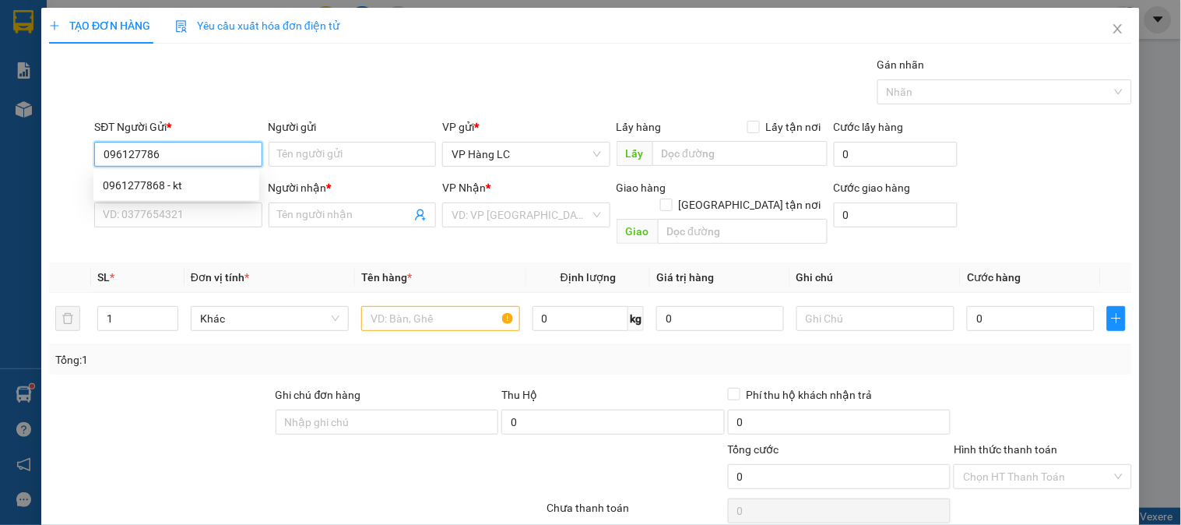
type input "0961277868"
click at [151, 185] on div "0961277868 - kt" at bounding box center [176, 185] width 147 height 17
type input "kt"
type input "0962013422"
type input "LINH"
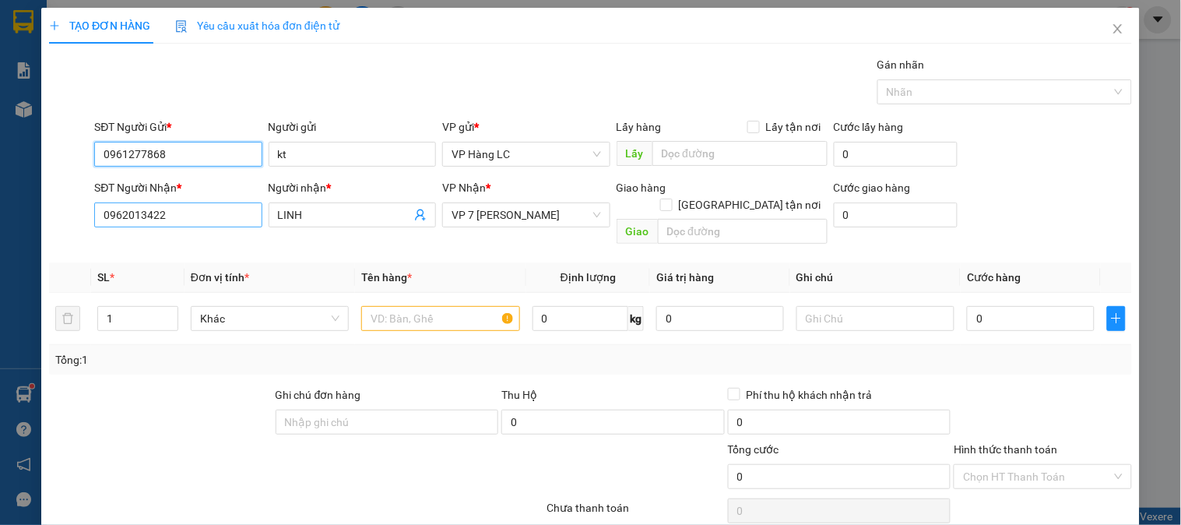
type input "0961277868"
drag, startPoint x: 182, startPoint y: 213, endPoint x: 137, endPoint y: 222, distance: 46.0
click at [6, 206] on div "TẠO ĐƠN HÀNG Yêu cầu xuất hóa đơn điện tử Transit Pickup Surcharge Ids Transit …" at bounding box center [590, 262] width 1181 height 525
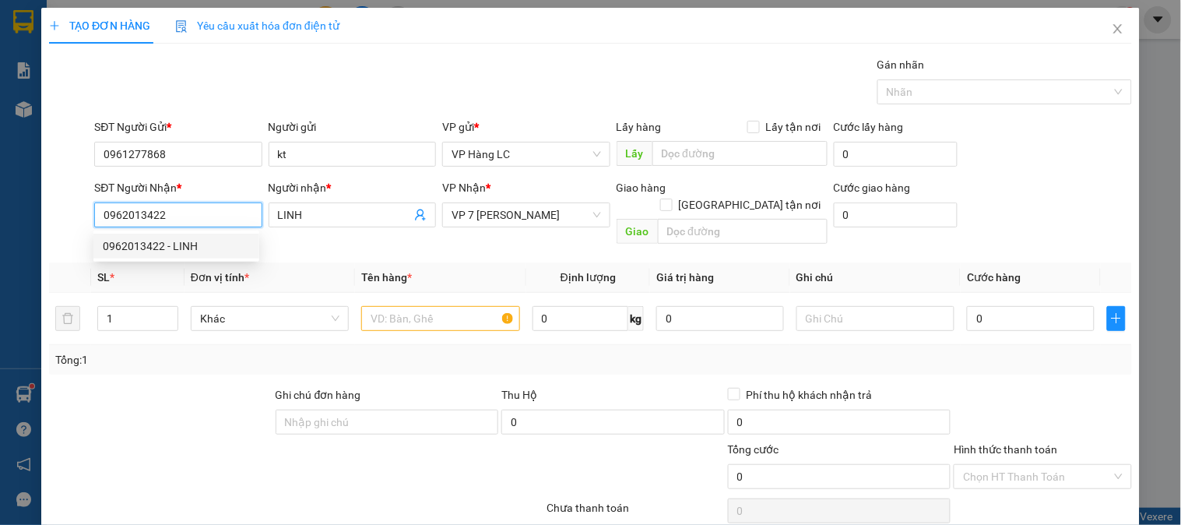
click at [164, 242] on div "0962013422 - LINH" at bounding box center [176, 246] width 147 height 17
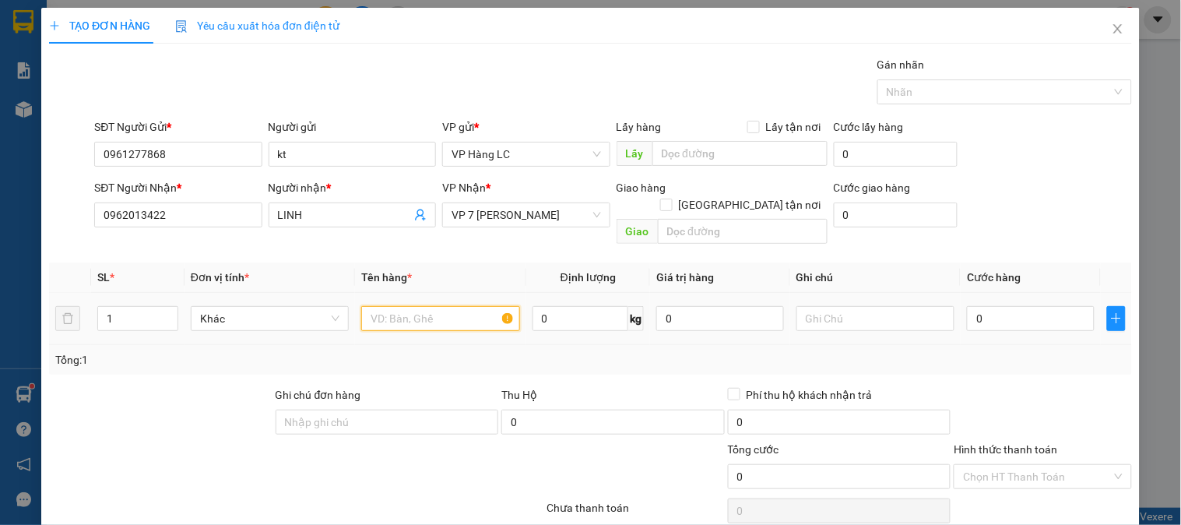
click at [395, 306] on input "text" at bounding box center [440, 318] width 158 height 25
type input "1 xốp liền bọc +1 túi vàng gạo"
click at [130, 307] on input "1" at bounding box center [137, 318] width 79 height 23
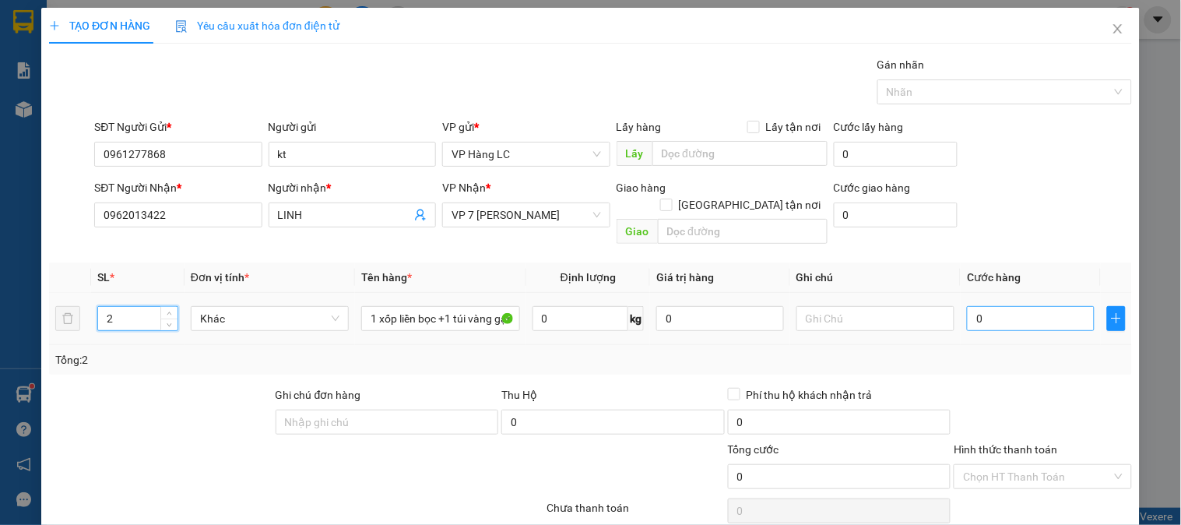
type input "2"
click at [1006, 306] on input "0" at bounding box center [1031, 318] width 128 height 25
type input "1"
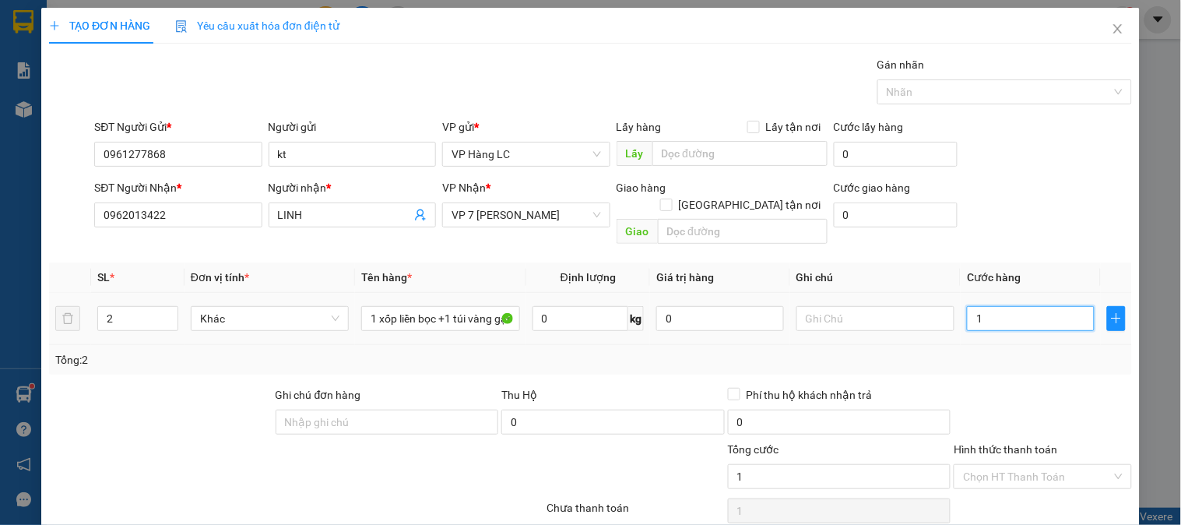
type input "13"
click at [884, 306] on input "text" at bounding box center [876, 318] width 158 height 25
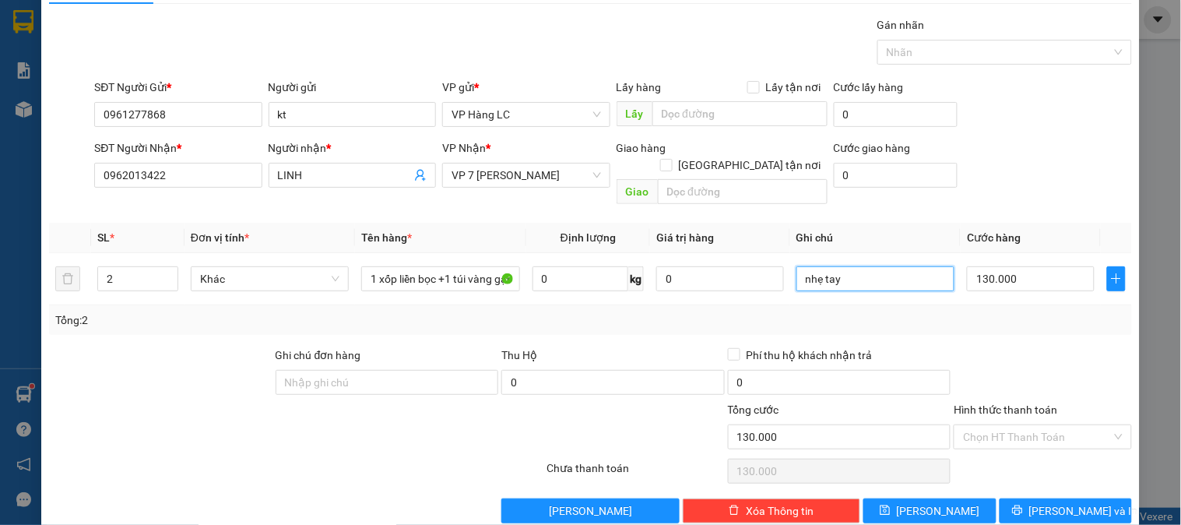
scroll to position [51, 0]
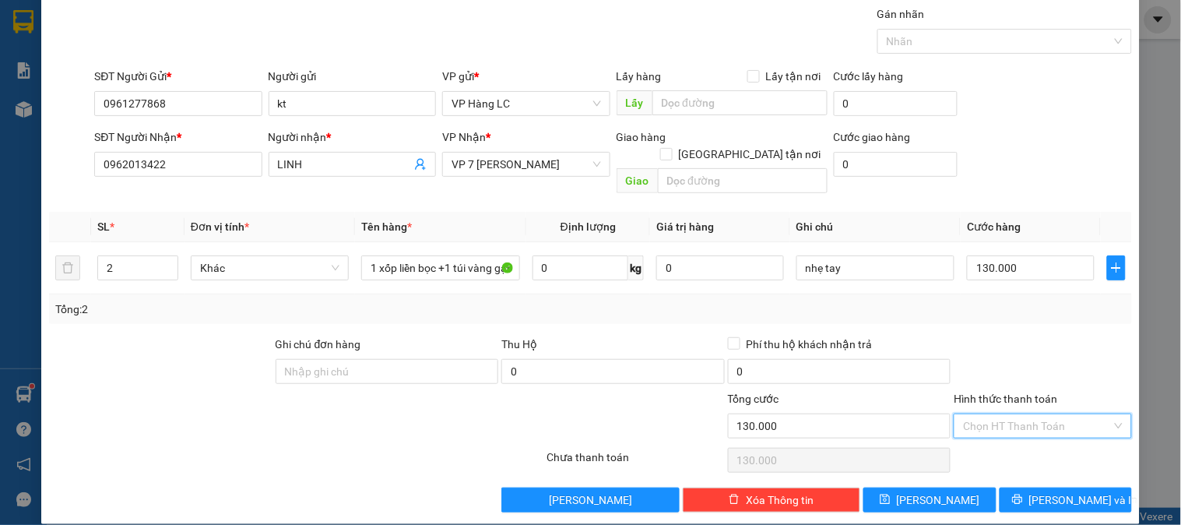
click at [998, 414] on input "Hình thức thanh toán" at bounding box center [1037, 425] width 148 height 23
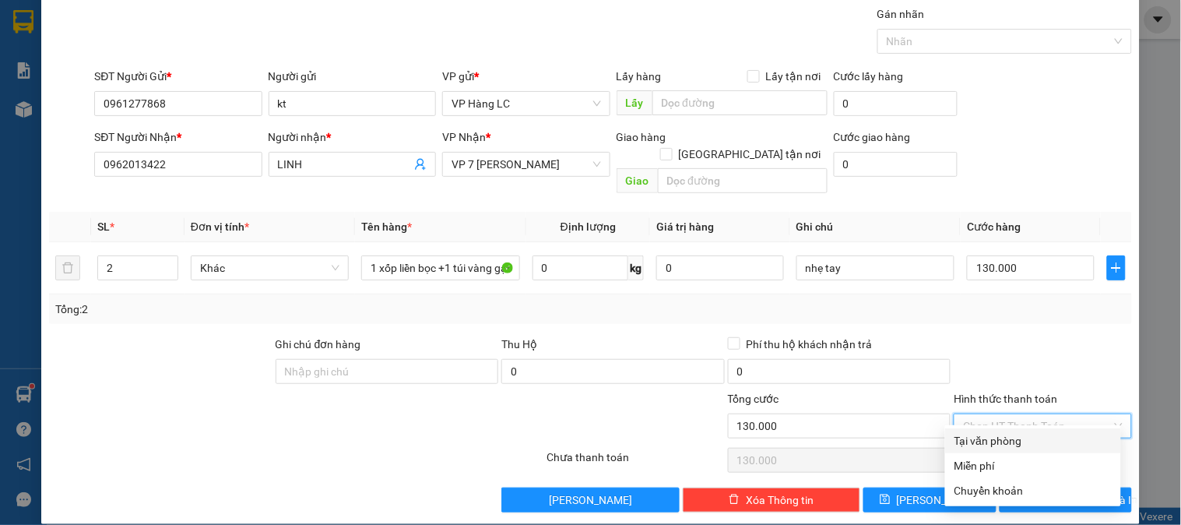
click at [1007, 439] on div "Tại văn phòng" at bounding box center [1033, 440] width 157 height 17
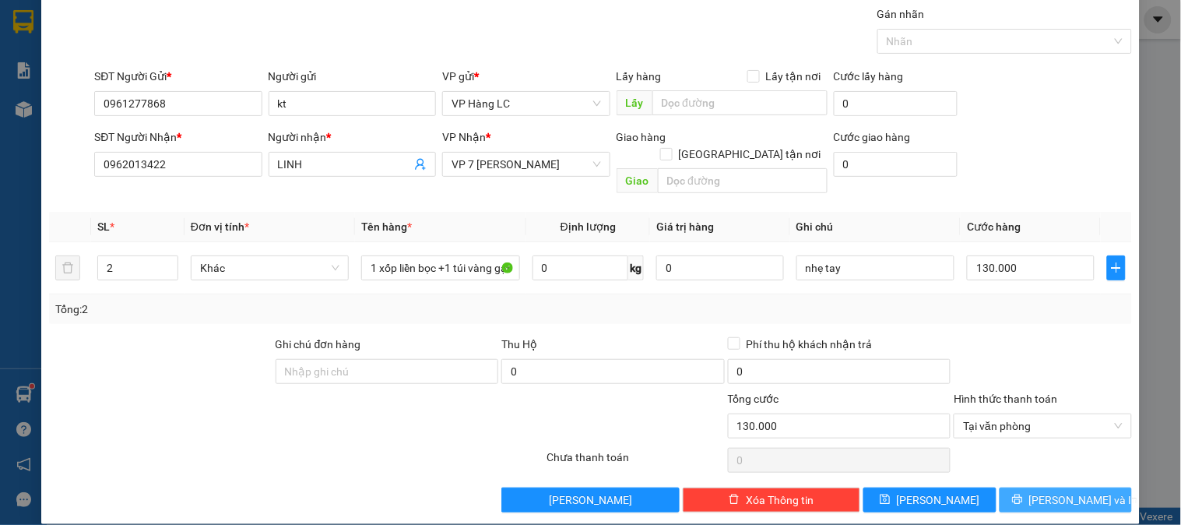
click at [1023, 495] on icon "printer" at bounding box center [1017, 500] width 10 height 10
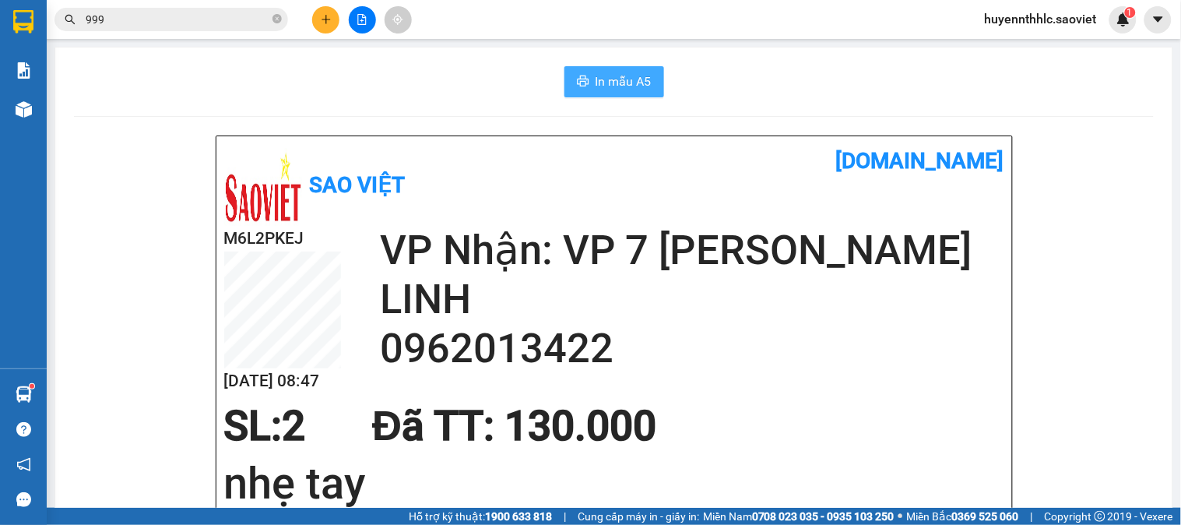
drag, startPoint x: 608, startPoint y: 76, endPoint x: 611, endPoint y: 53, distance: 23.5
click at [611, 79] on span "In mẫu A5" at bounding box center [624, 81] width 56 height 19
click at [613, 76] on span "In mẫu A5" at bounding box center [624, 81] width 56 height 19
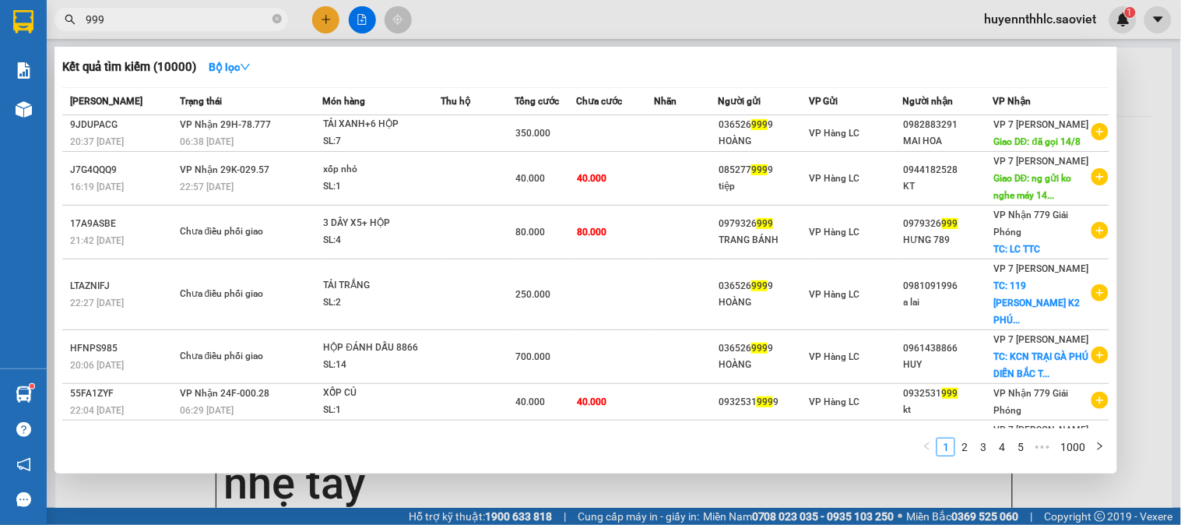
click at [129, 25] on input "999" at bounding box center [178, 19] width 184 height 17
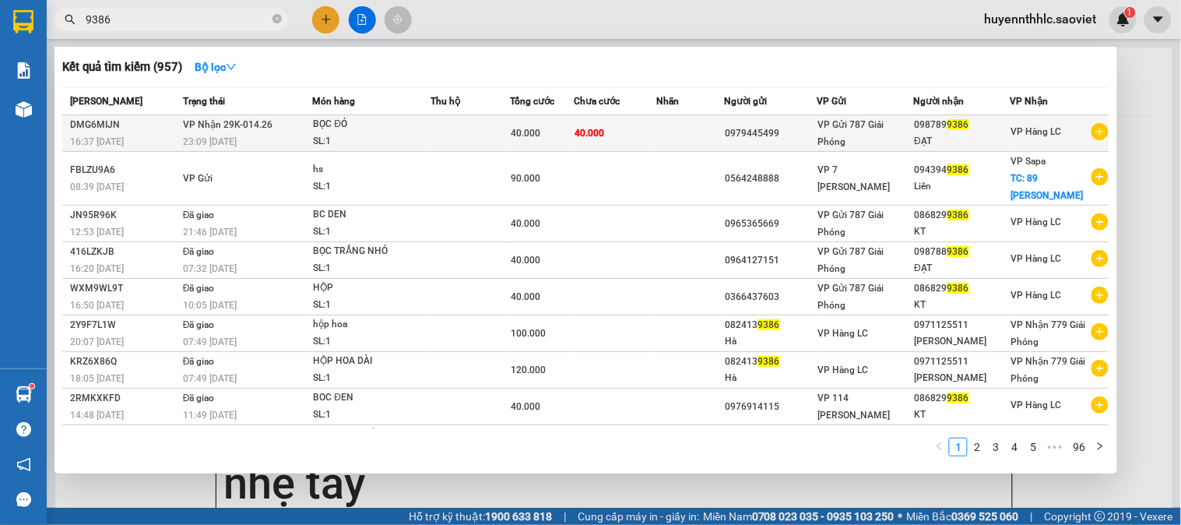
click at [594, 133] on span "40.000" at bounding box center [591, 133] width 30 height 11
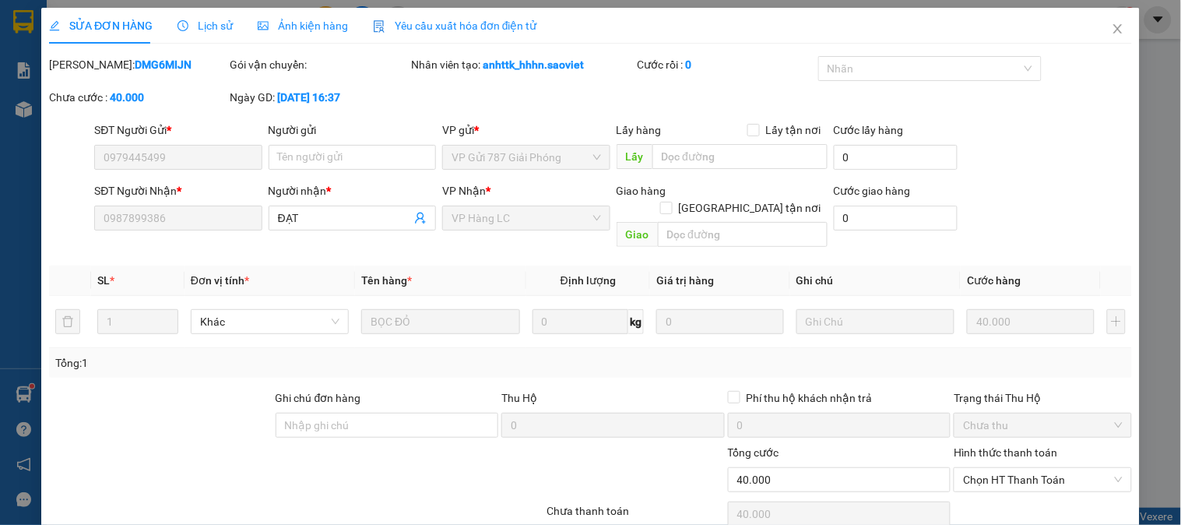
click at [220, 30] on span "Lịch sử" at bounding box center [205, 25] width 55 height 12
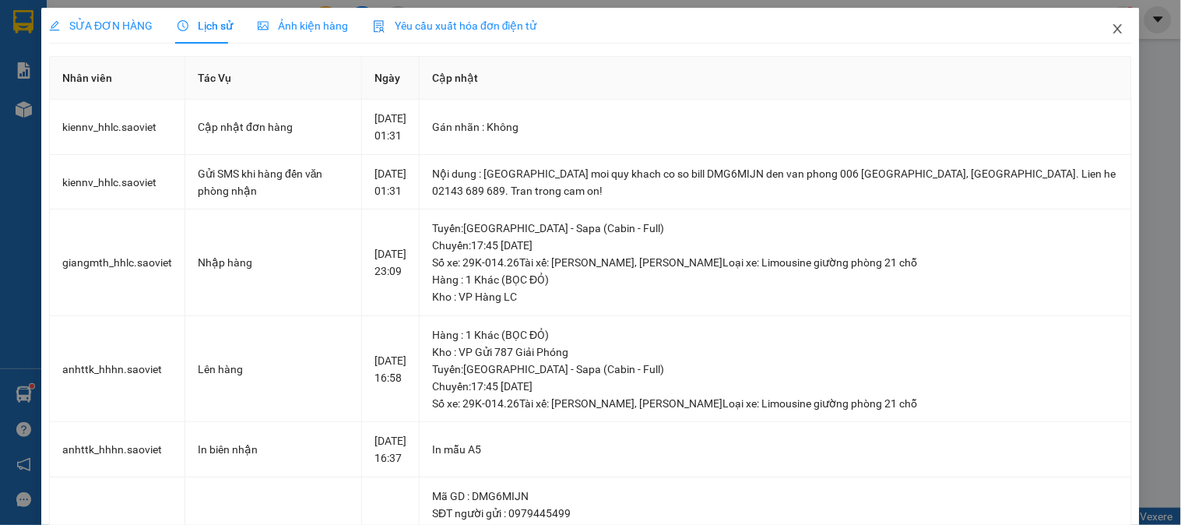
click at [1097, 26] on span "Close" at bounding box center [1119, 30] width 44 height 44
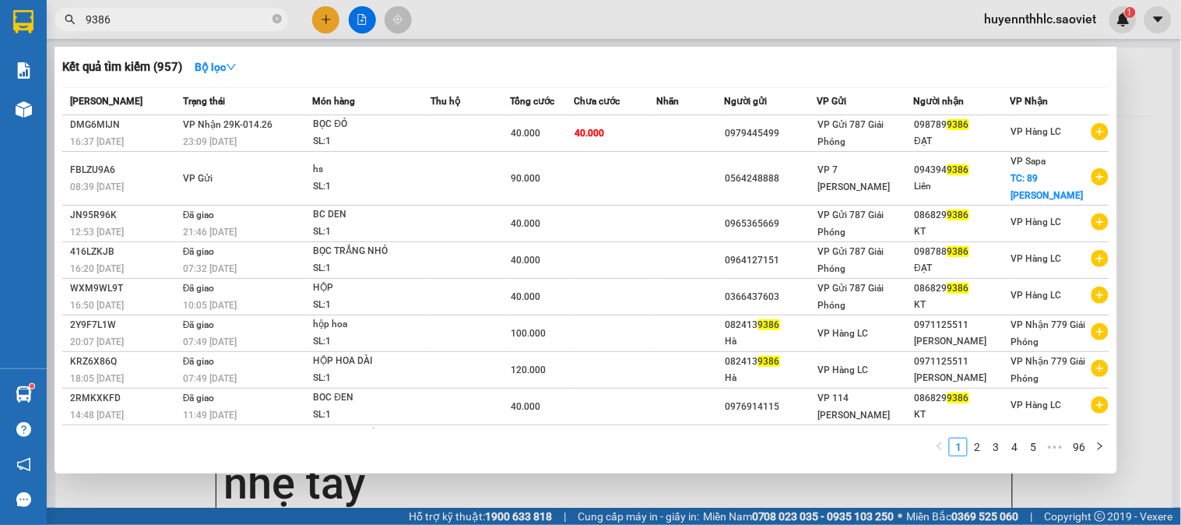
drag, startPoint x: 136, startPoint y: 18, endPoint x: 37, endPoint y: 31, distance: 99.8
click at [37, 31] on section "Kết quả tìm kiếm ( 957 ) Bộ lọc Mã ĐH Trạng thái Món hàng Thu hộ Tổng cước Chưa…" at bounding box center [590, 262] width 1181 height 525
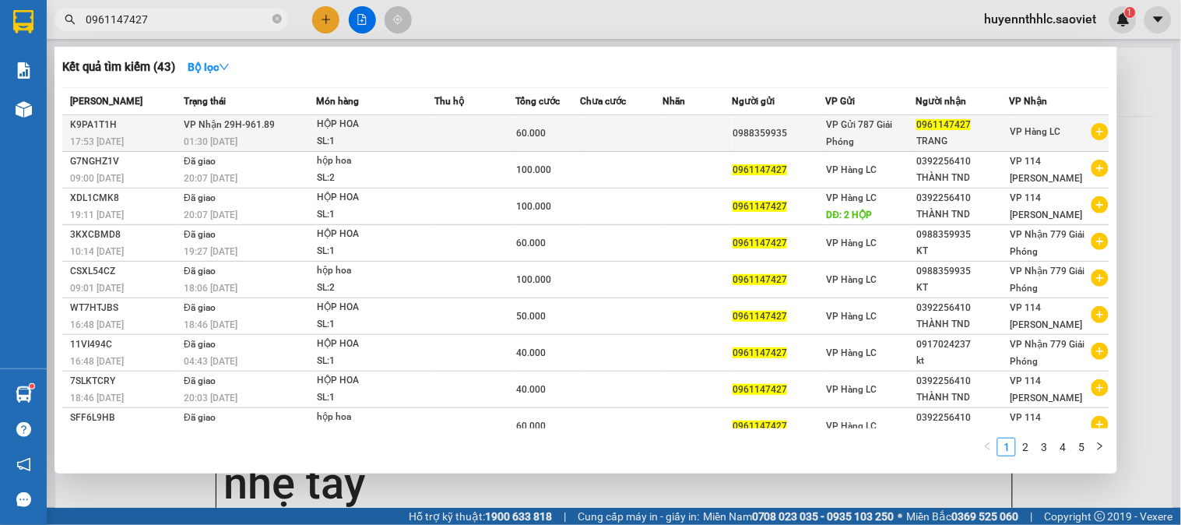
click at [1025, 130] on span "VP Hàng LC" at bounding box center [1036, 131] width 51 height 11
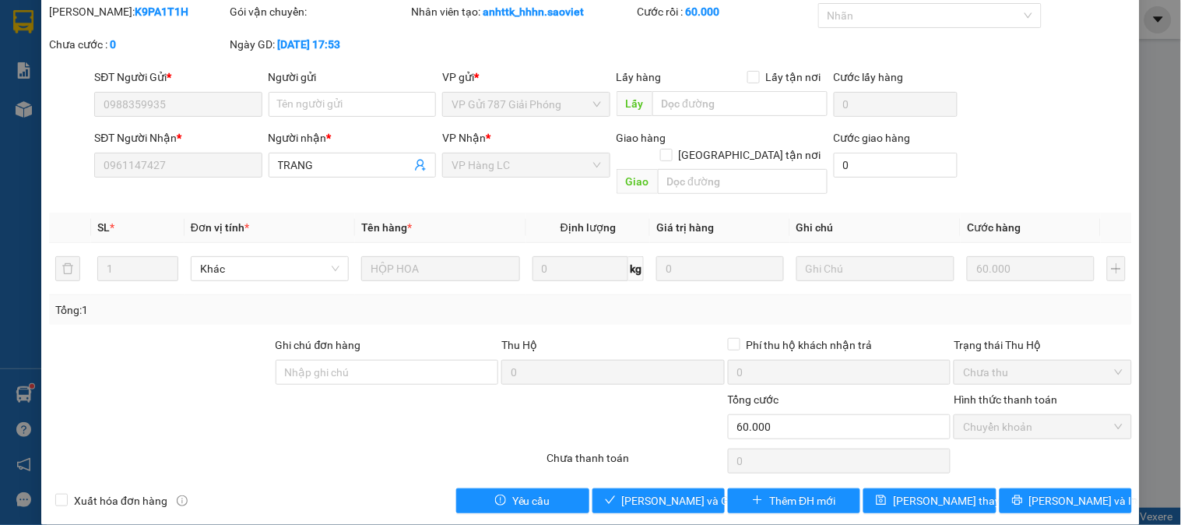
scroll to position [55, 0]
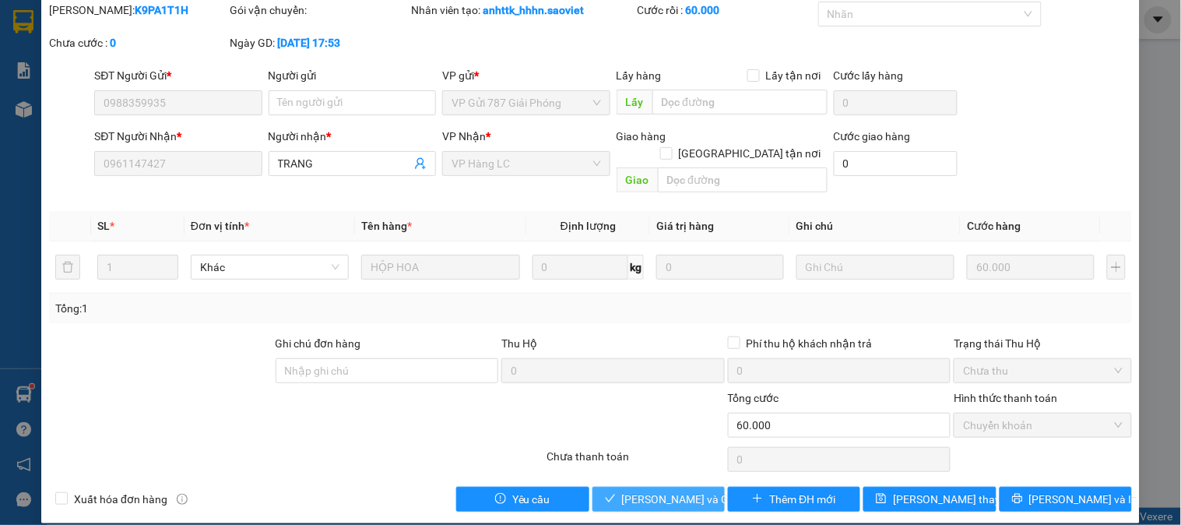
drag, startPoint x: 627, startPoint y: 487, endPoint x: 773, endPoint y: 442, distance: 152.2
click at [633, 491] on span "[PERSON_NAME] và Giao hàng" at bounding box center [697, 499] width 150 height 17
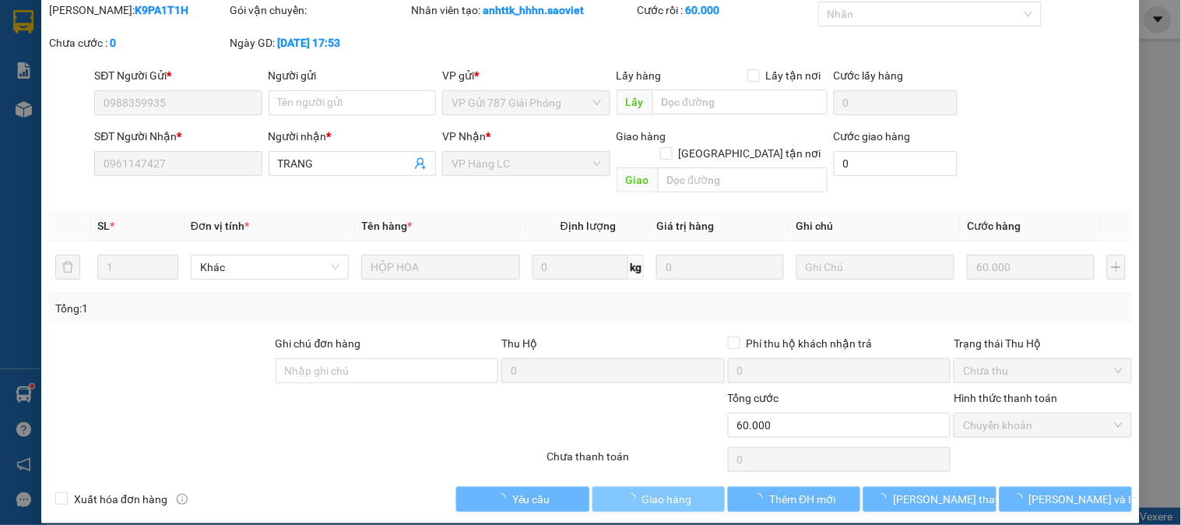
scroll to position [0, 0]
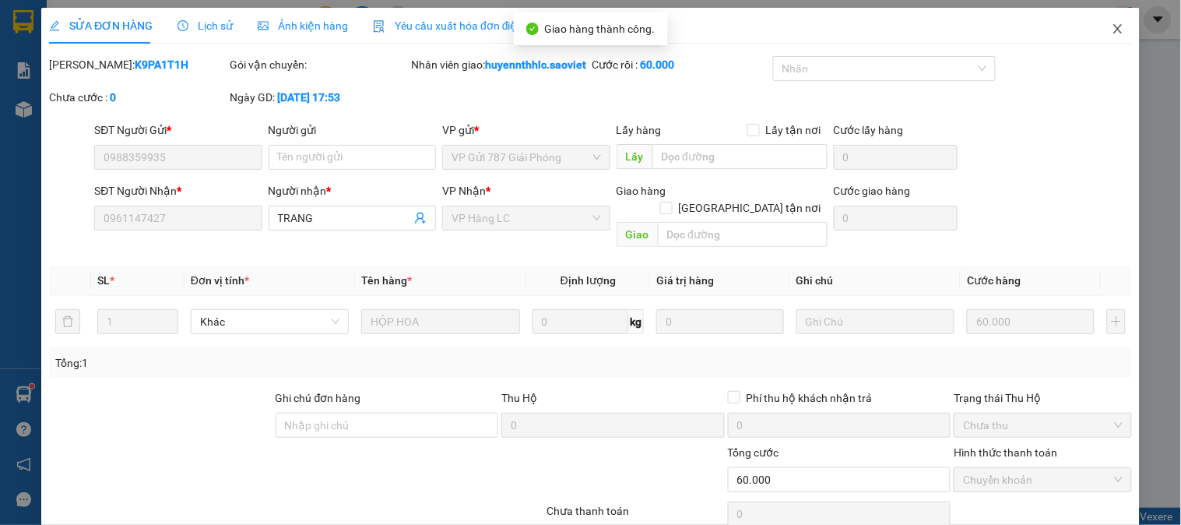
click at [1119, 20] on span "Close" at bounding box center [1119, 30] width 44 height 44
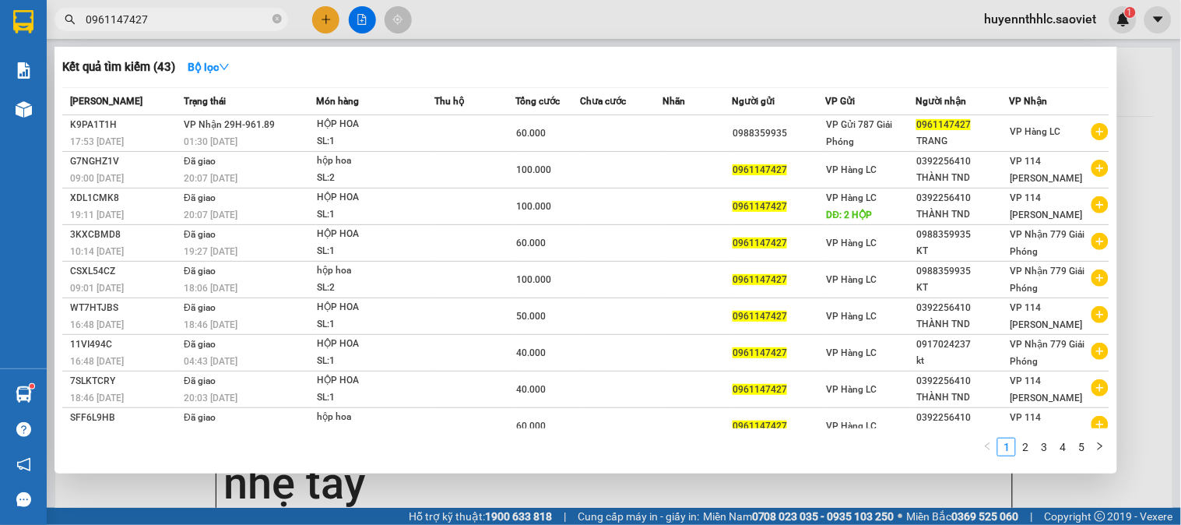
drag, startPoint x: 142, startPoint y: 24, endPoint x: 4, endPoint y: 21, distance: 137.9
click at [0, 25] on section "Kết quả tìm kiếm ( 43 ) Bộ lọc Mã ĐH Trạng thái Món hàng Thu hộ Tổng cước Chưa …" at bounding box center [590, 262] width 1181 height 525
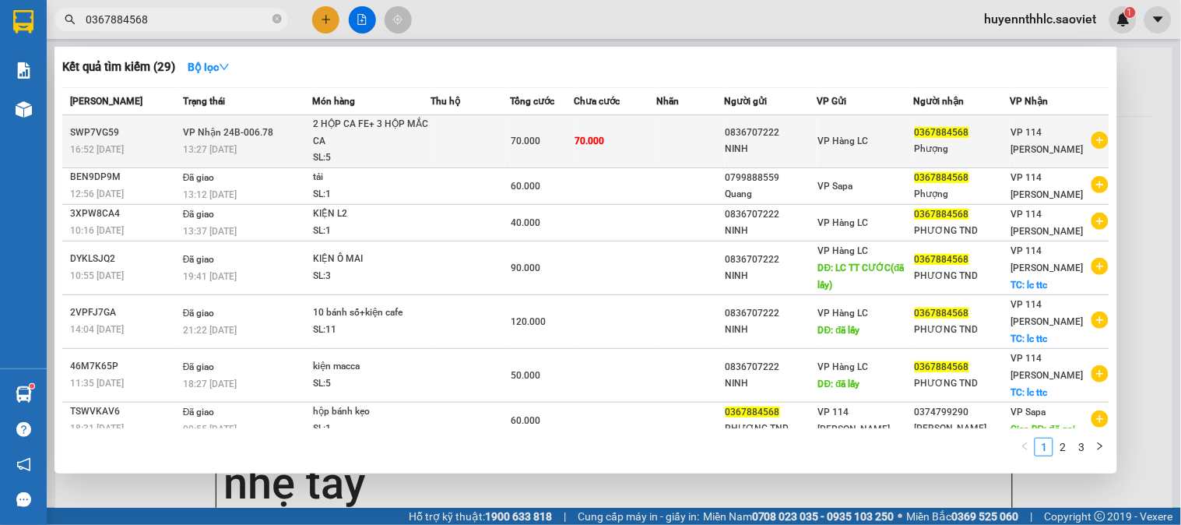
click at [973, 142] on div "Phượng" at bounding box center [962, 149] width 95 height 16
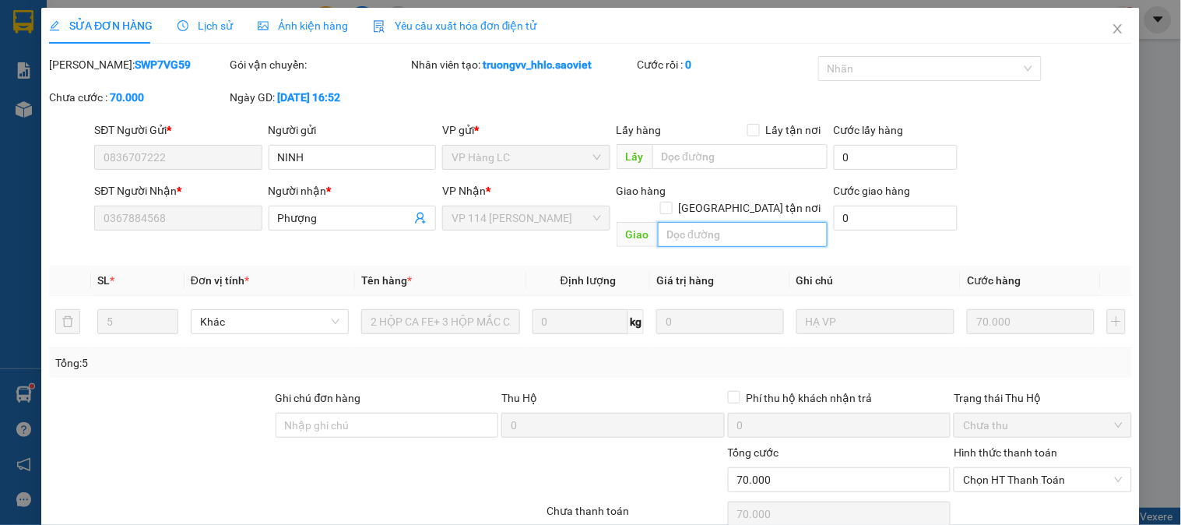
click at [709, 222] on input "text" at bounding box center [743, 234] width 170 height 25
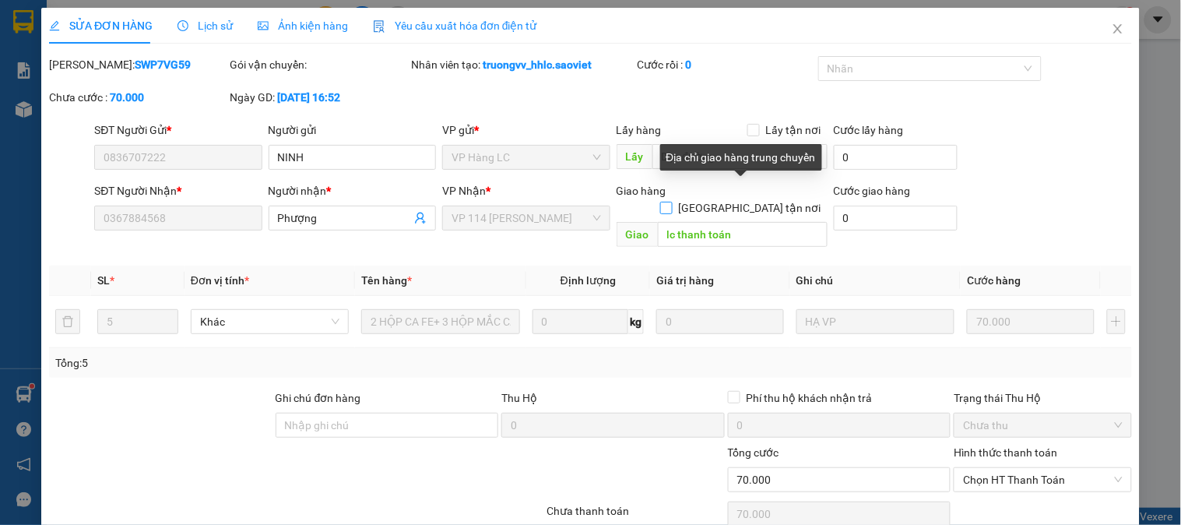
click at [671, 202] on input "[GEOGRAPHIC_DATA] tận nơi" at bounding box center [665, 207] width 11 height 11
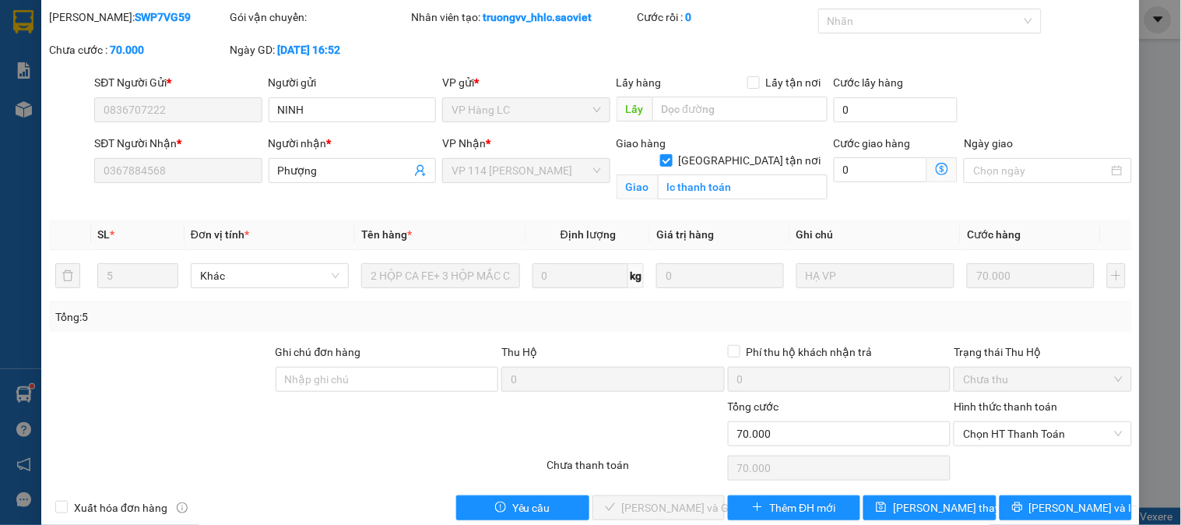
scroll to position [72, 0]
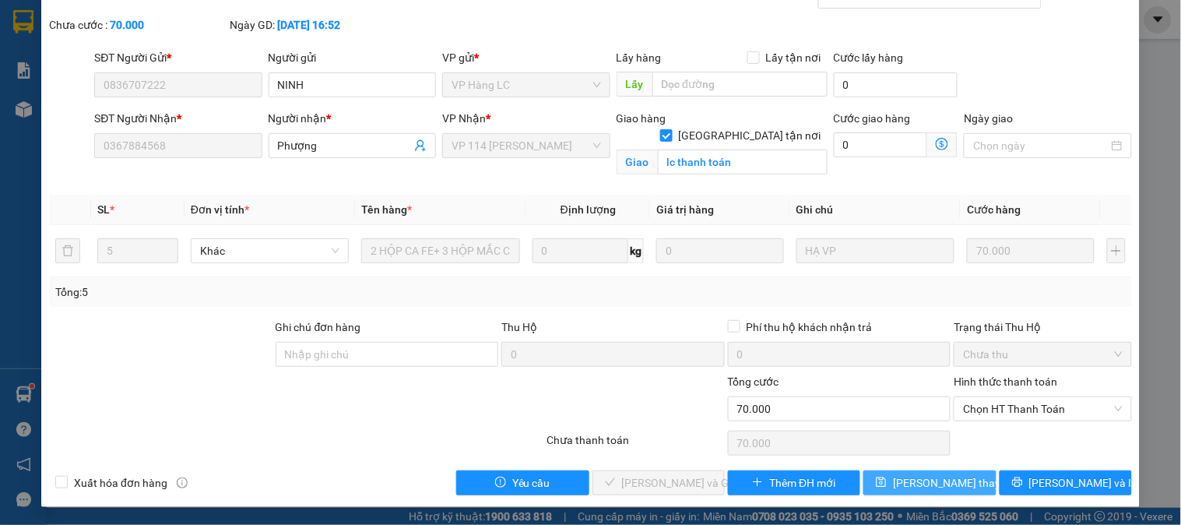
click at [924, 484] on span "[PERSON_NAME] thay đổi" at bounding box center [955, 482] width 125 height 17
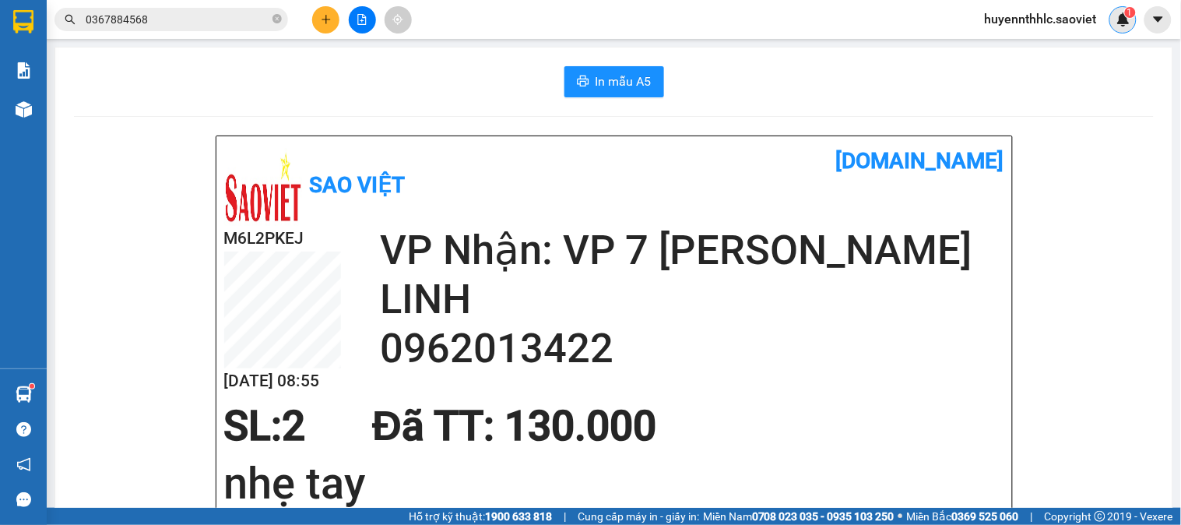
click at [1123, 19] on img at bounding box center [1124, 19] width 14 height 14
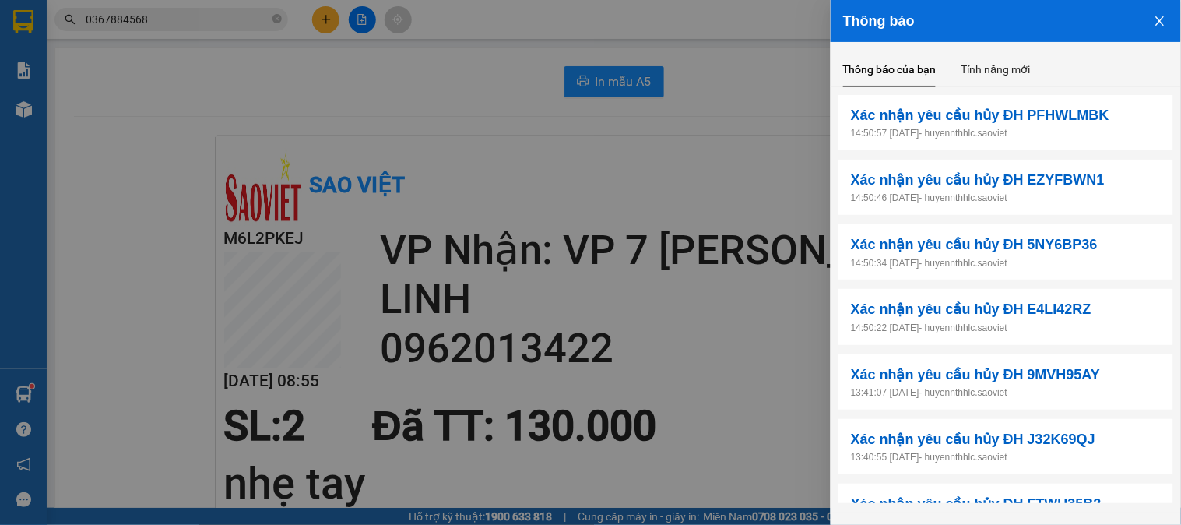
click at [1162, 20] on icon "close" at bounding box center [1160, 21] width 12 height 12
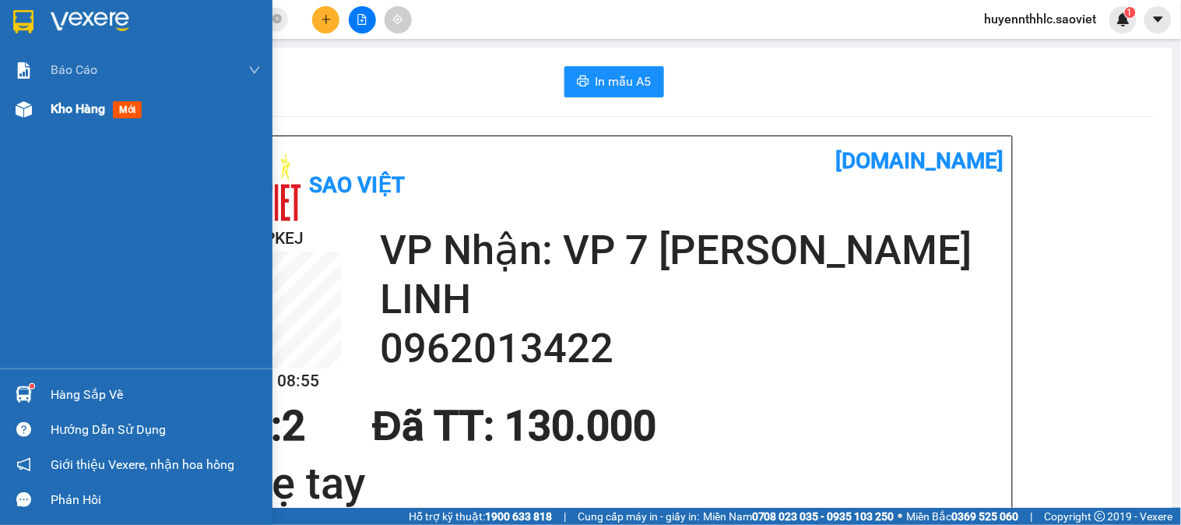
click at [83, 101] on span "Kho hàng" at bounding box center [78, 108] width 55 height 15
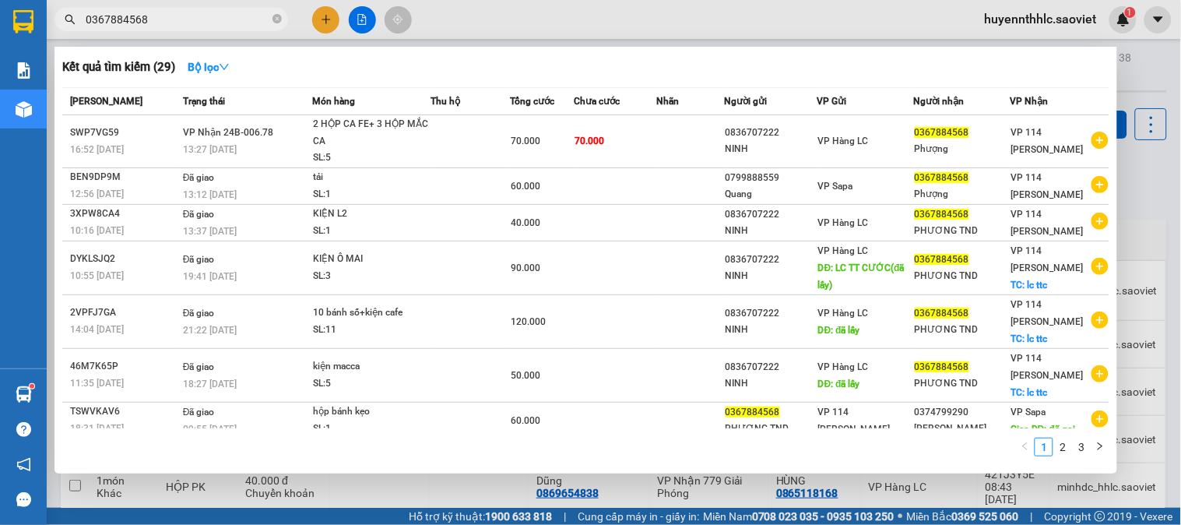
drag, startPoint x: 182, startPoint y: 26, endPoint x: 138, endPoint y: 39, distance: 46.1
click at [138, 33] on div "Kết quả tìm kiếm ( 29 ) Bộ lọc Mã ĐH Trạng thái Món hàng Thu hộ Tổng cước Chưa …" at bounding box center [152, 19] width 304 height 27
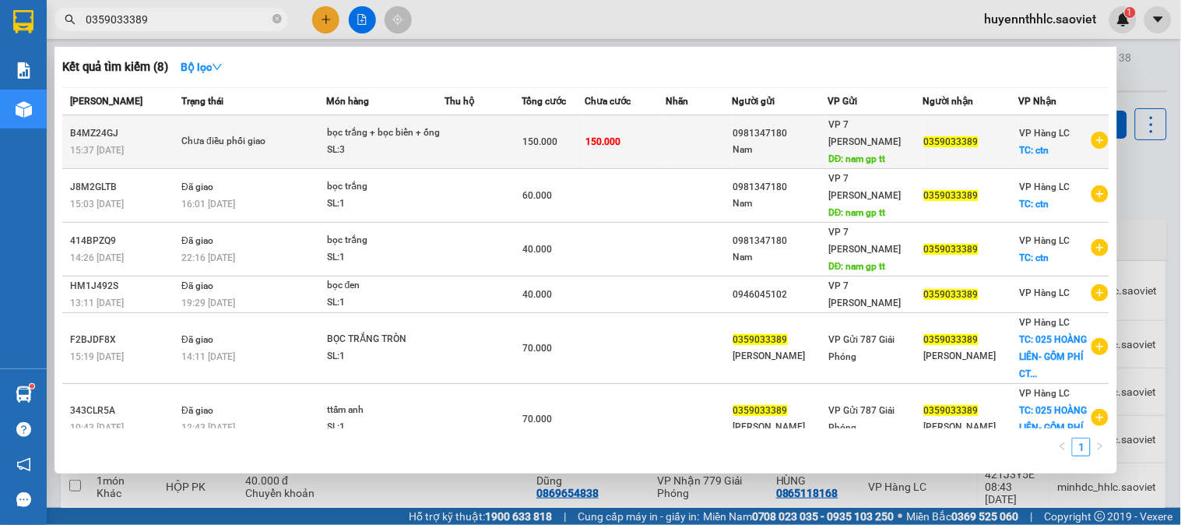
click at [496, 140] on td at bounding box center [483, 142] width 77 height 54
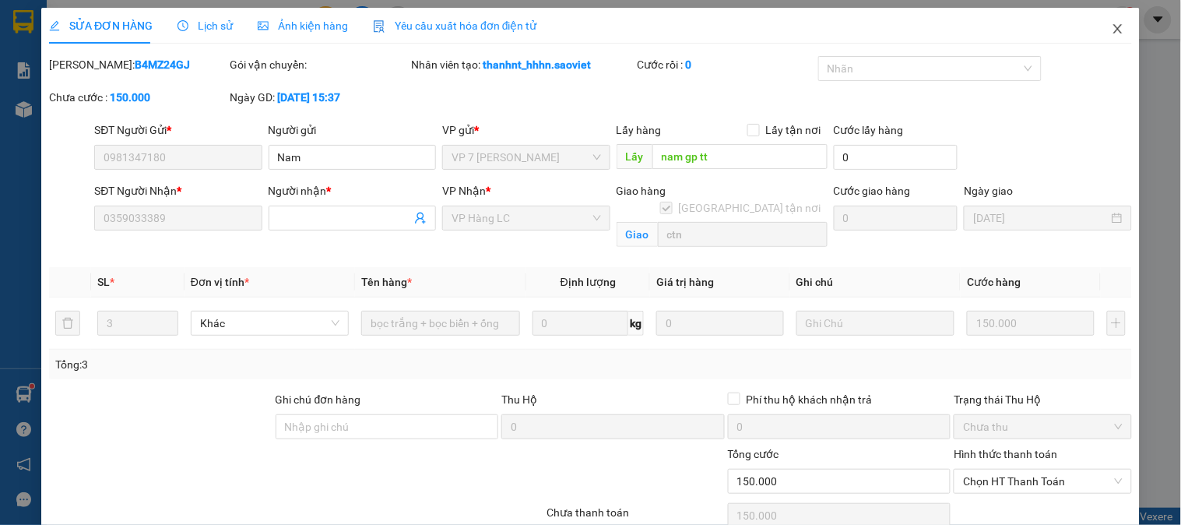
click at [1112, 23] on icon "close" at bounding box center [1118, 29] width 12 height 12
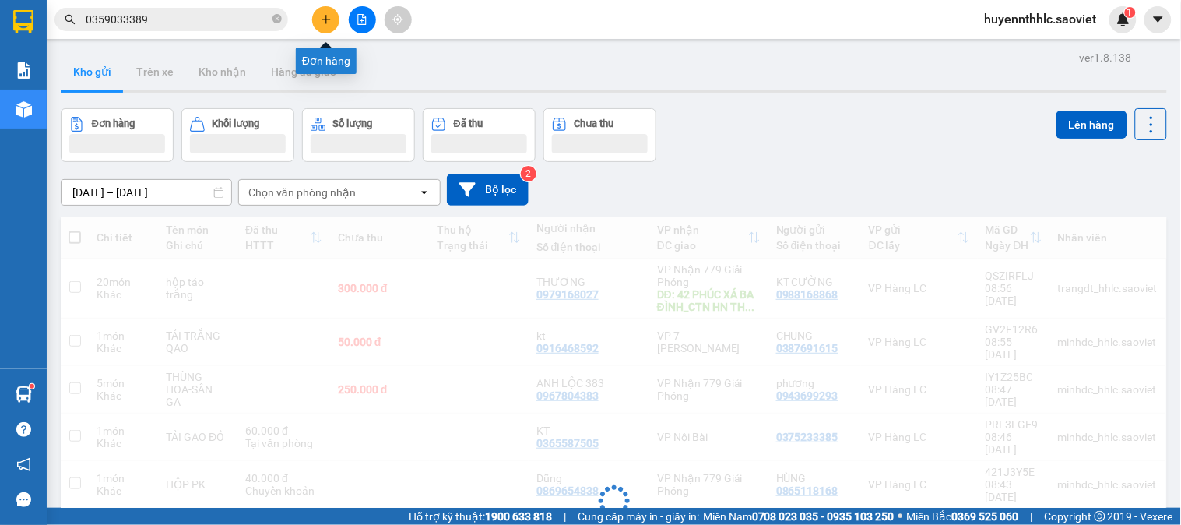
click at [319, 23] on button at bounding box center [325, 19] width 27 height 27
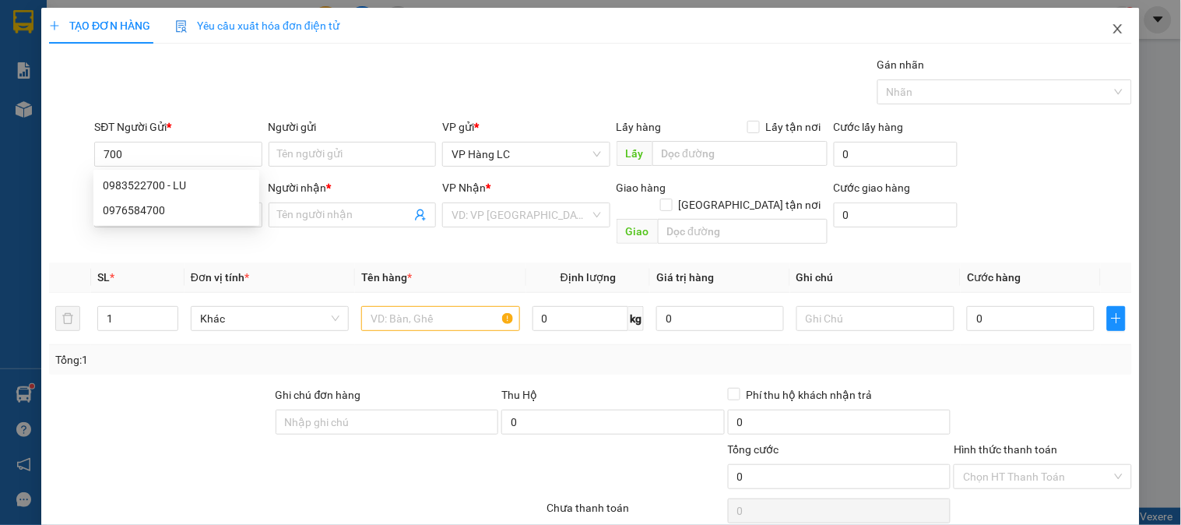
click at [1112, 29] on icon "close" at bounding box center [1118, 29] width 12 height 12
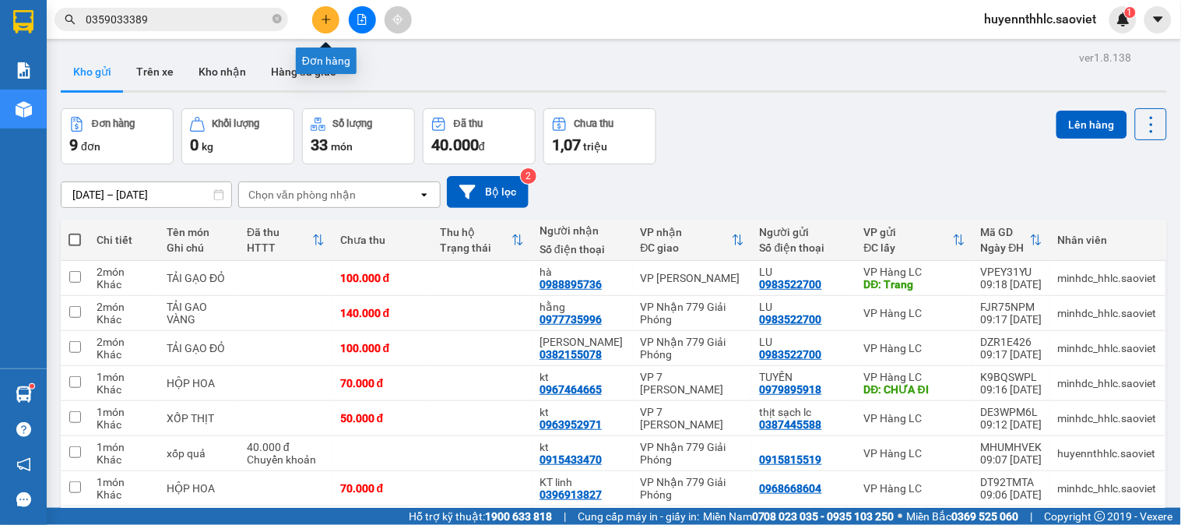
click at [329, 22] on icon "plus" at bounding box center [326, 19] width 11 height 11
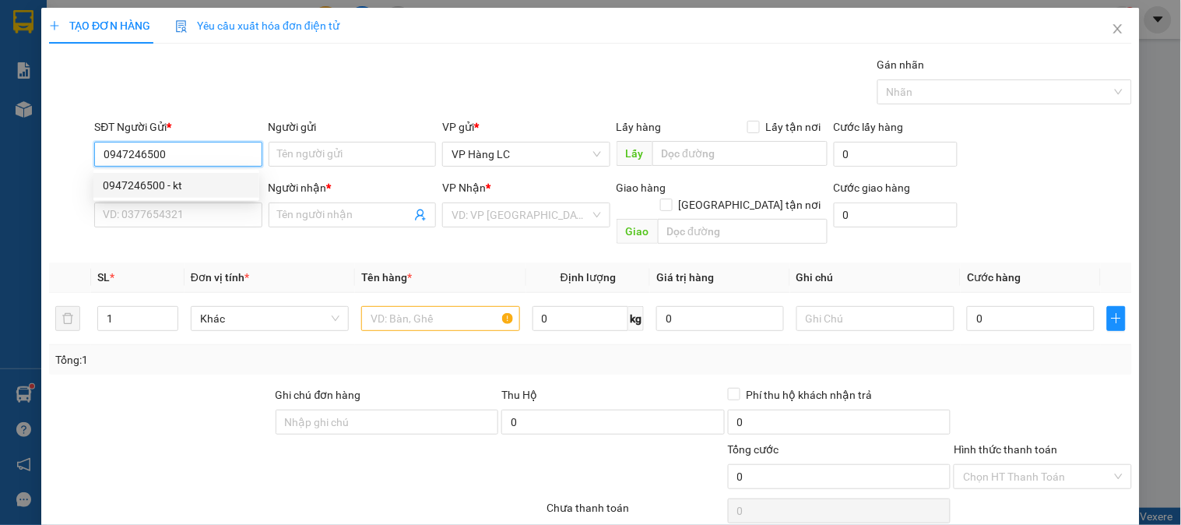
click at [181, 188] on div "0947246500 - kt" at bounding box center [176, 185] width 147 height 17
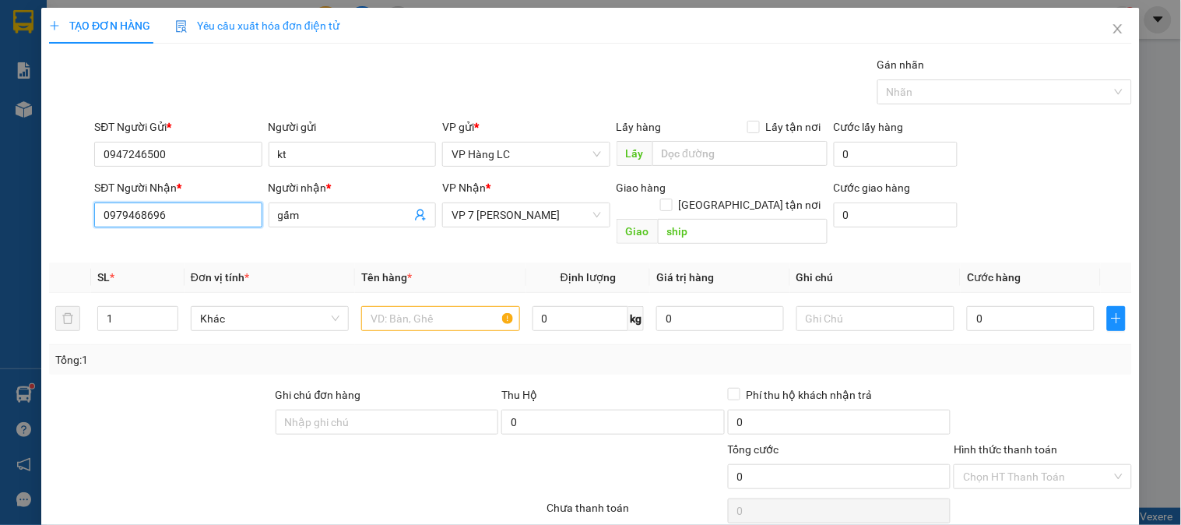
drag, startPoint x: 174, startPoint y: 224, endPoint x: 79, endPoint y: 259, distance: 101.5
click at [79, 259] on div "Transit Pickup Surcharge Ids Transit Deliver Surcharge Ids Transit Deliver Surc…" at bounding box center [590, 309] width 1083 height 507
click at [158, 245] on div "0972283210 - kt" at bounding box center [176, 246] width 147 height 17
click at [466, 309] on input "text" at bounding box center [440, 318] width 158 height 25
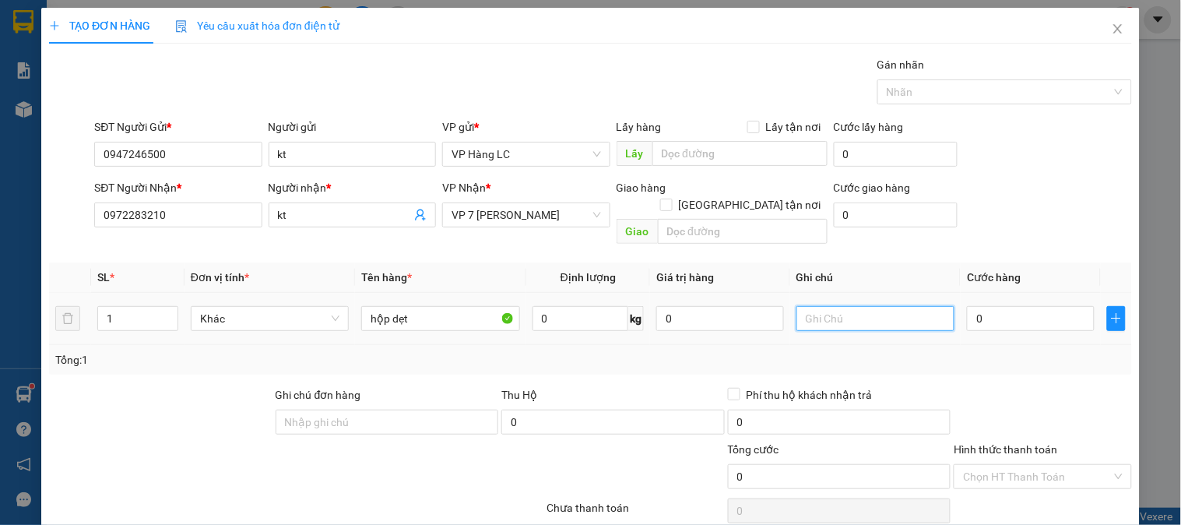
click at [842, 309] on input "text" at bounding box center [876, 318] width 158 height 25
click at [987, 306] on input "0" at bounding box center [1031, 318] width 128 height 25
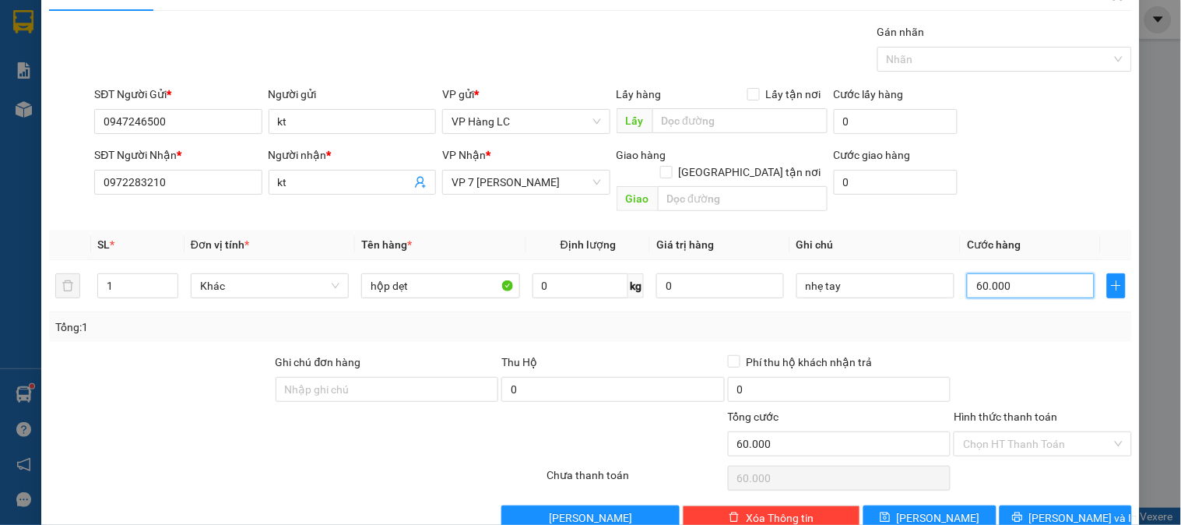
scroll to position [51, 0]
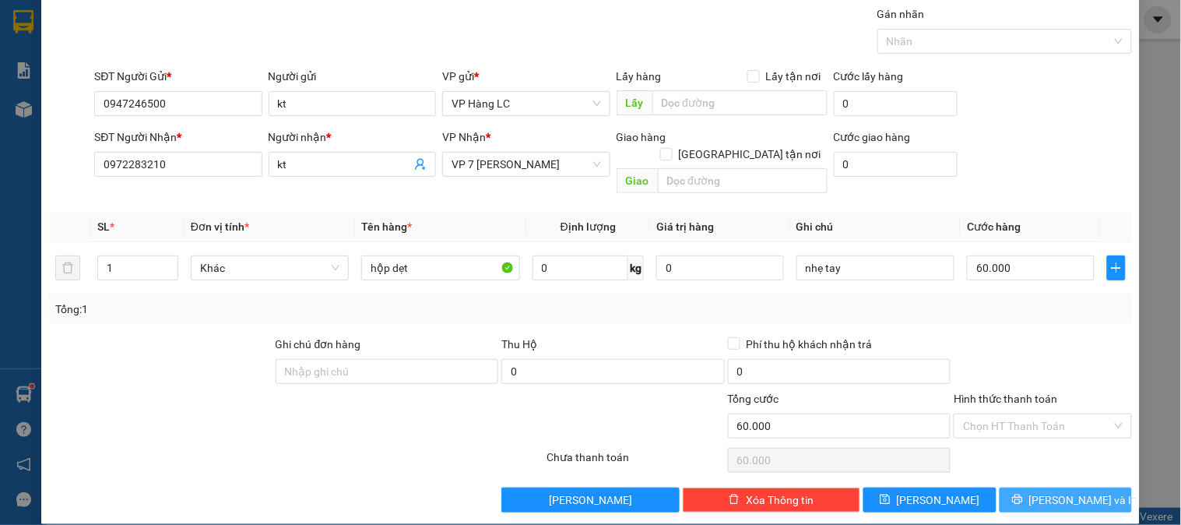
click at [1075, 491] on span "[PERSON_NAME] và In" at bounding box center [1084, 499] width 109 height 17
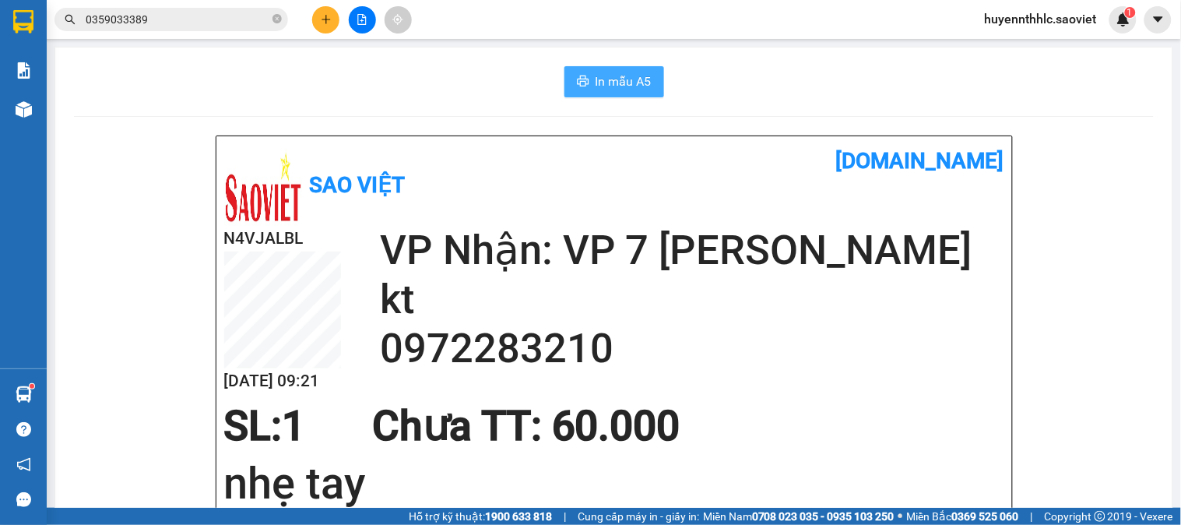
click at [596, 83] on span "In mẫu A5" at bounding box center [624, 81] width 56 height 19
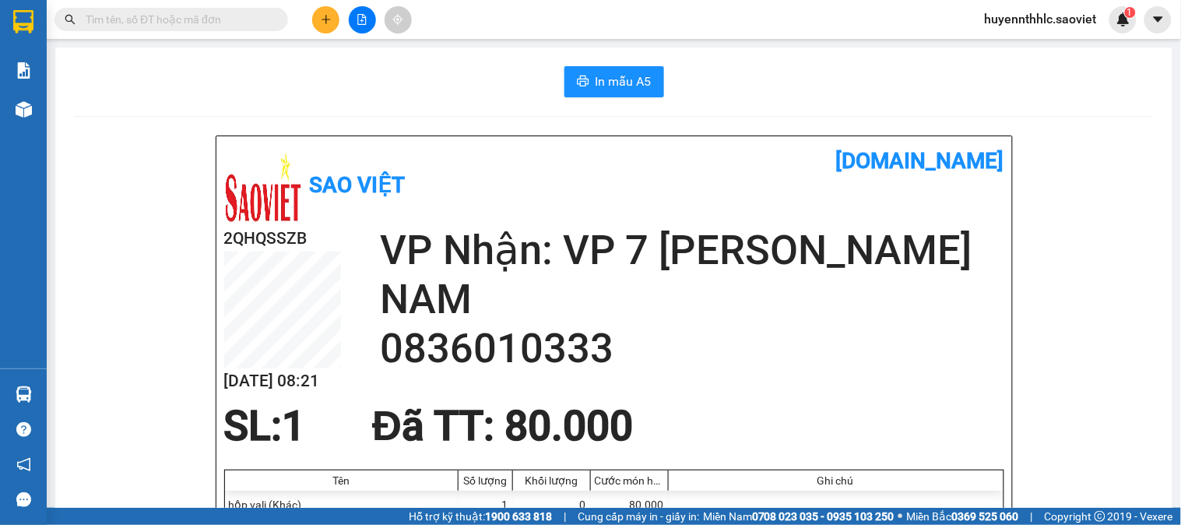
click at [241, 23] on input "text" at bounding box center [178, 19] width 184 height 17
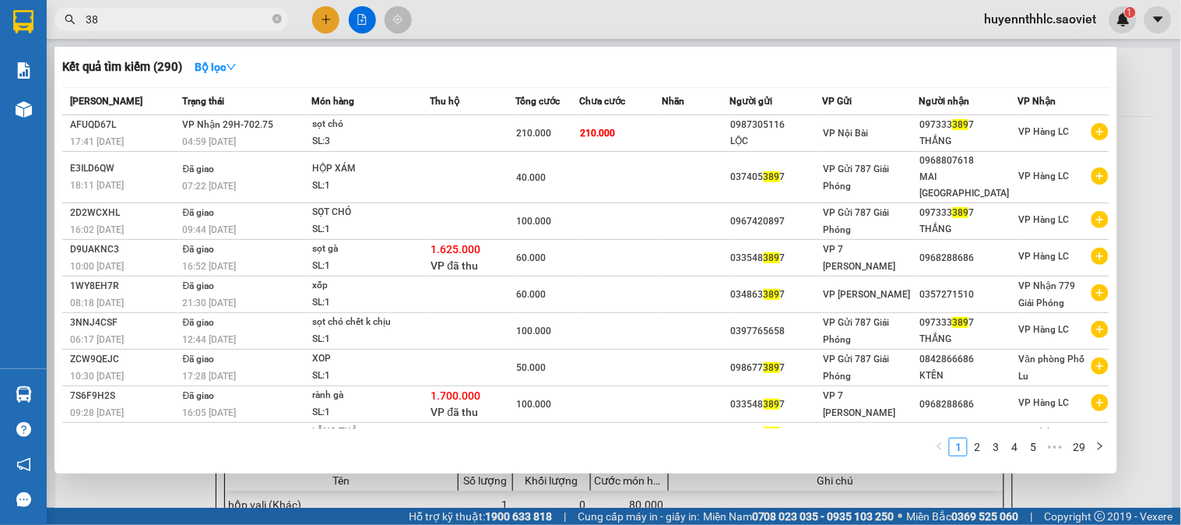
type input "3"
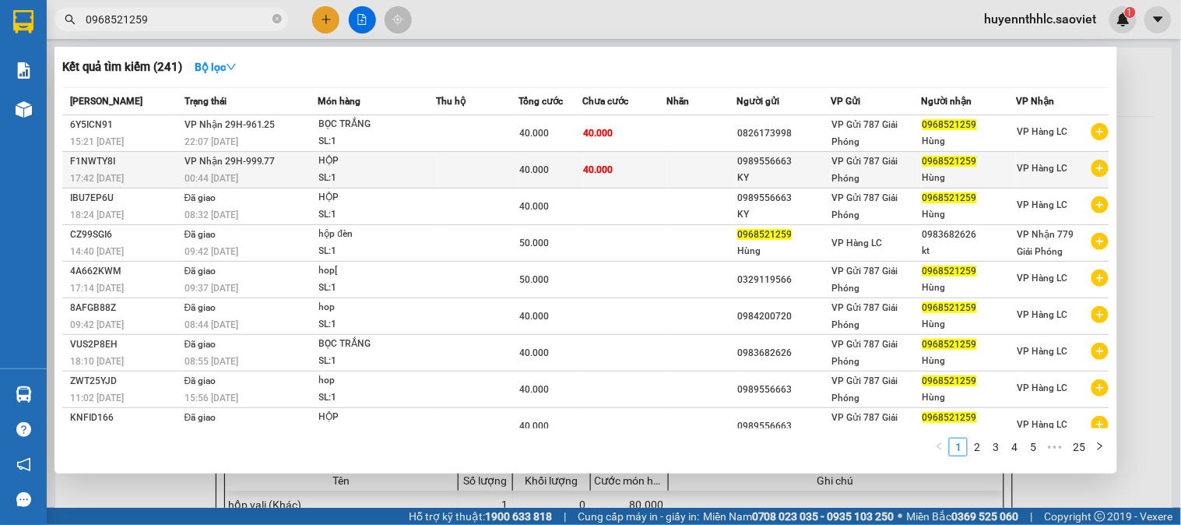
type input "0968521259"
click at [1017, 169] on span "VP Hàng LC" at bounding box center [1042, 168] width 51 height 11
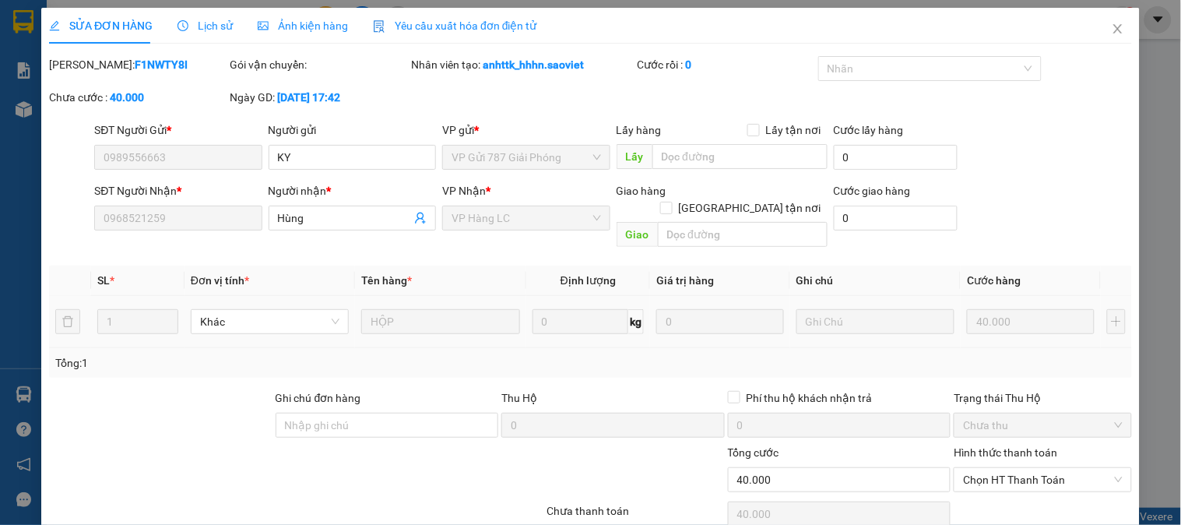
type input "0989556663"
type input "KY"
type input "0968521259"
type input "Hùng"
type input "40.000"
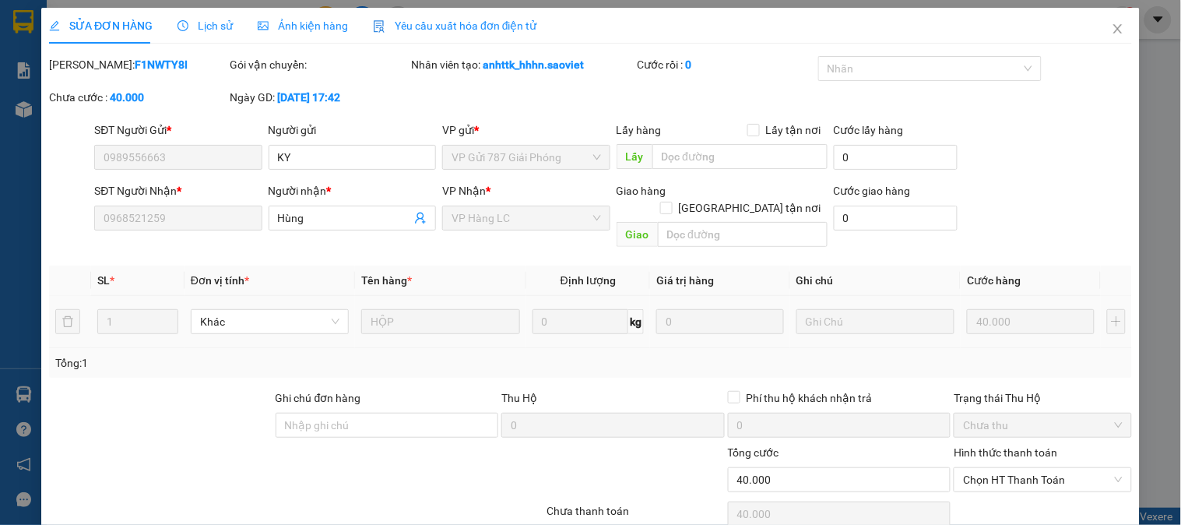
type input "40.000"
click at [1112, 31] on span "Close" at bounding box center [1119, 30] width 44 height 44
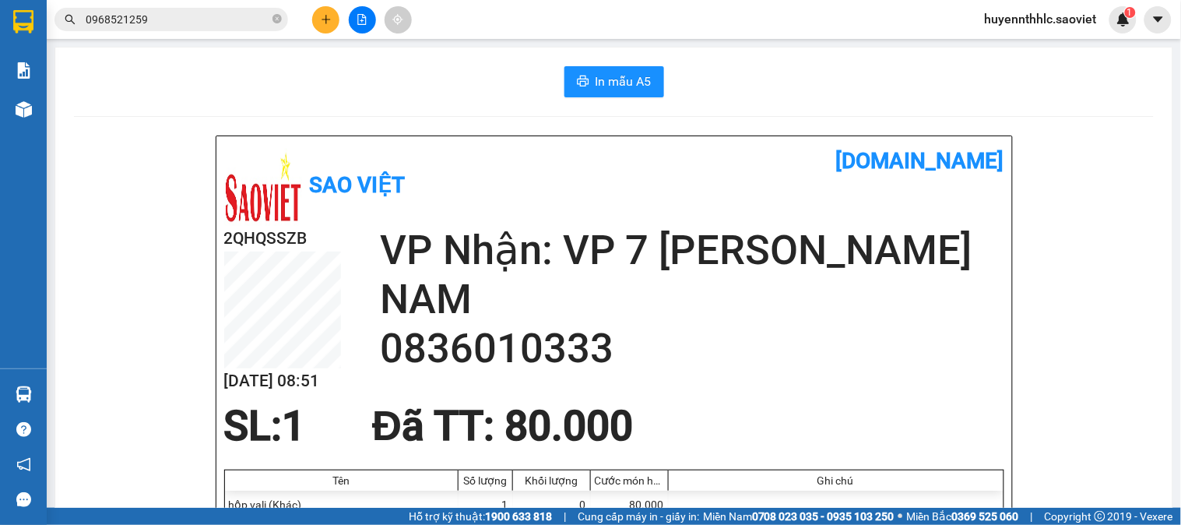
click at [187, 17] on input "0968521259" at bounding box center [178, 19] width 184 height 17
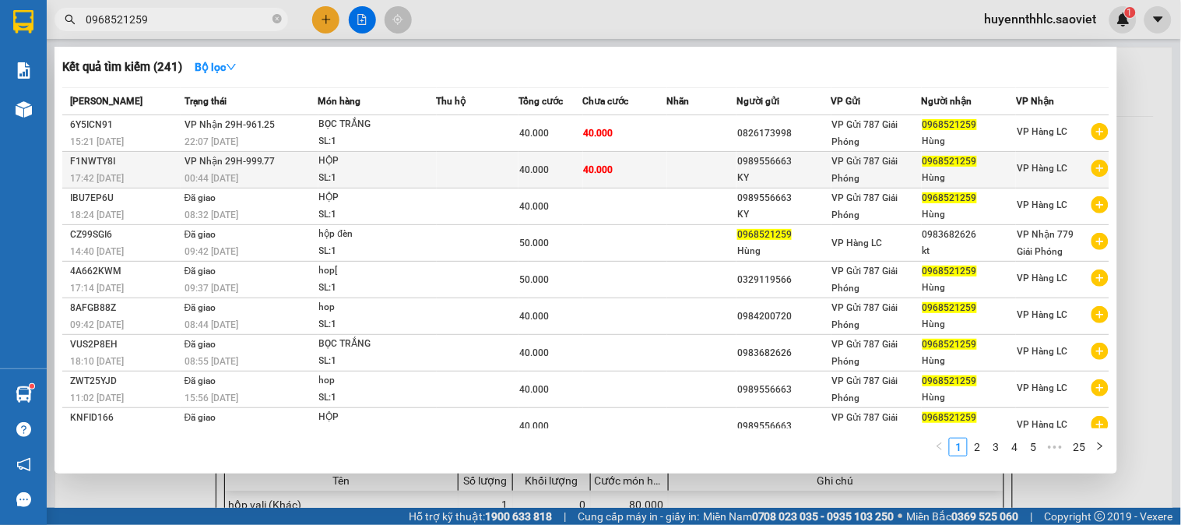
click at [923, 165] on span "0968521259" at bounding box center [950, 161] width 55 height 11
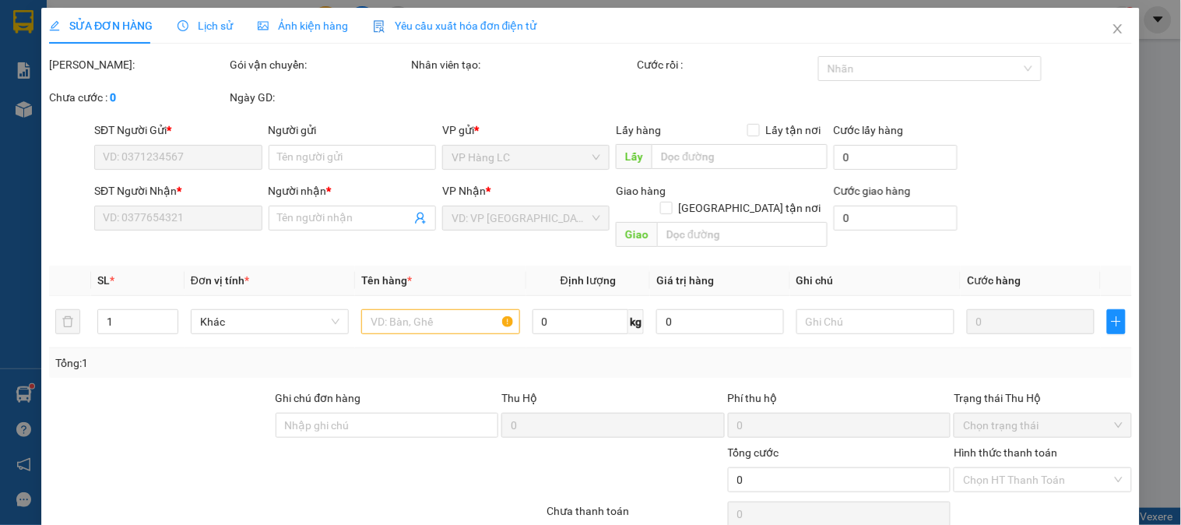
type input "0989556663"
type input "KY"
type input "0968521259"
type input "Hùng"
type input "40.000"
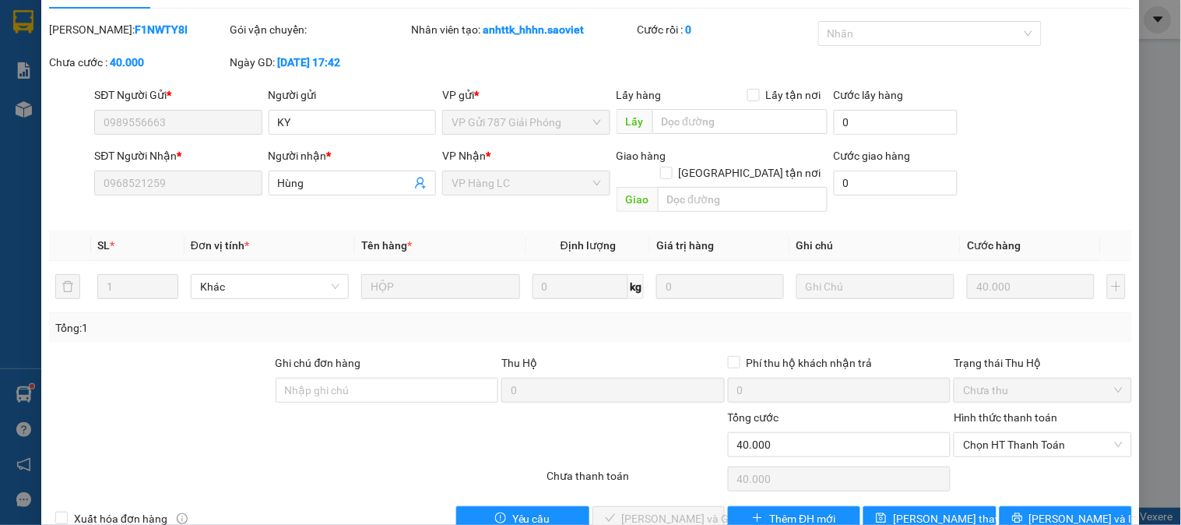
scroll to position [55, 0]
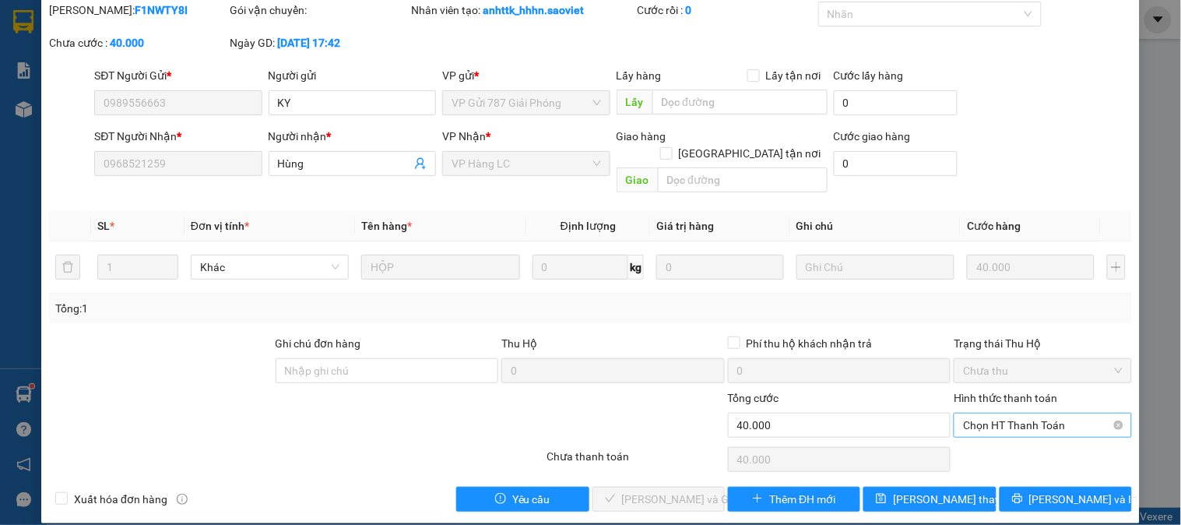
click at [995, 414] on span "Chọn HT Thanh Toán" at bounding box center [1042, 425] width 159 height 23
click at [1002, 432] on div "Tại văn phòng" at bounding box center [1033, 439] width 157 height 17
type input "0"
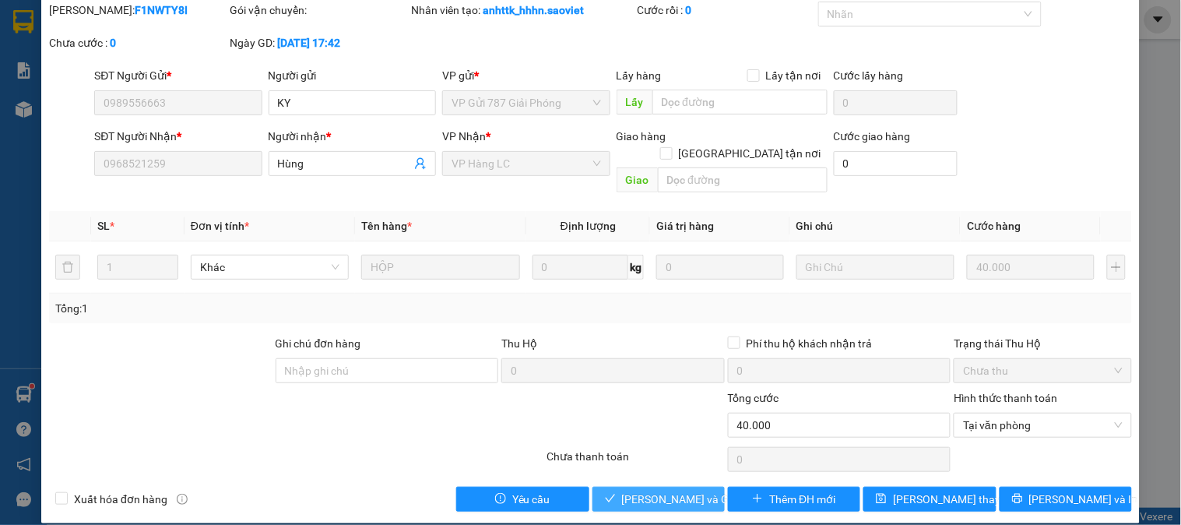
click at [671, 491] on span "[PERSON_NAME] và Giao hàng" at bounding box center [697, 499] width 150 height 17
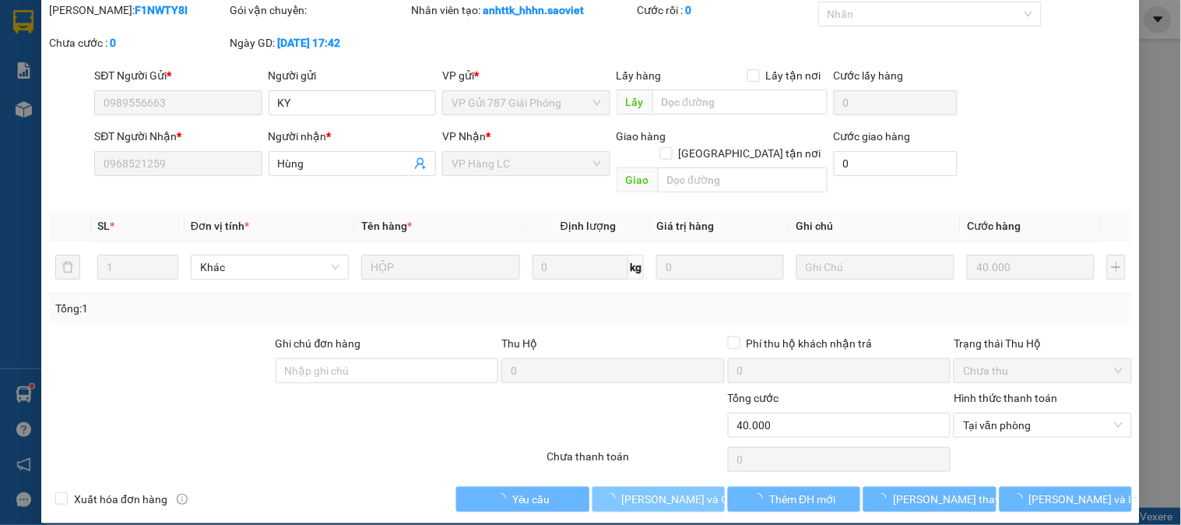
scroll to position [0, 0]
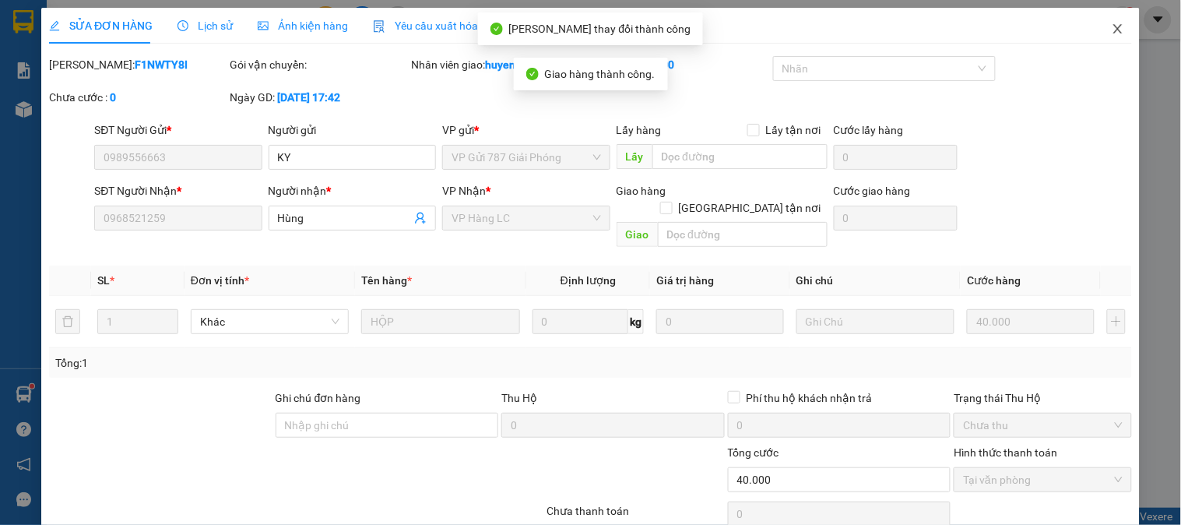
click at [1114, 29] on icon "close" at bounding box center [1118, 28] width 9 height 9
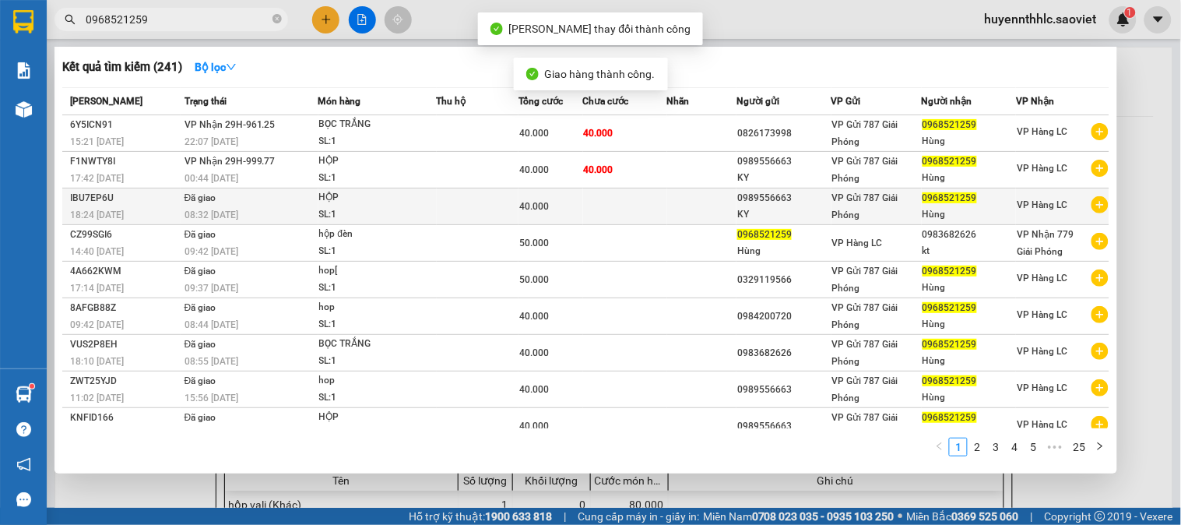
drag, startPoint x: 190, startPoint y: 22, endPoint x: 691, endPoint y: 224, distance: 539.9
click at [197, 22] on input "0968521259" at bounding box center [178, 19] width 184 height 17
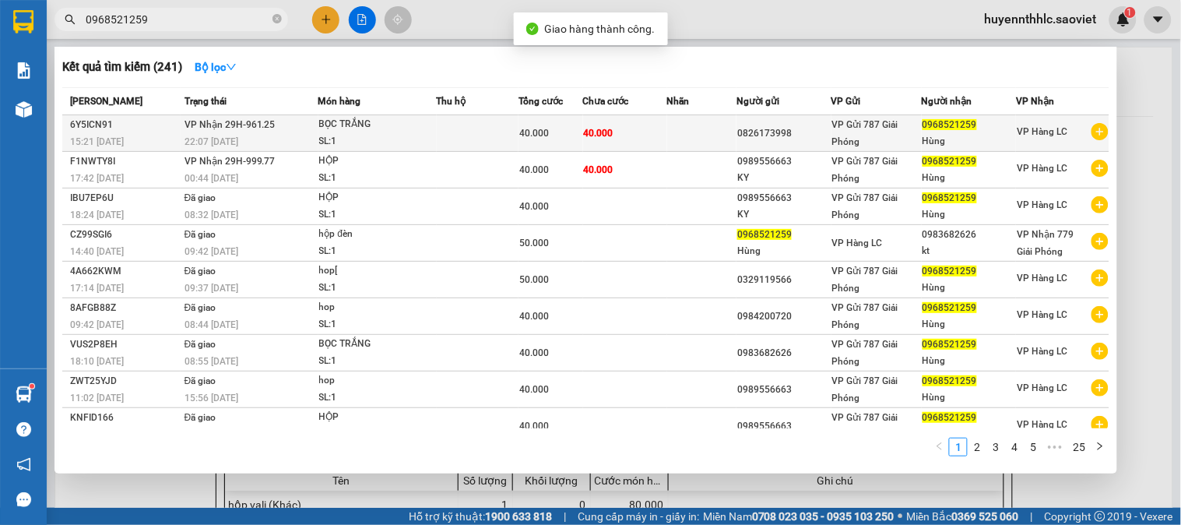
click at [701, 132] on td at bounding box center [702, 133] width 70 height 37
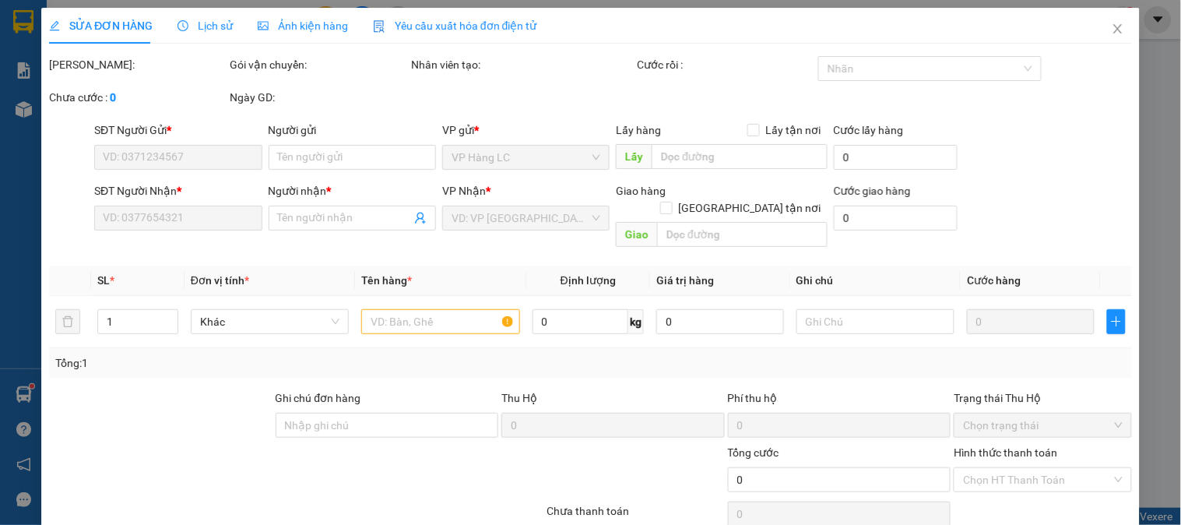
type input "0826173998"
type input "0968521259"
type input "Hùng"
type input "40.000"
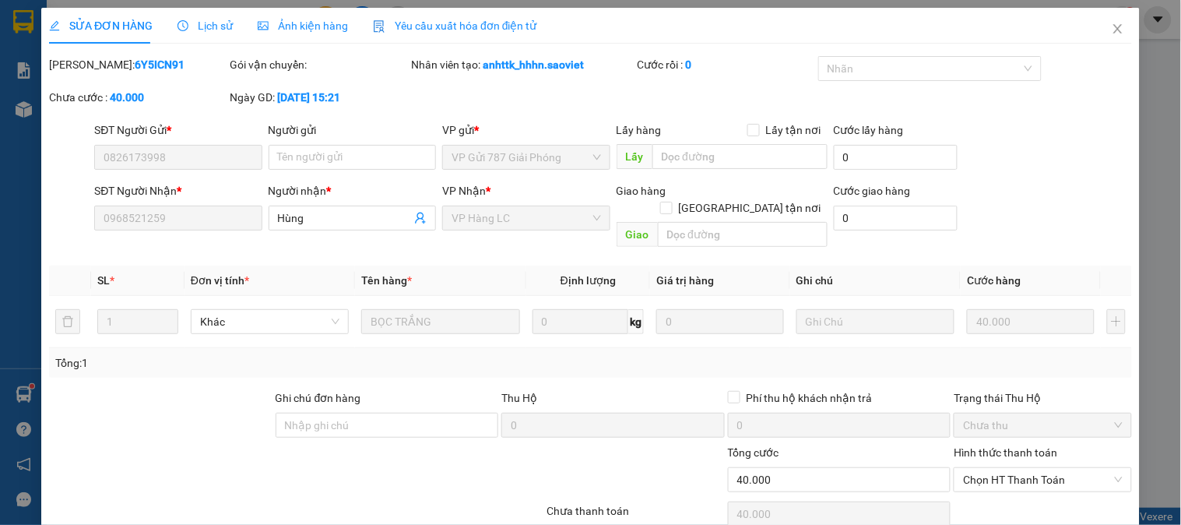
scroll to position [55, 0]
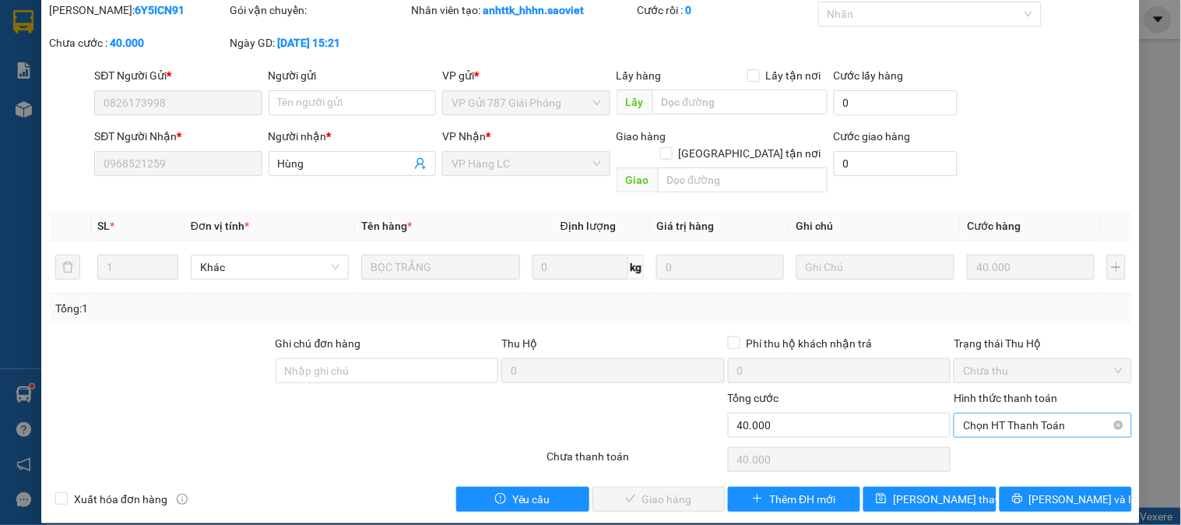
click at [1005, 414] on span "Chọn HT Thanh Toán" at bounding box center [1042, 425] width 159 height 23
click at [998, 441] on div "Tại văn phòng" at bounding box center [1033, 439] width 157 height 17
type input "0"
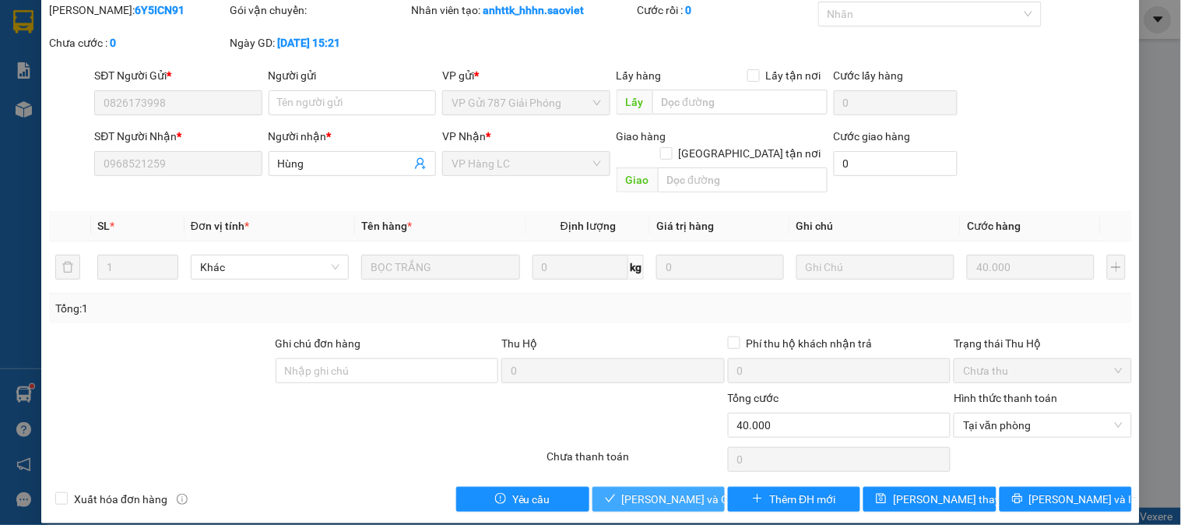
click at [668, 491] on span "[PERSON_NAME] và Giao hàng" at bounding box center [697, 499] width 150 height 17
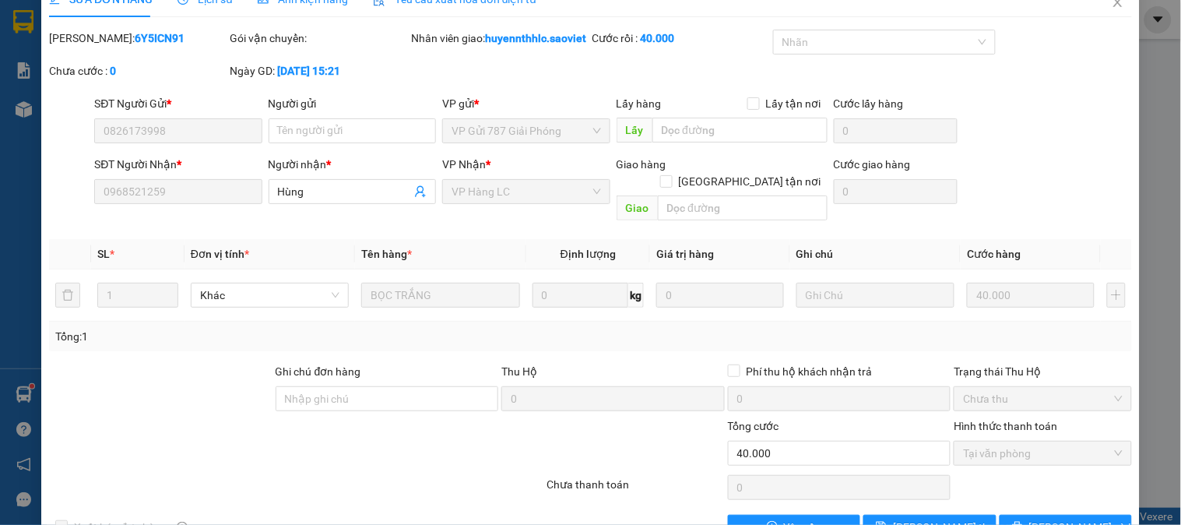
scroll to position [0, 0]
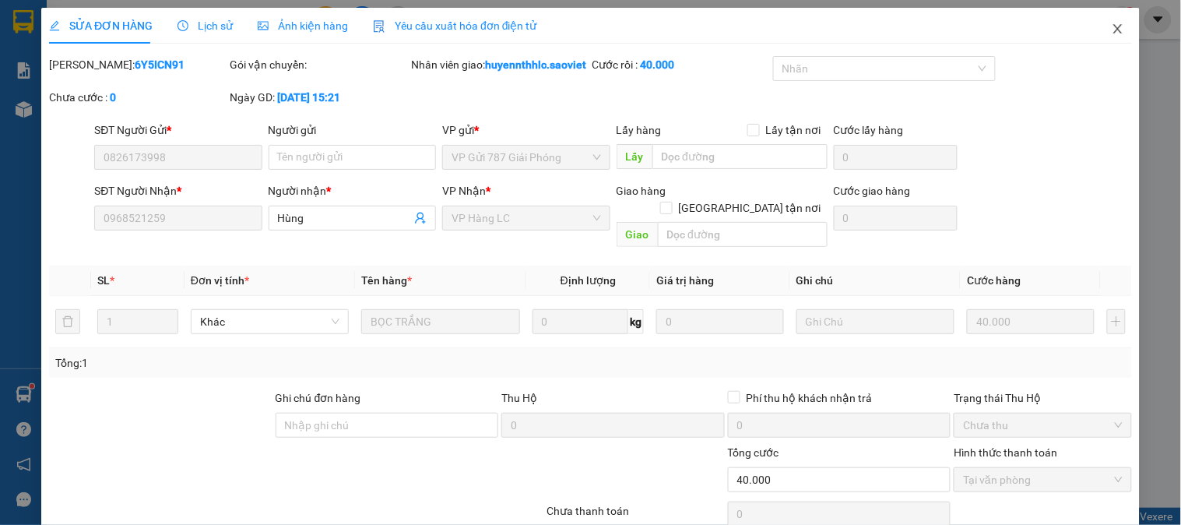
click at [1112, 23] on icon "close" at bounding box center [1118, 29] width 12 height 12
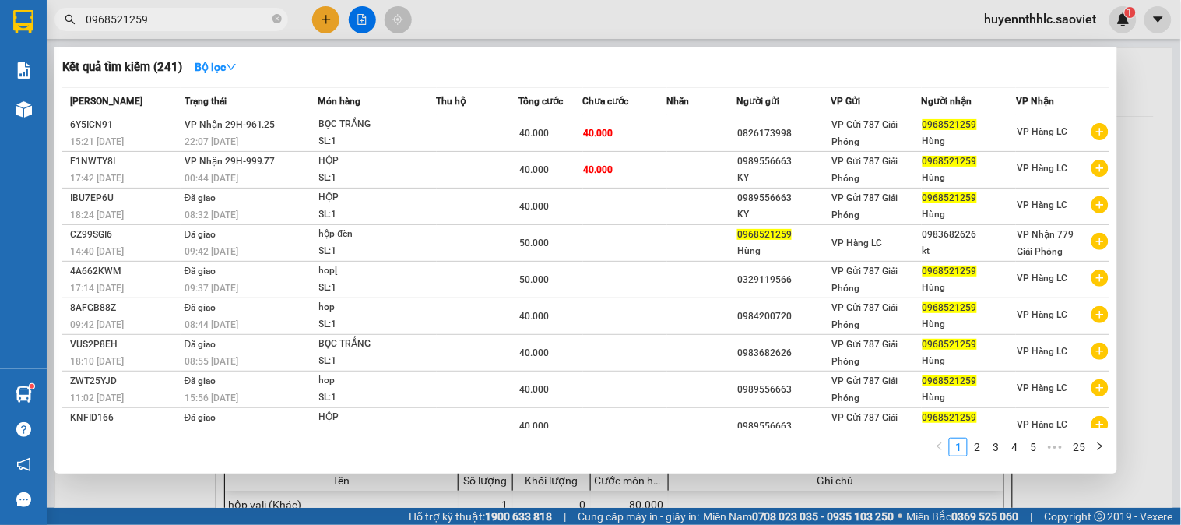
click at [197, 26] on input "0968521259" at bounding box center [178, 19] width 184 height 17
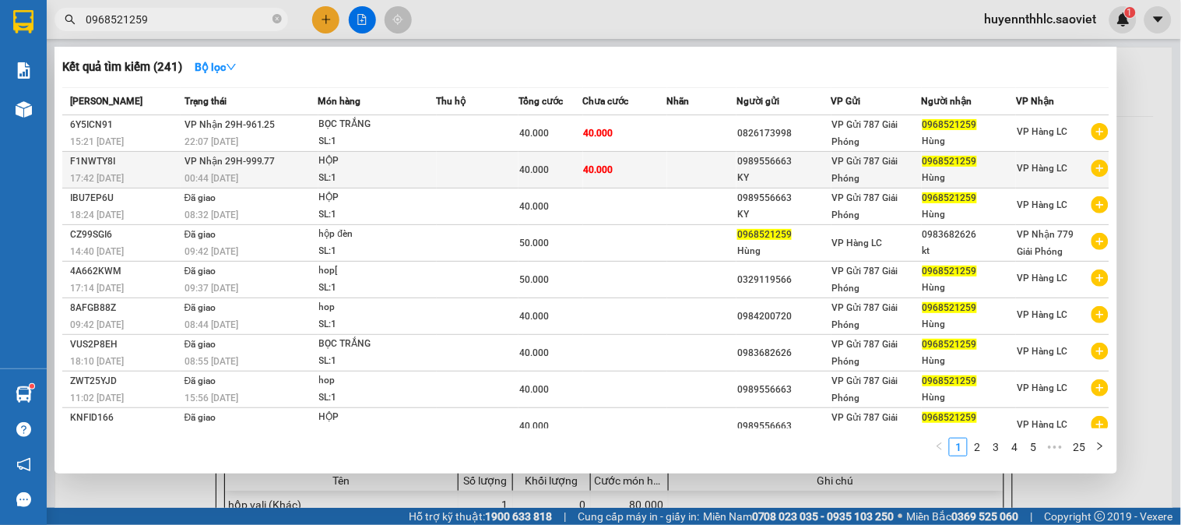
click at [789, 165] on div "0989556663" at bounding box center [784, 161] width 93 height 16
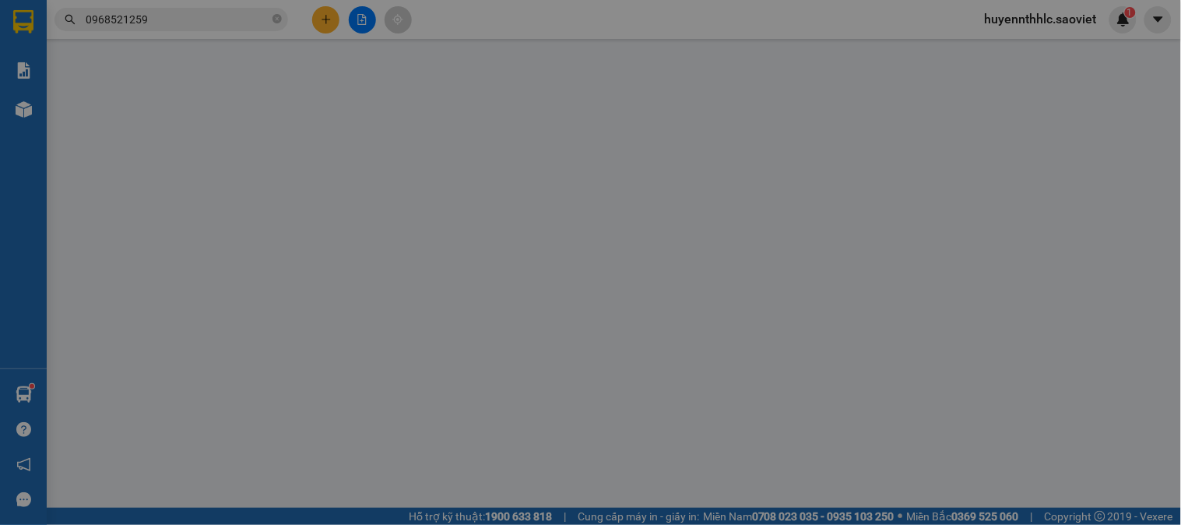
type input "0989556663"
type input "KY"
type input "0968521259"
type input "Hùng"
type input "40.000"
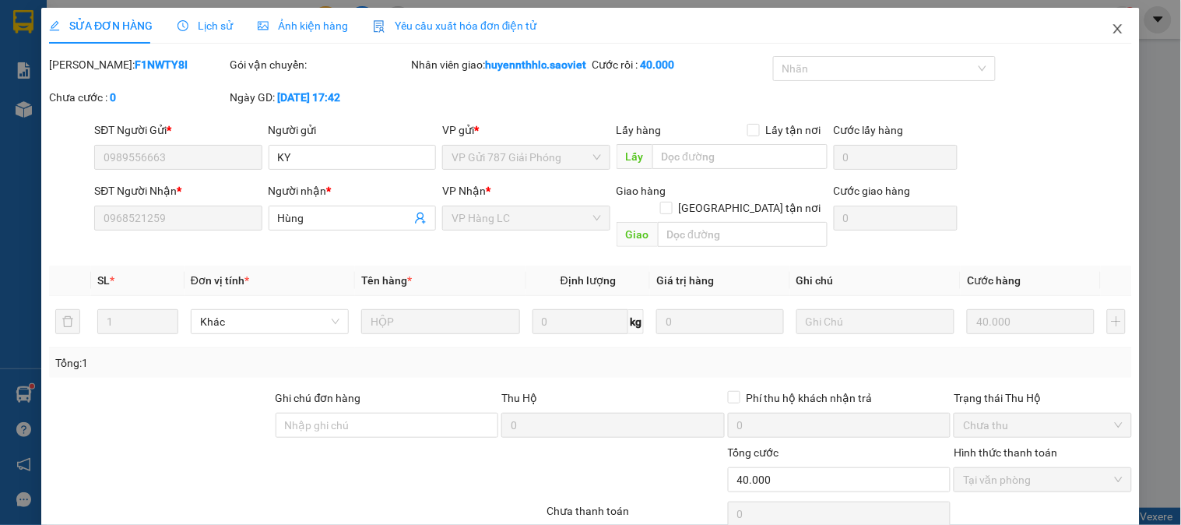
click at [1114, 31] on span "Close" at bounding box center [1119, 30] width 44 height 44
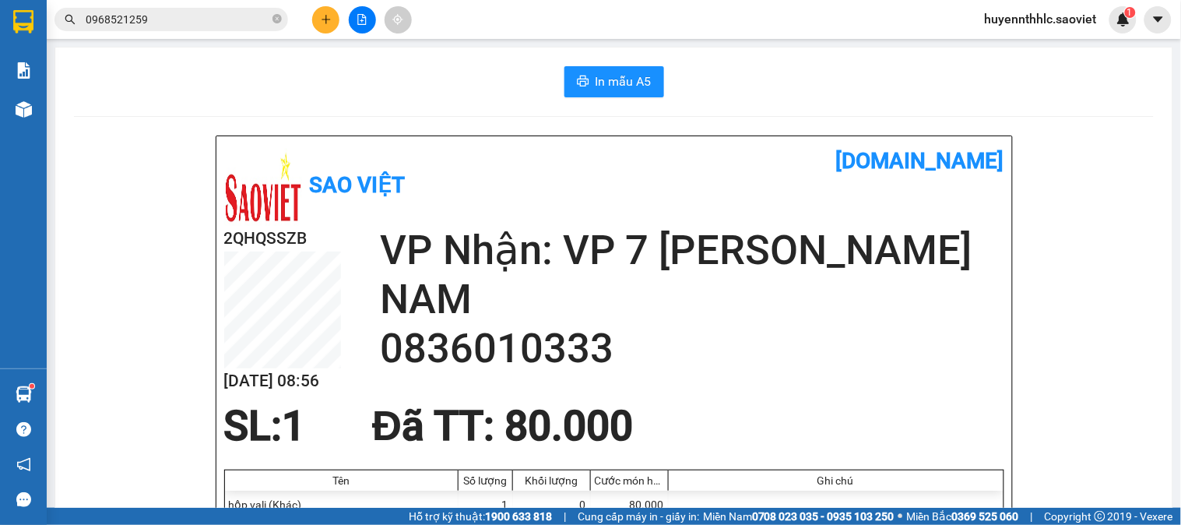
click at [176, 16] on input "0968521259" at bounding box center [178, 19] width 184 height 17
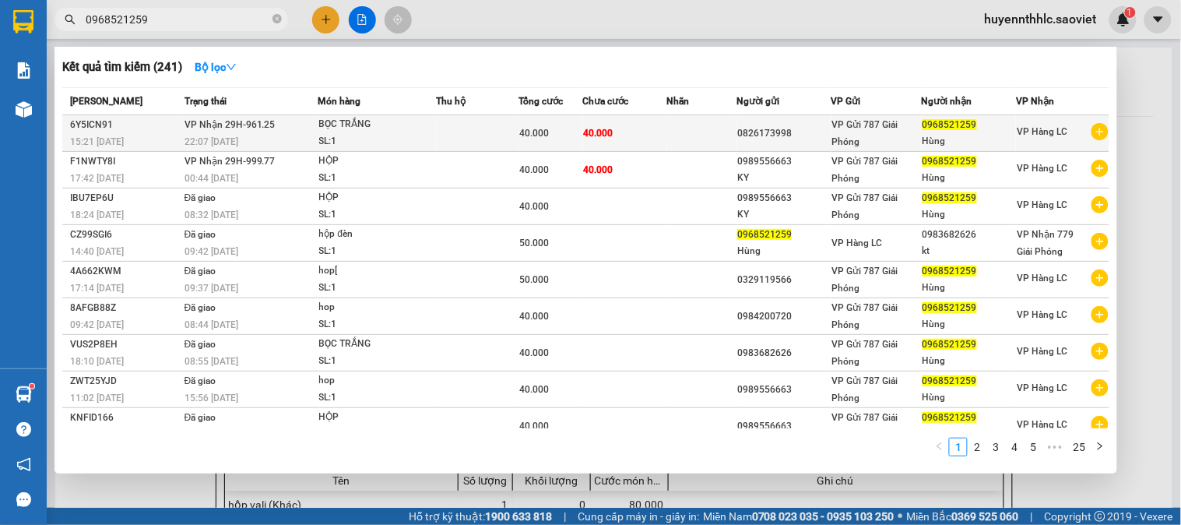
click at [531, 125] on div "40.000" at bounding box center [550, 133] width 63 height 17
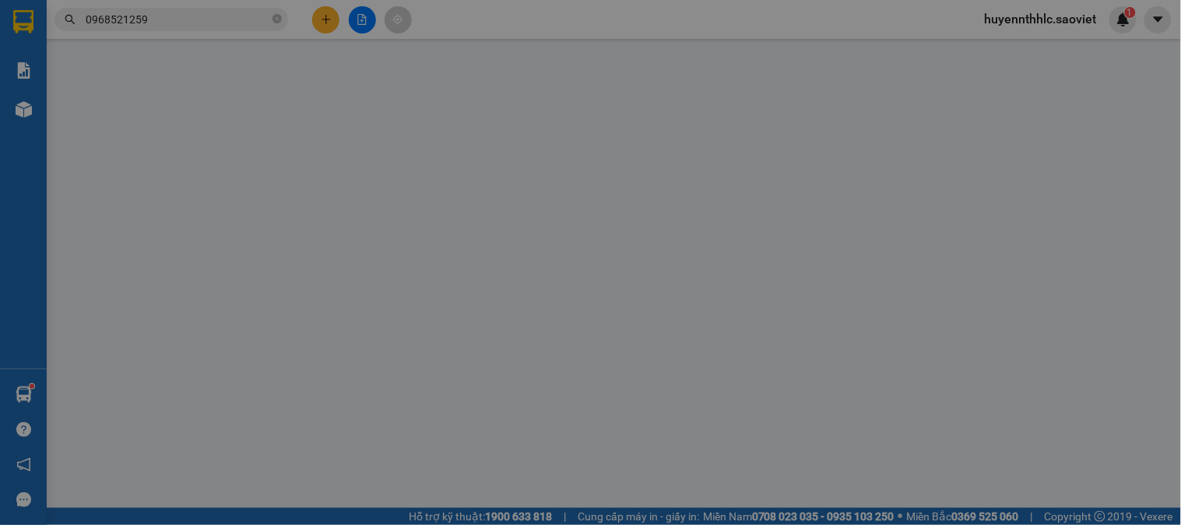
type input "0826173998"
type input "0968521259"
type input "Hùng"
type input "40.000"
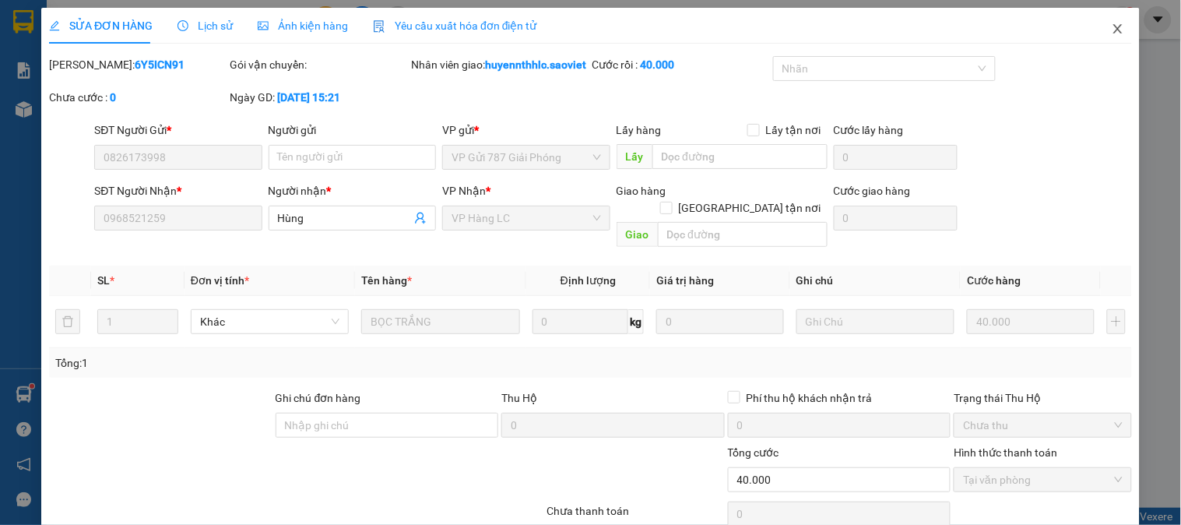
click at [1112, 25] on icon "close" at bounding box center [1118, 29] width 12 height 12
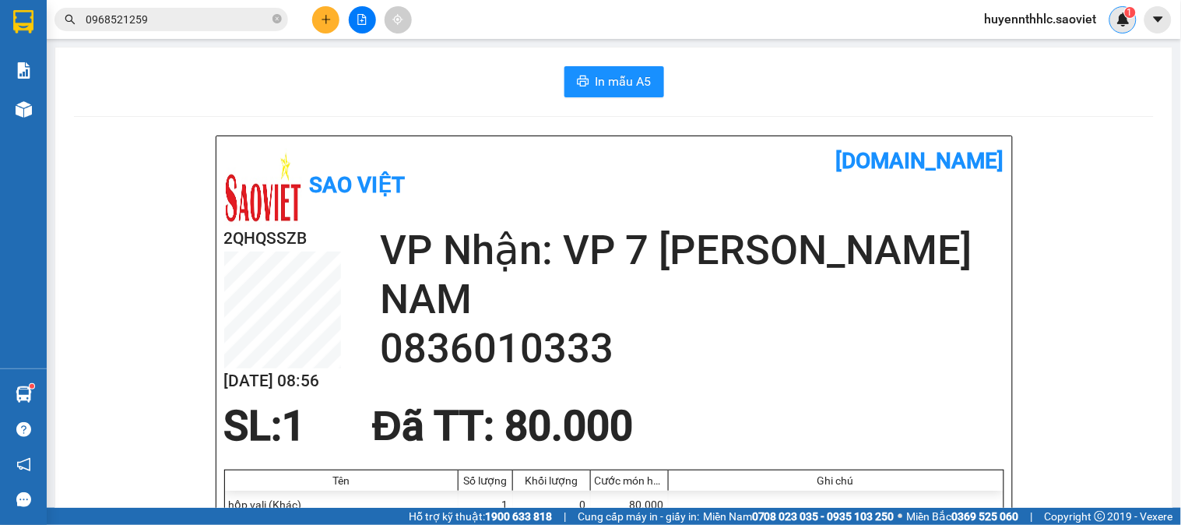
click at [1120, 19] on img at bounding box center [1124, 19] width 14 height 14
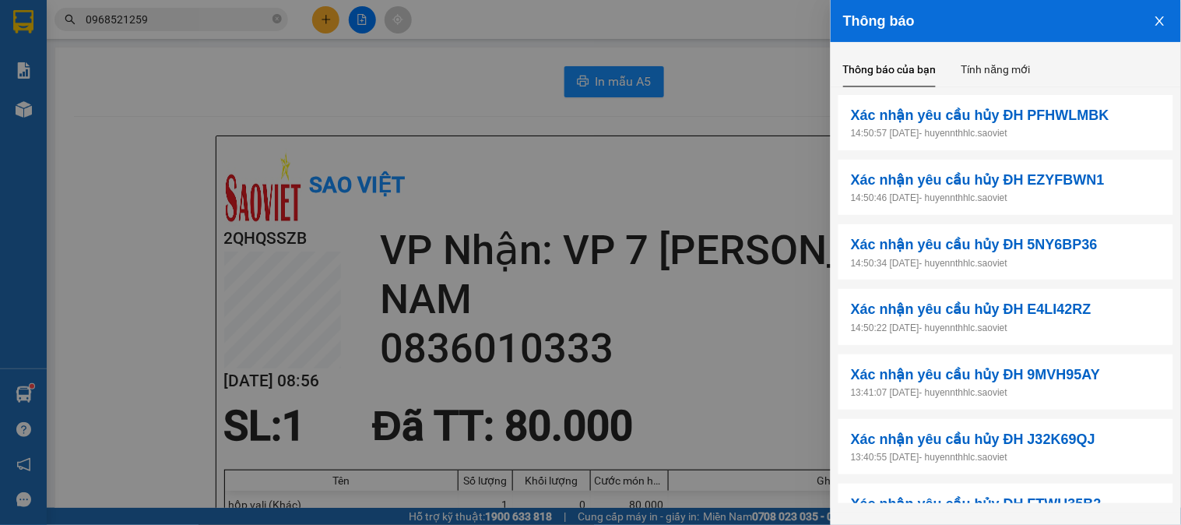
click at [1160, 16] on icon "close" at bounding box center [1160, 21] width 12 height 12
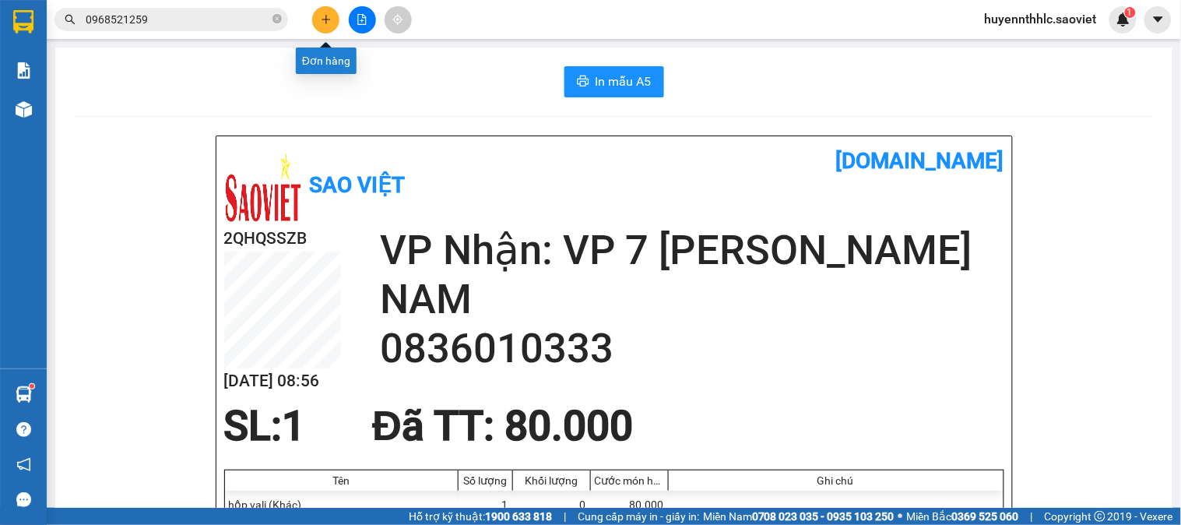
click at [331, 21] on icon "plus" at bounding box center [326, 19] width 11 height 11
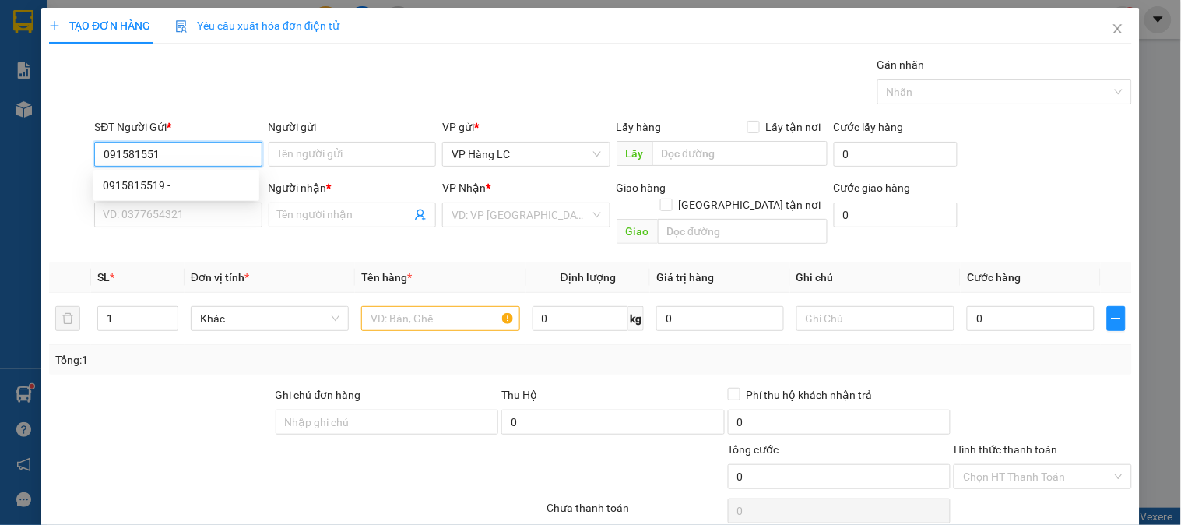
type input "0915815519"
click at [168, 183] on div "0915815519 -" at bounding box center [176, 185] width 147 height 17
type input "0915470433"
type input "kt"
type input "0915815519"
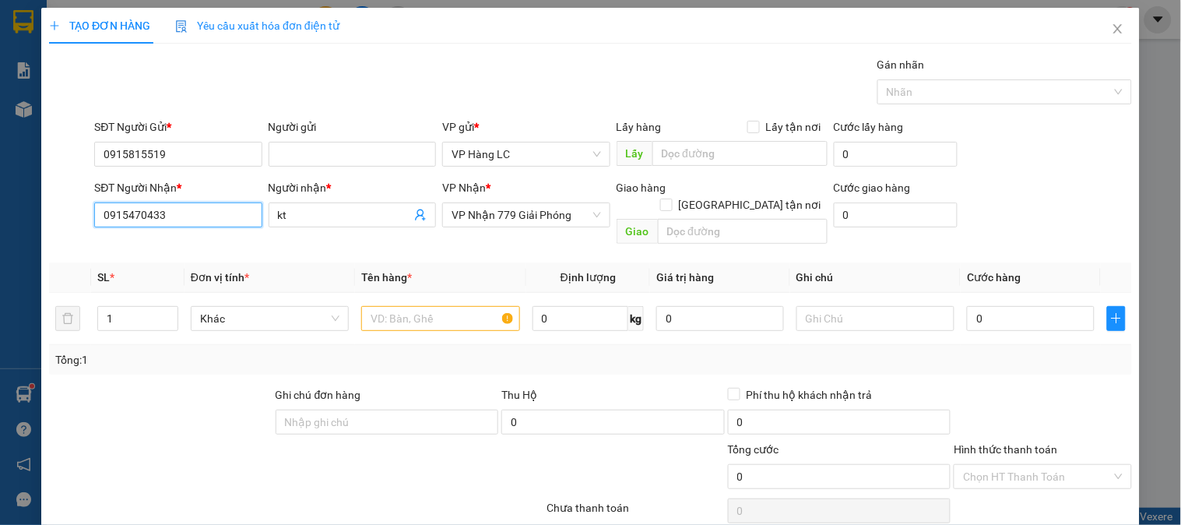
drag, startPoint x: 187, startPoint y: 222, endPoint x: 0, endPoint y: 240, distance: 187.8
click at [0, 240] on div "TẠO ĐƠN HÀNG Yêu cầu xuất hóa đơn điện tử Transit Pickup Surcharge Ids Transit …" at bounding box center [590, 262] width 1181 height 525
click at [183, 243] on div "0915470433 - kt" at bounding box center [176, 246] width 147 height 17
type input "0915433470"
click at [457, 306] on input "text" at bounding box center [440, 318] width 158 height 25
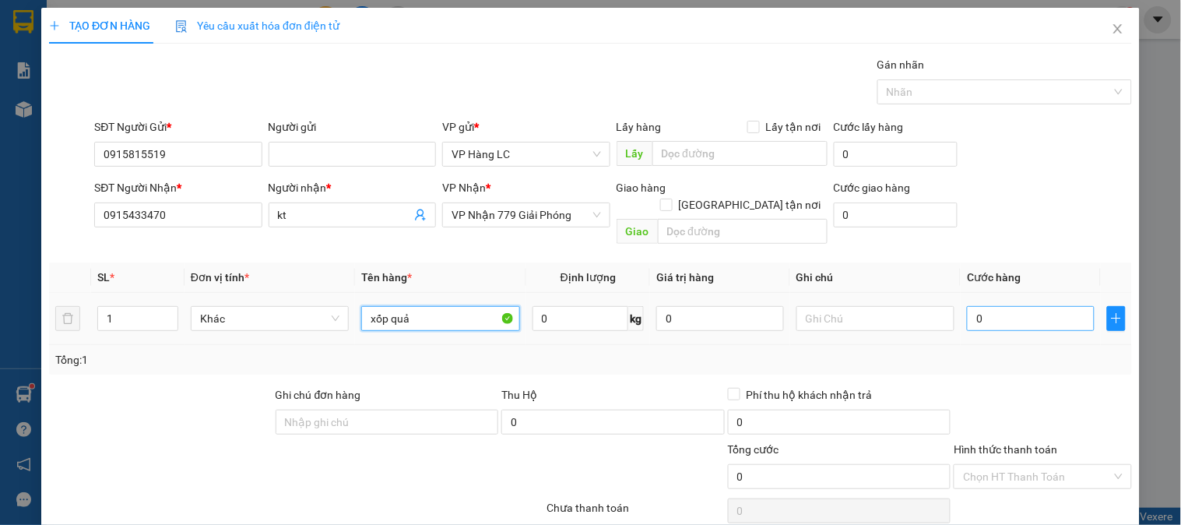
type input "xốp quả"
click at [1000, 306] on input "0" at bounding box center [1031, 318] width 128 height 25
type input "4"
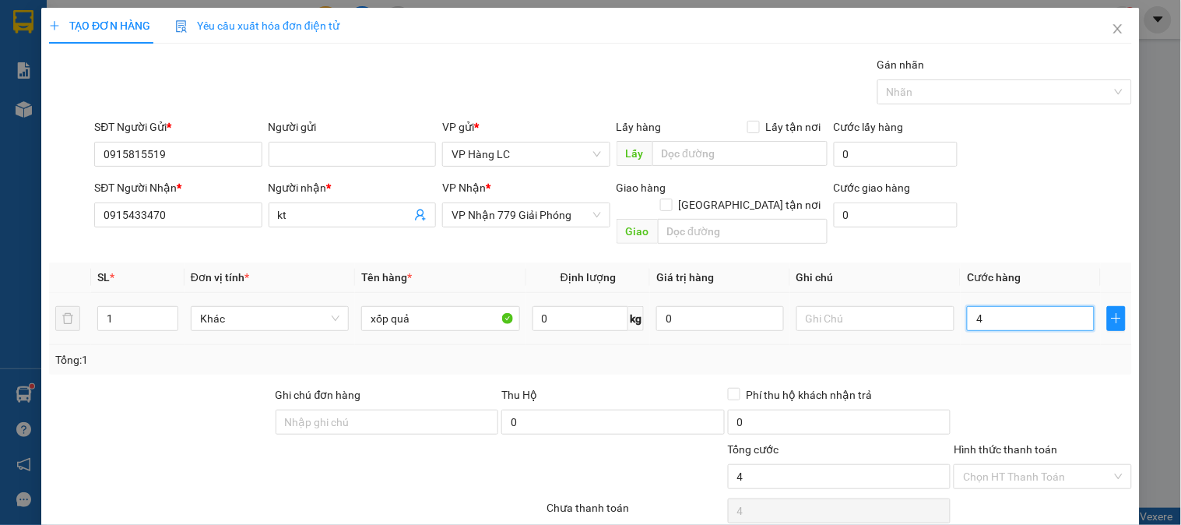
type input "40"
type input "400"
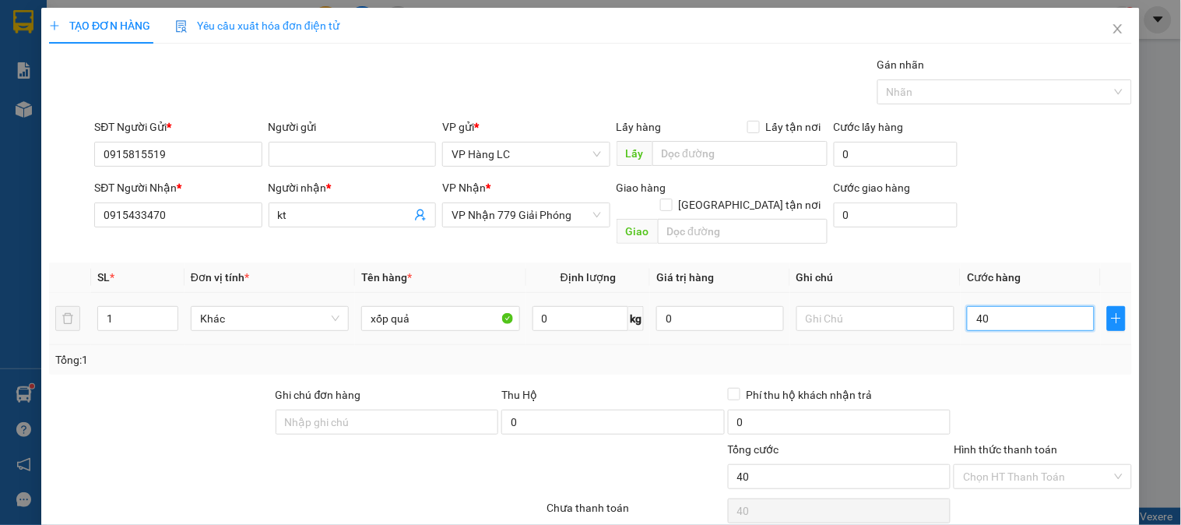
type input "400"
type input "4.000"
type input "40.000"
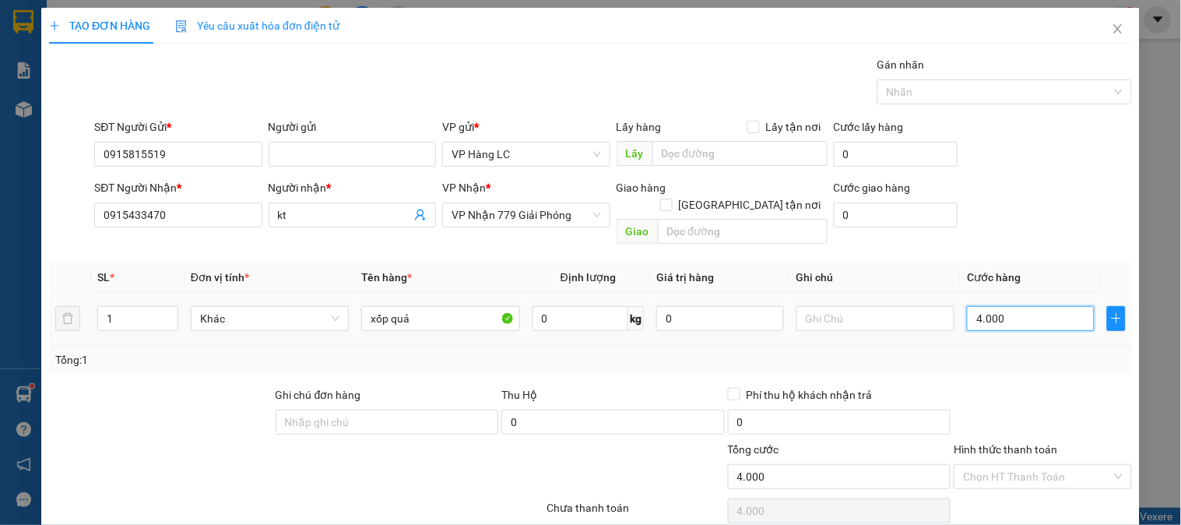
type input "40.000"
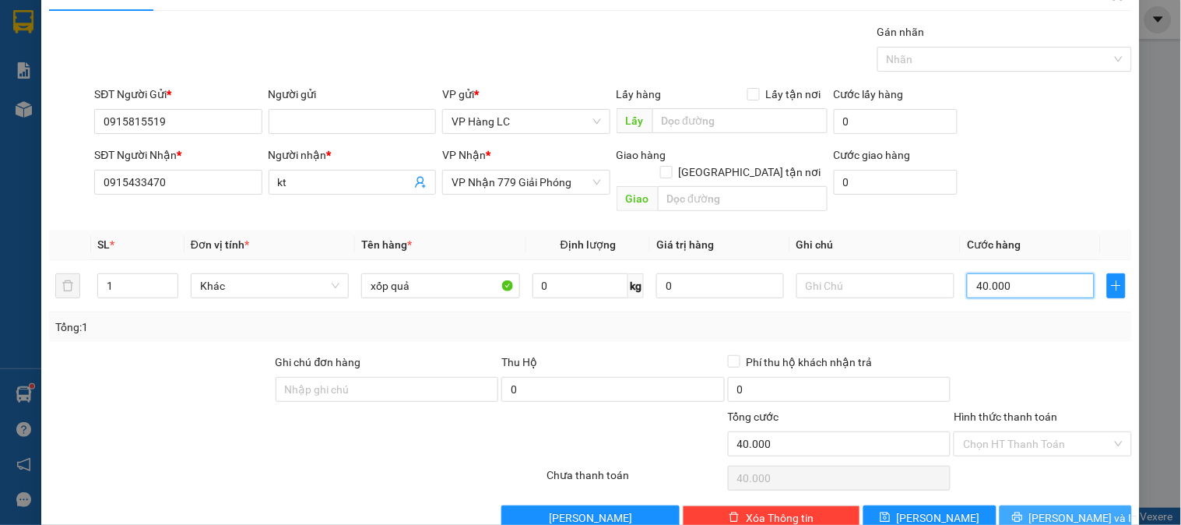
scroll to position [51, 0]
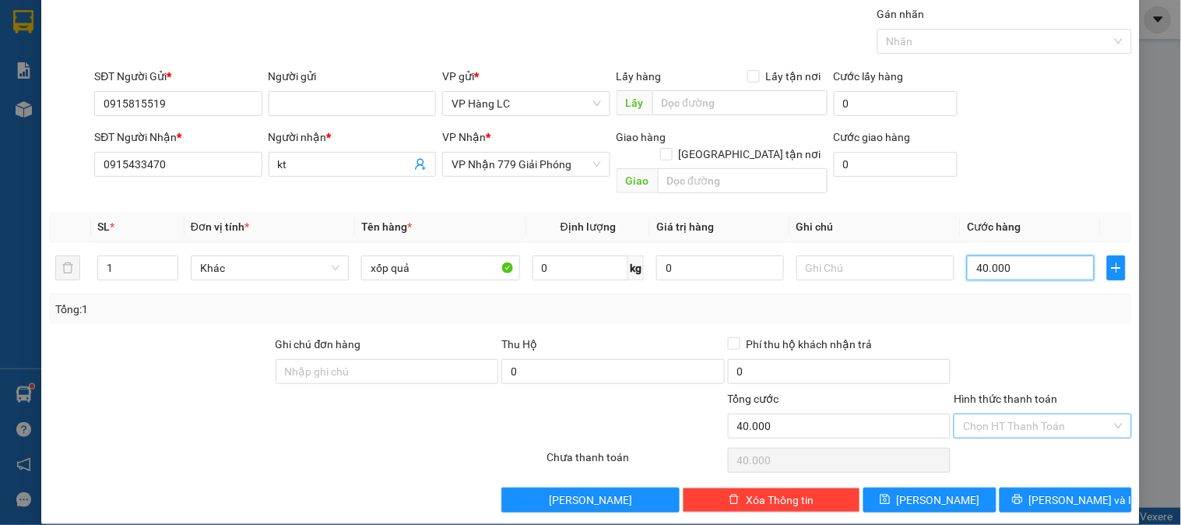
type input "40.000"
click at [1019, 414] on input "Hình thức thanh toán" at bounding box center [1037, 425] width 148 height 23
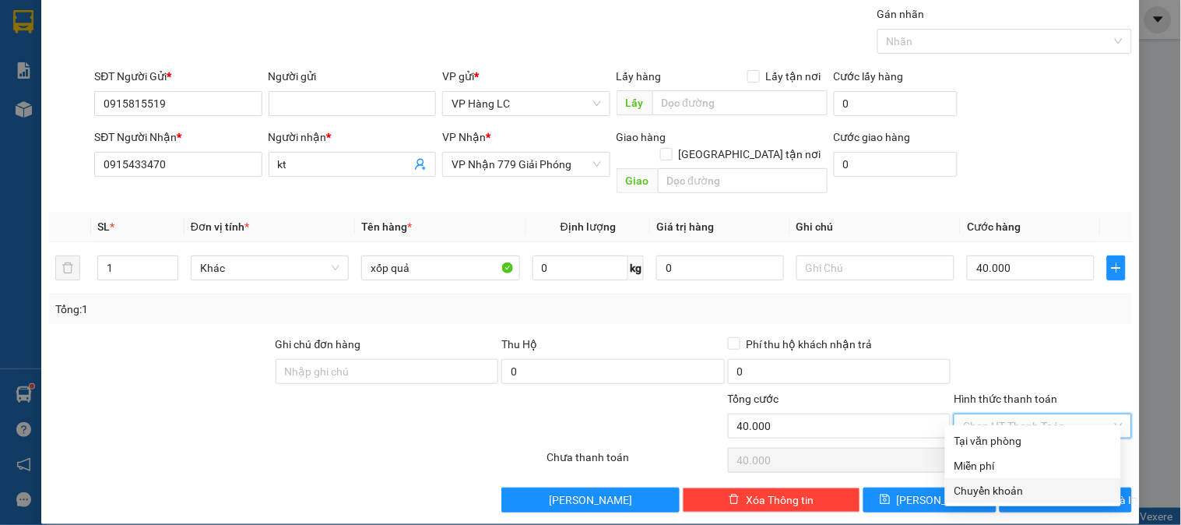
click at [1010, 488] on div "Chuyển khoản" at bounding box center [1033, 490] width 157 height 17
type input "0"
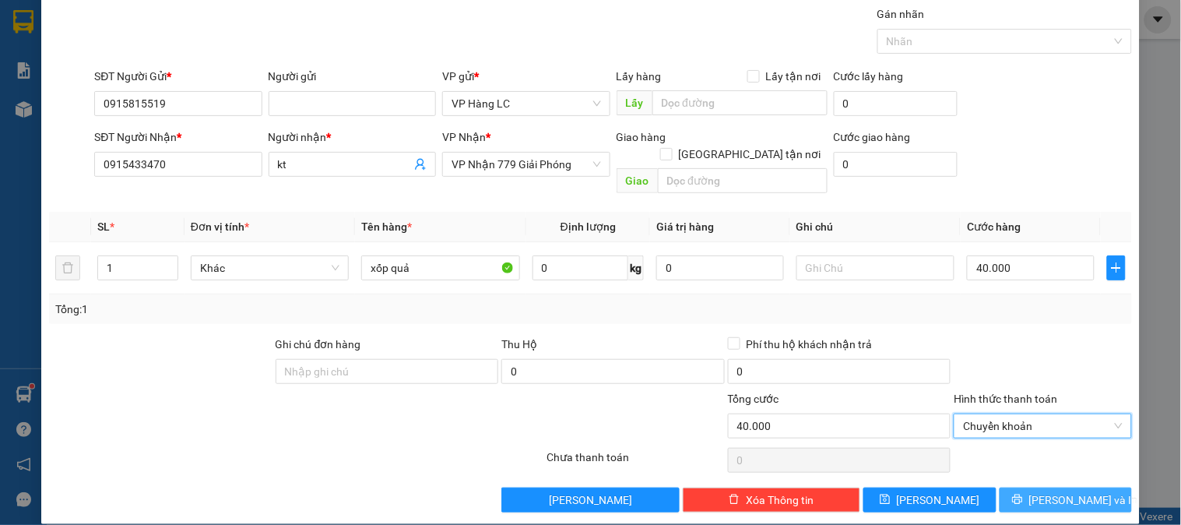
click at [1073, 491] on span "[PERSON_NAME] và In" at bounding box center [1084, 499] width 109 height 17
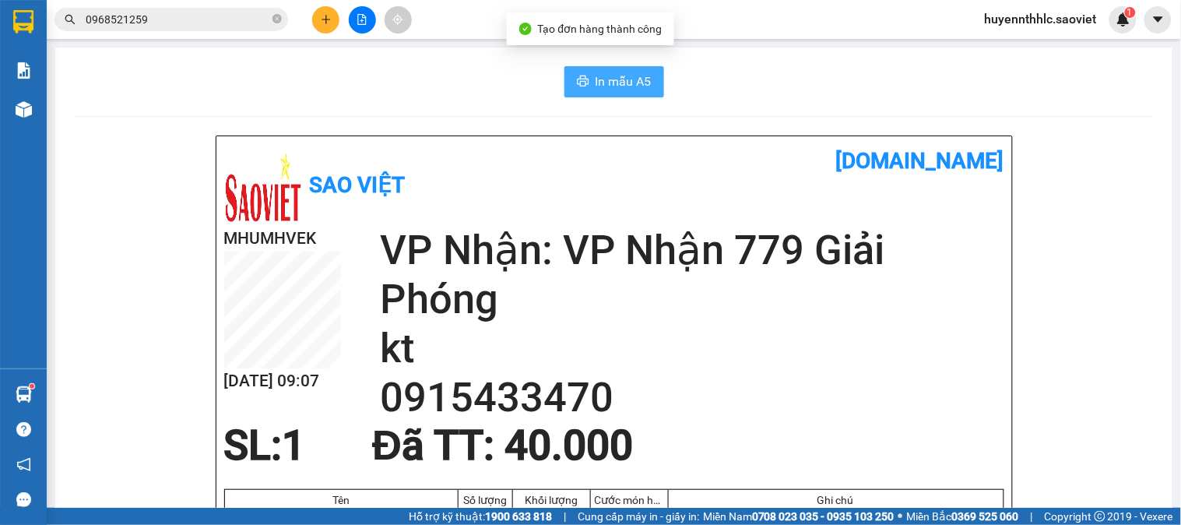
click at [603, 84] on span "In mẫu A5" at bounding box center [624, 81] width 56 height 19
